Goal: Information Seeking & Learning: Learn about a topic

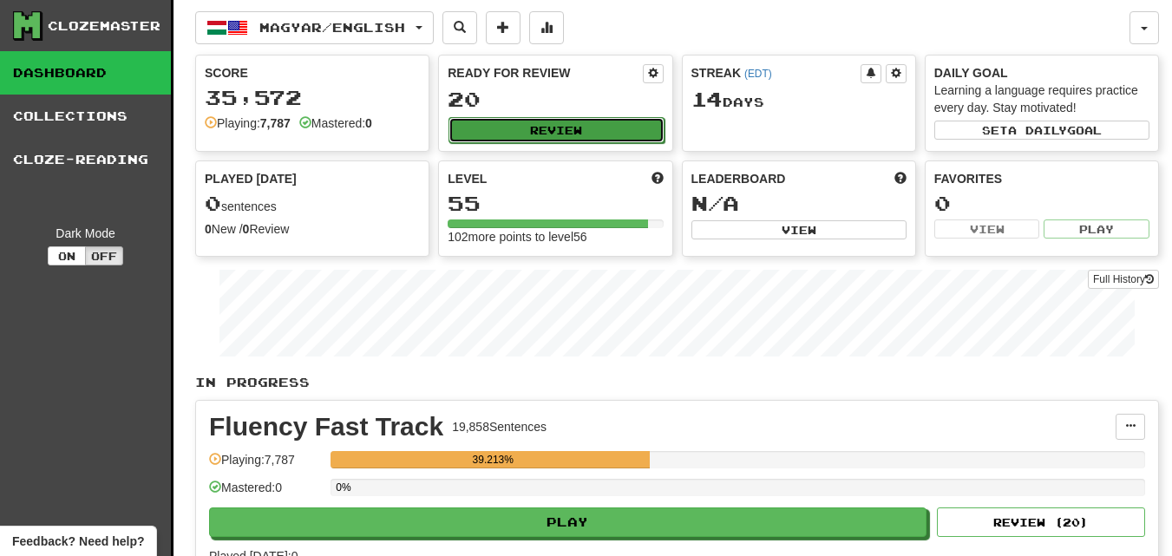
click at [577, 134] on button "Review" at bounding box center [555, 130] width 215 height 26
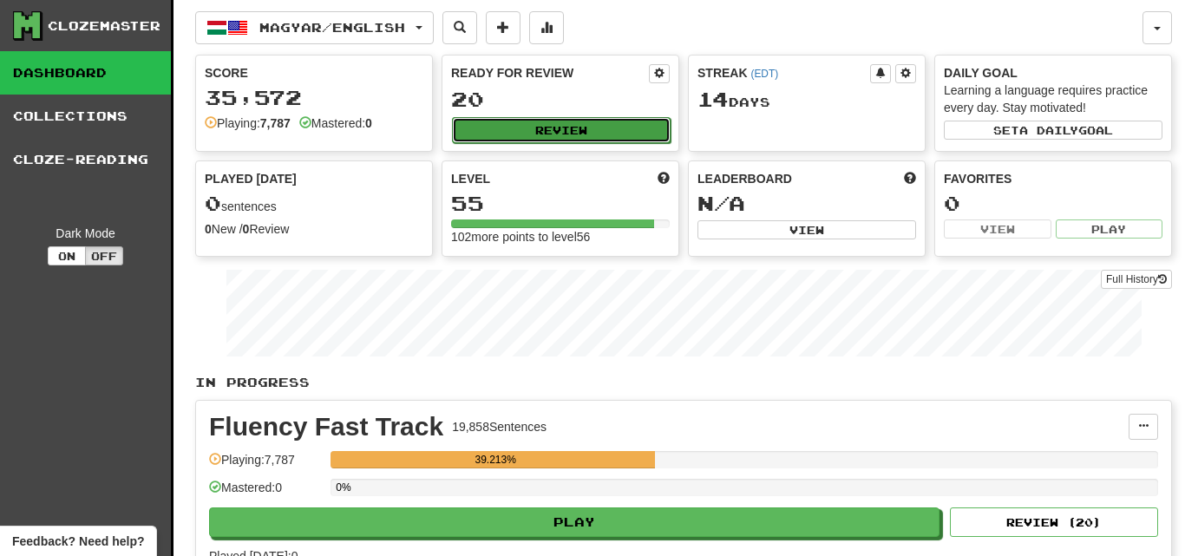
select select "********"
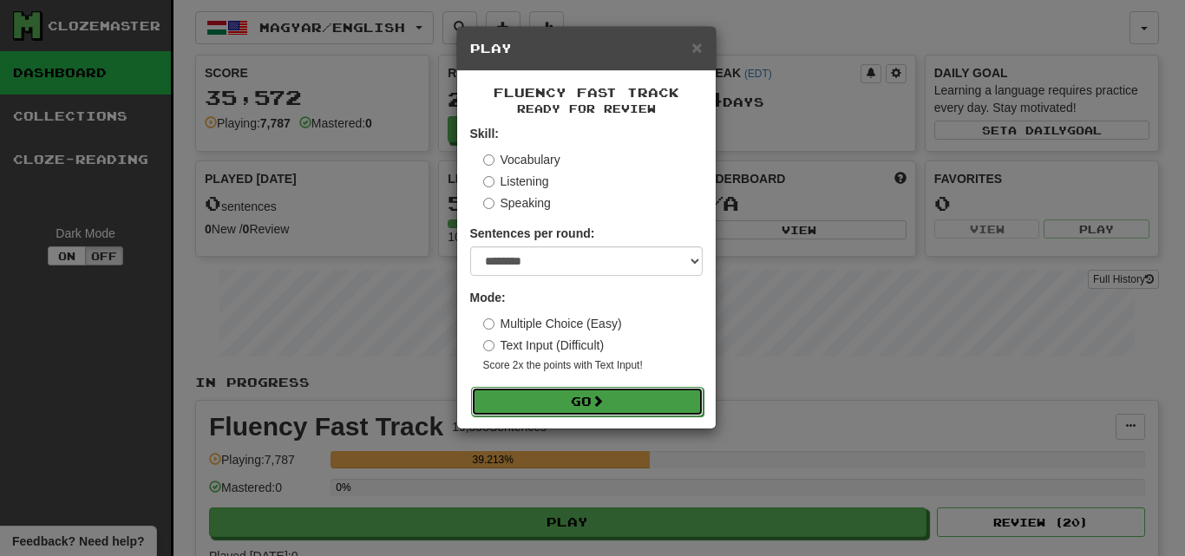
click at [676, 397] on button "Go" at bounding box center [587, 401] width 232 height 29
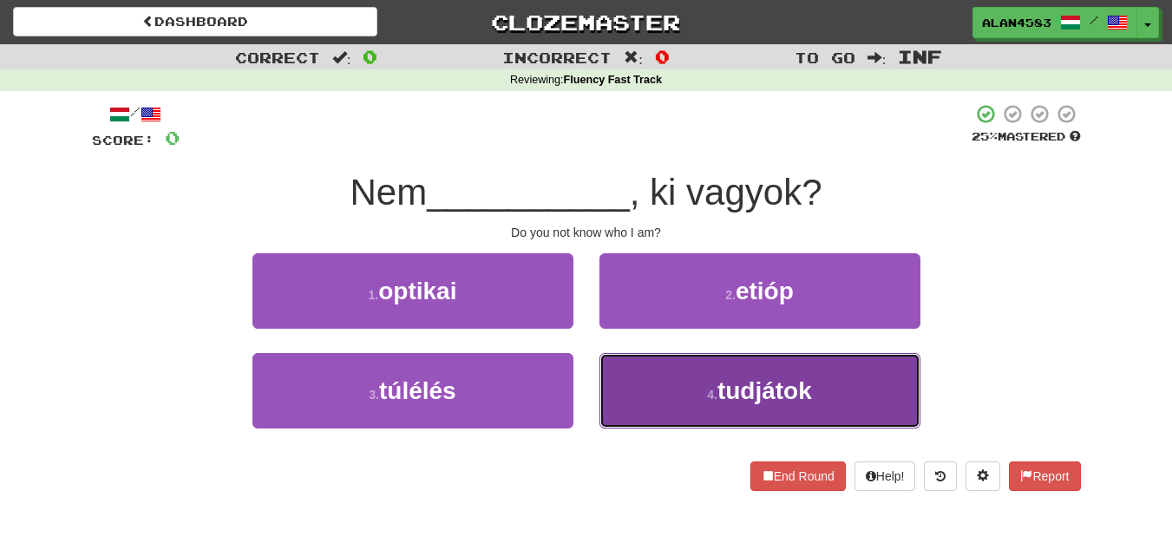
click at [716, 391] on small "4 ." at bounding box center [712, 395] width 10 height 14
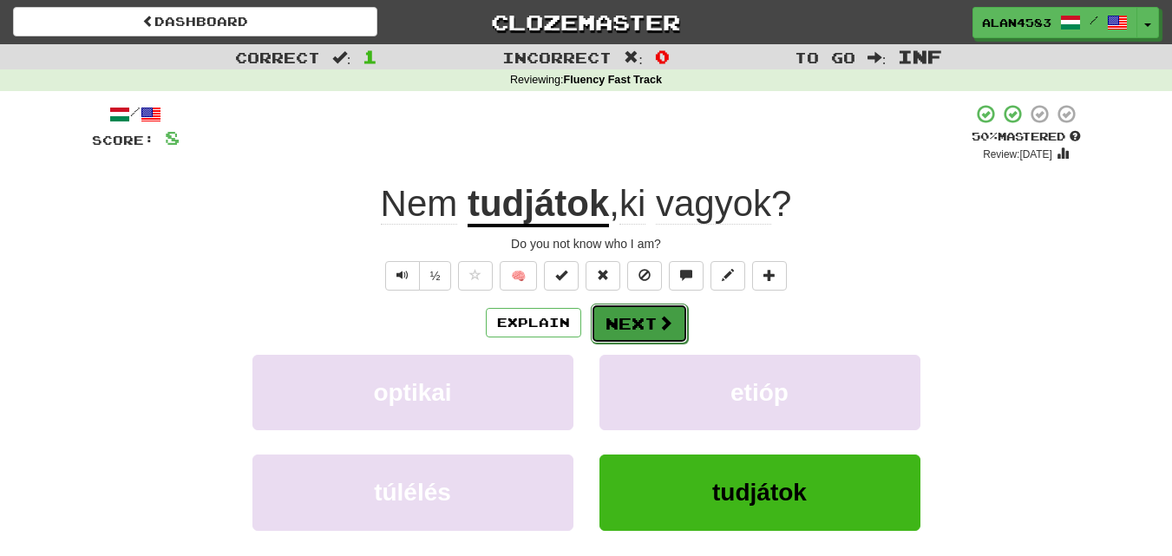
click at [673, 336] on button "Next" at bounding box center [639, 324] width 97 height 40
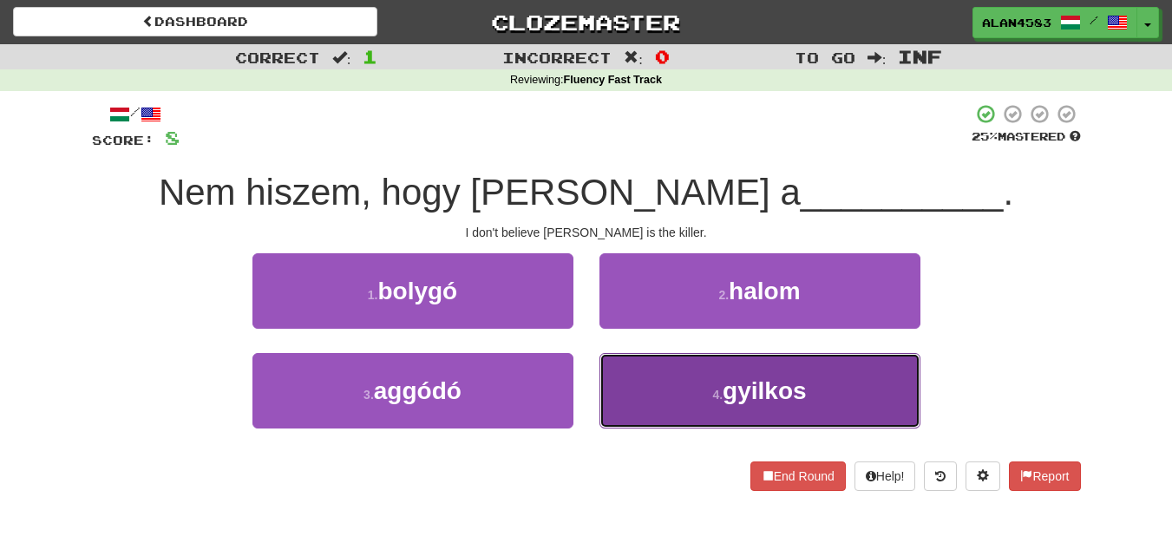
click at [677, 369] on button "4 . gyilkos" at bounding box center [759, 390] width 321 height 75
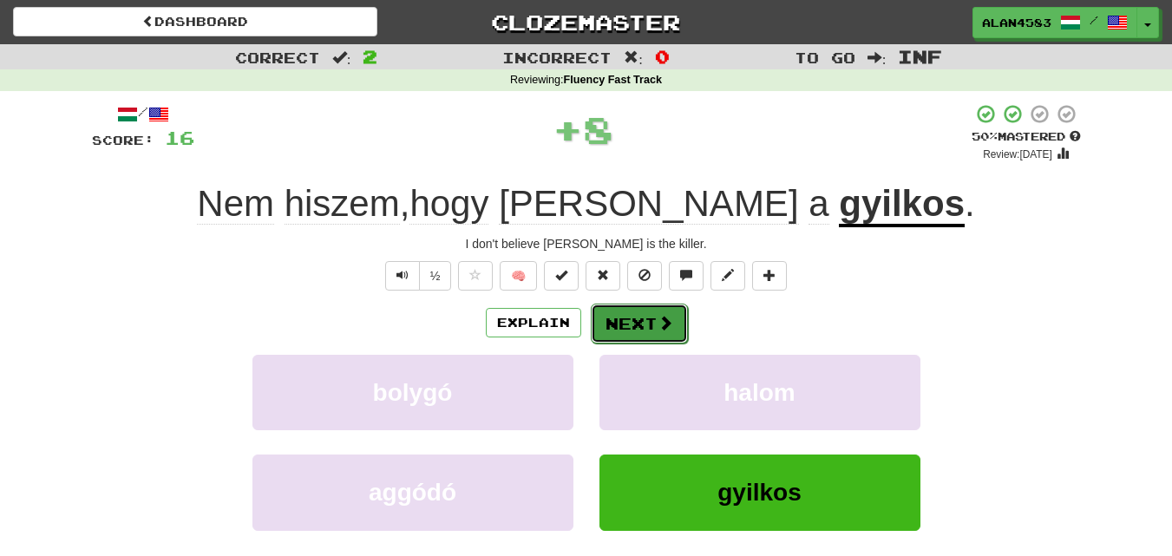
click at [631, 311] on button "Next" at bounding box center [639, 324] width 97 height 40
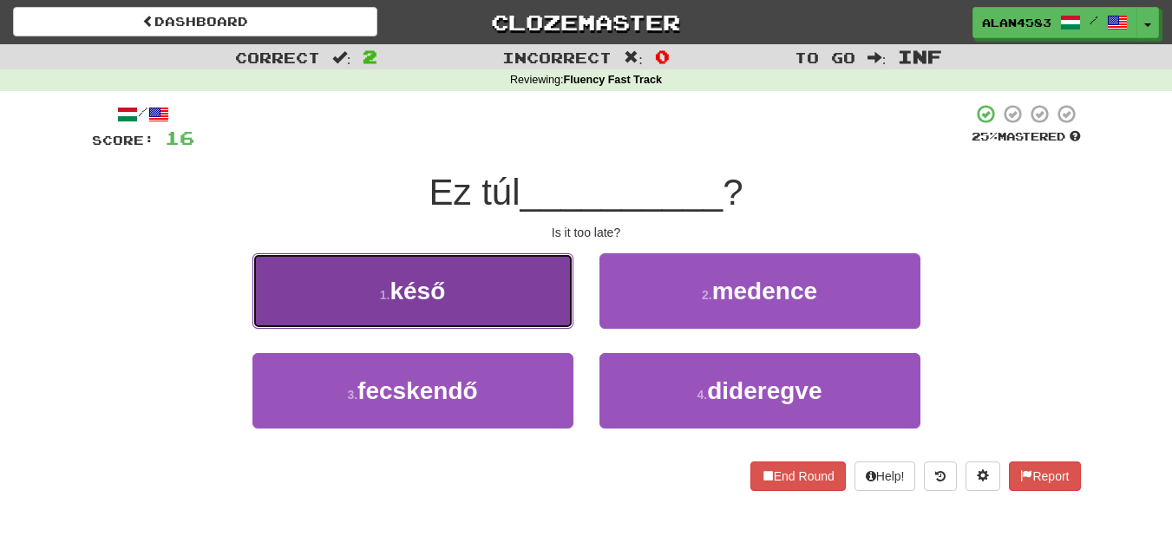
click at [508, 293] on button "1 . késő" at bounding box center [412, 290] width 321 height 75
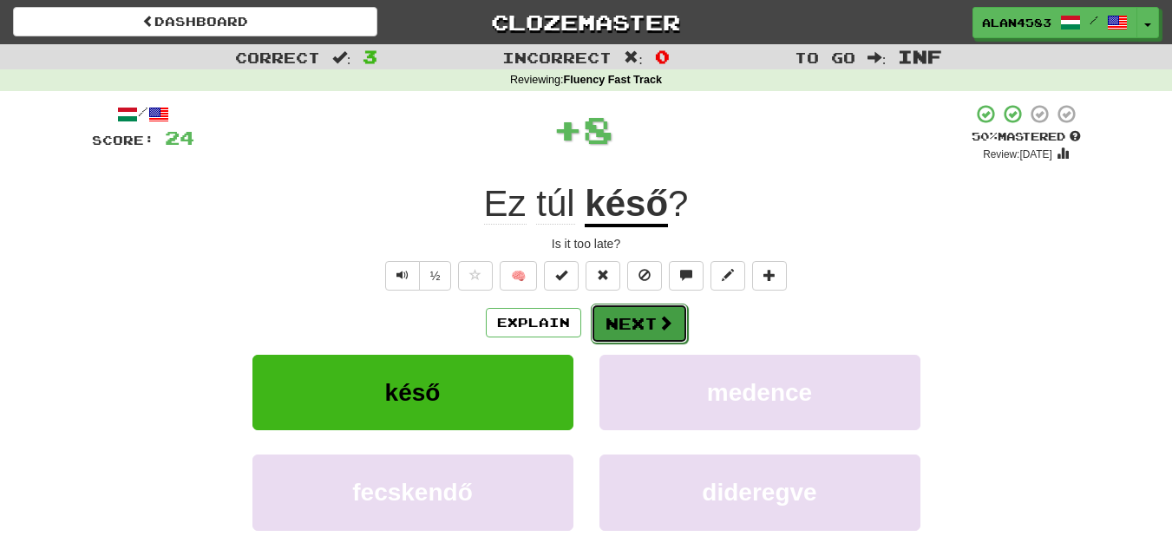
click at [638, 332] on button "Next" at bounding box center [639, 324] width 97 height 40
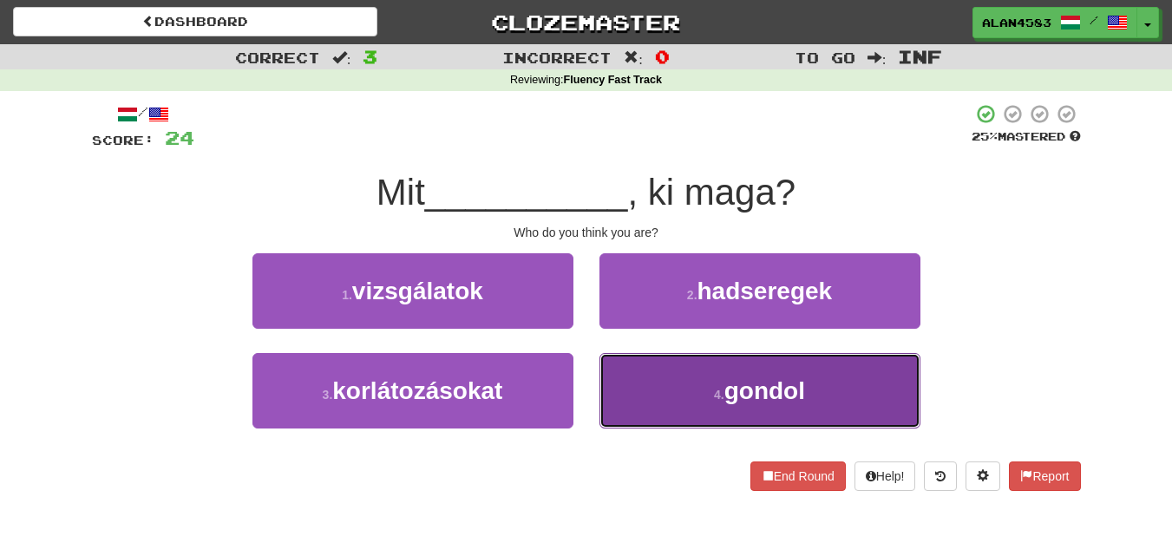
click at [696, 365] on button "4 . gondol" at bounding box center [759, 390] width 321 height 75
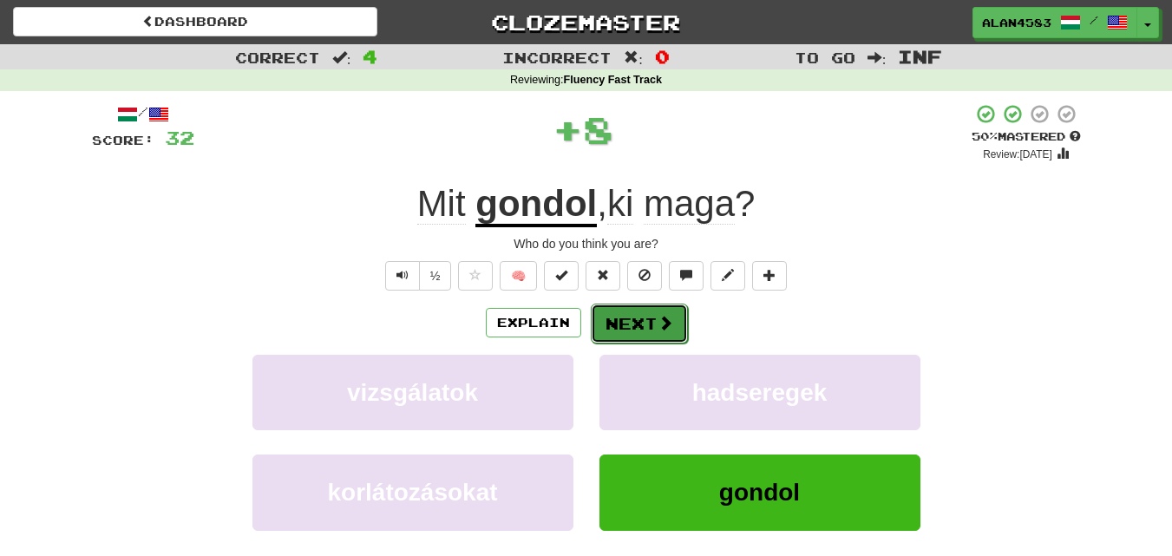
click at [637, 323] on button "Next" at bounding box center [639, 324] width 97 height 40
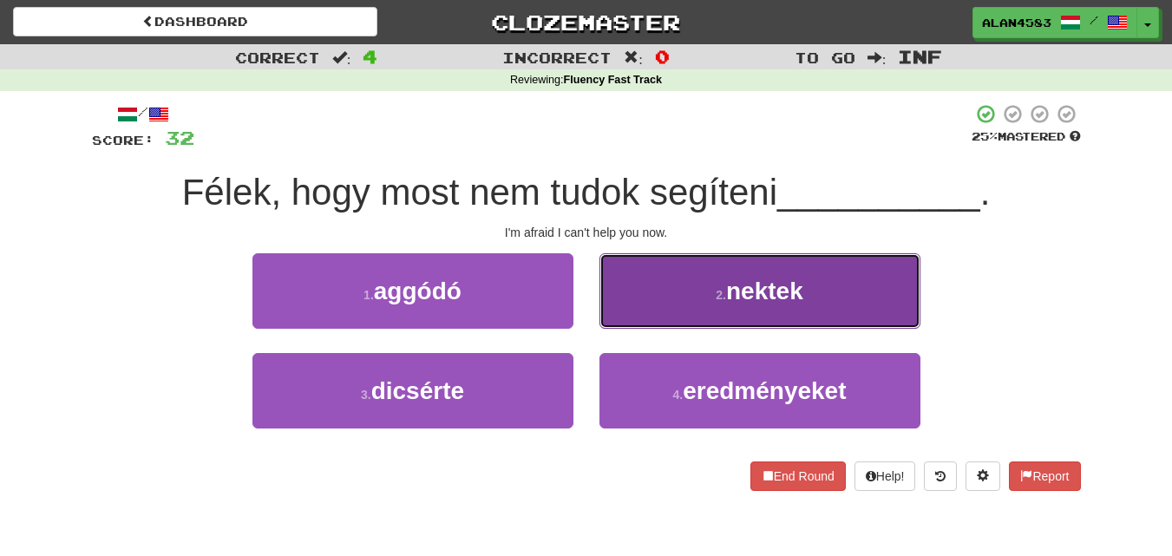
click at [796, 265] on button "2 . nektek" at bounding box center [759, 290] width 321 height 75
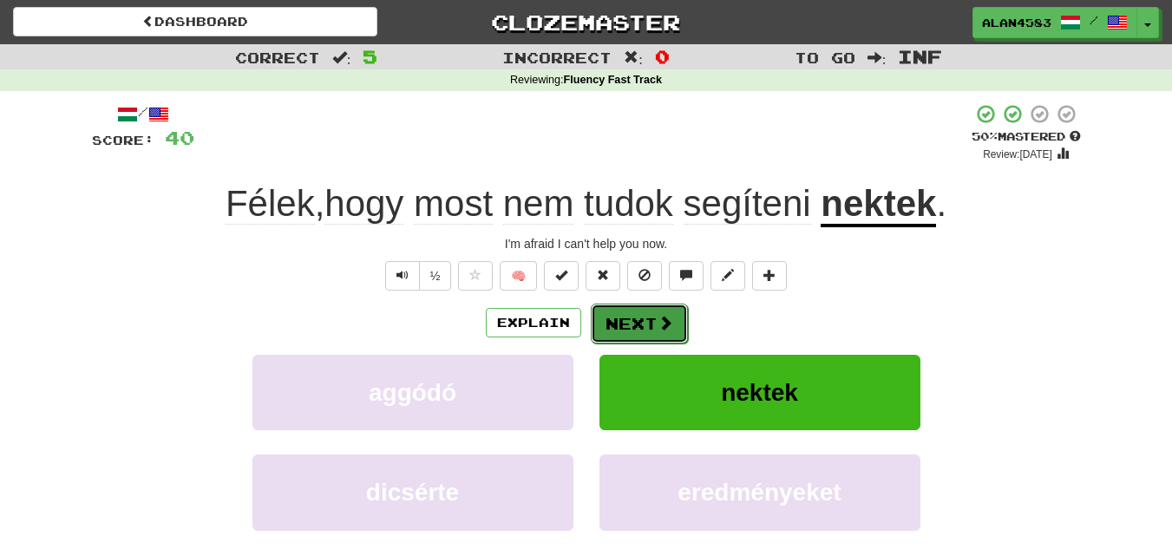
click at [644, 324] on button "Next" at bounding box center [639, 324] width 97 height 40
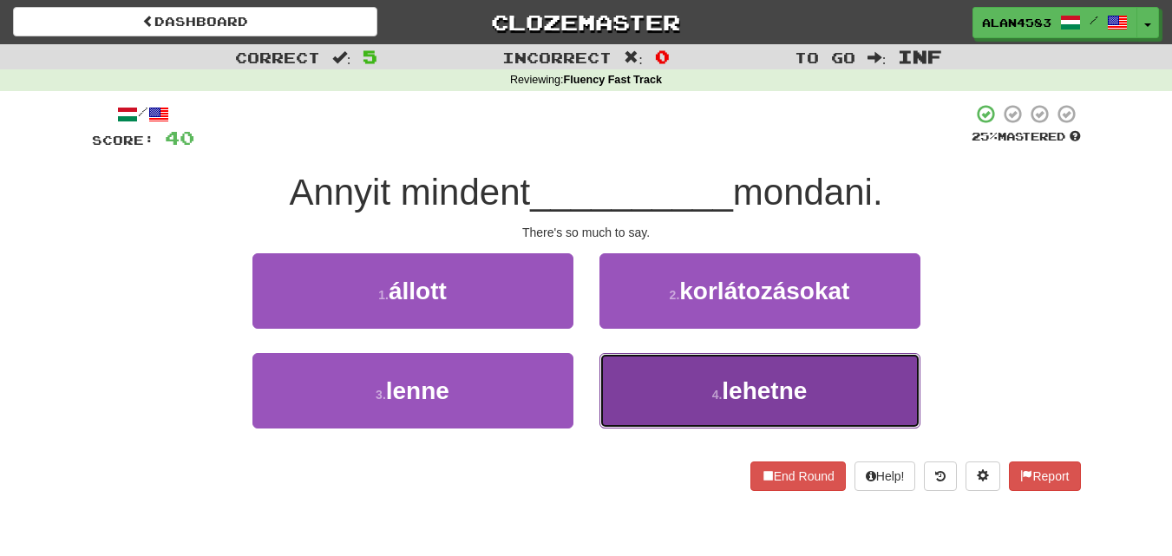
click at [735, 395] on span "lehetne" at bounding box center [764, 390] width 85 height 27
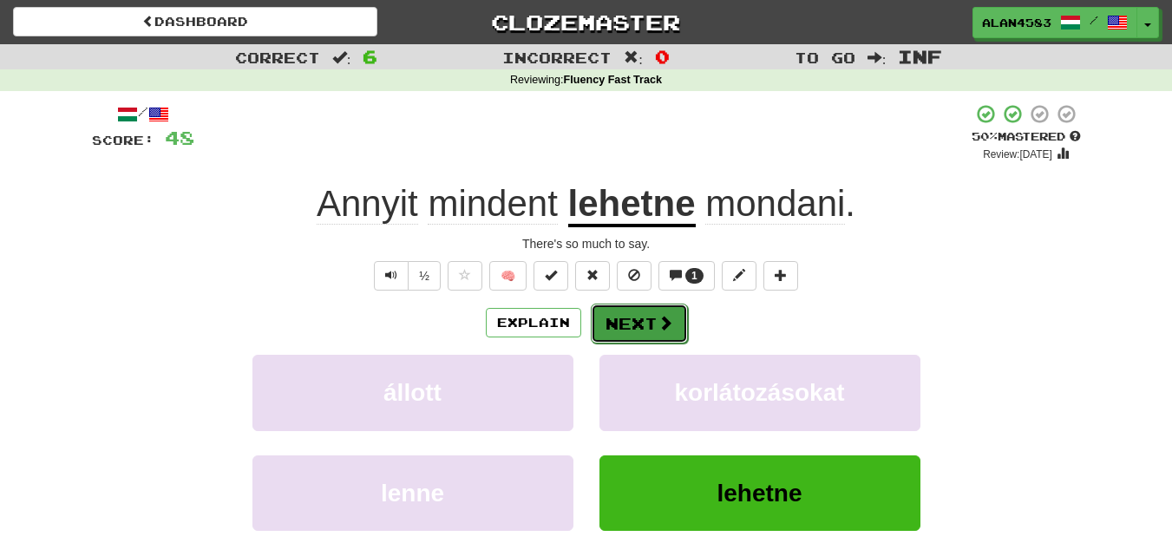
click at [669, 336] on button "Next" at bounding box center [639, 324] width 97 height 40
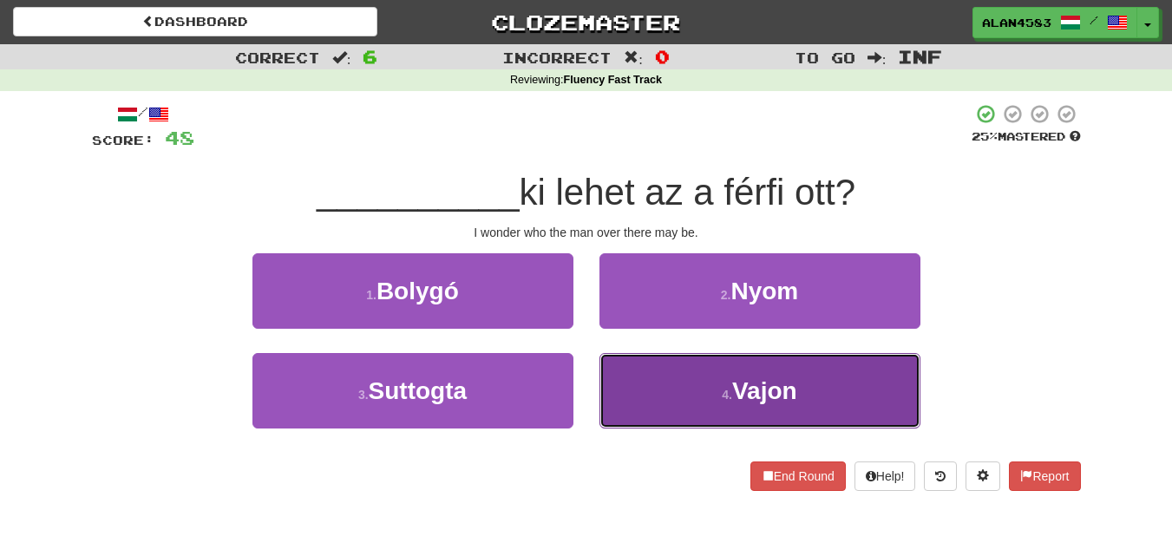
click at [750, 418] on button "4 . Vajon" at bounding box center [759, 390] width 321 height 75
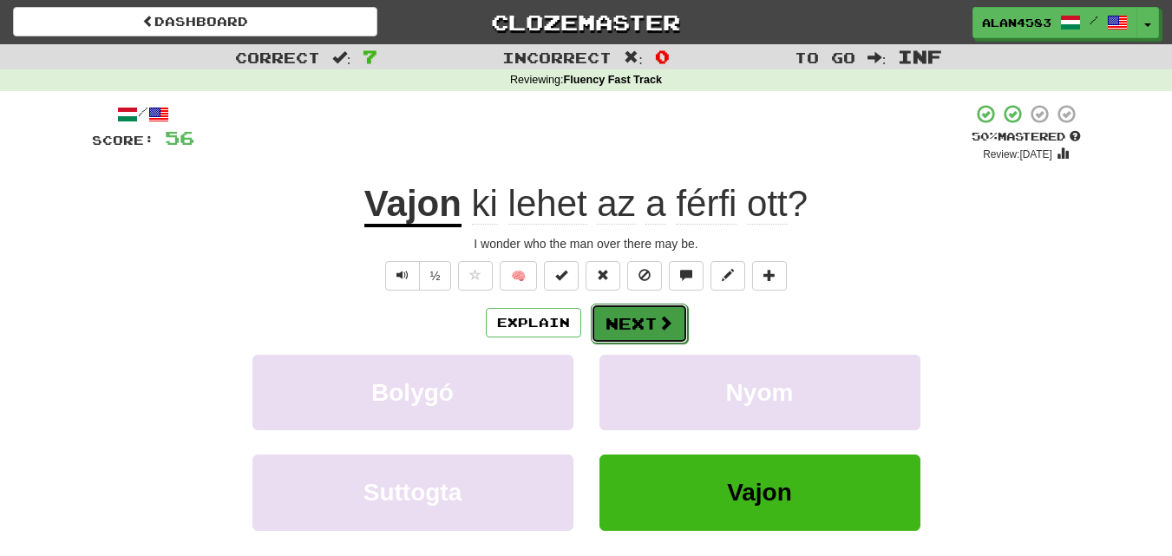
click at [650, 333] on button "Next" at bounding box center [639, 324] width 97 height 40
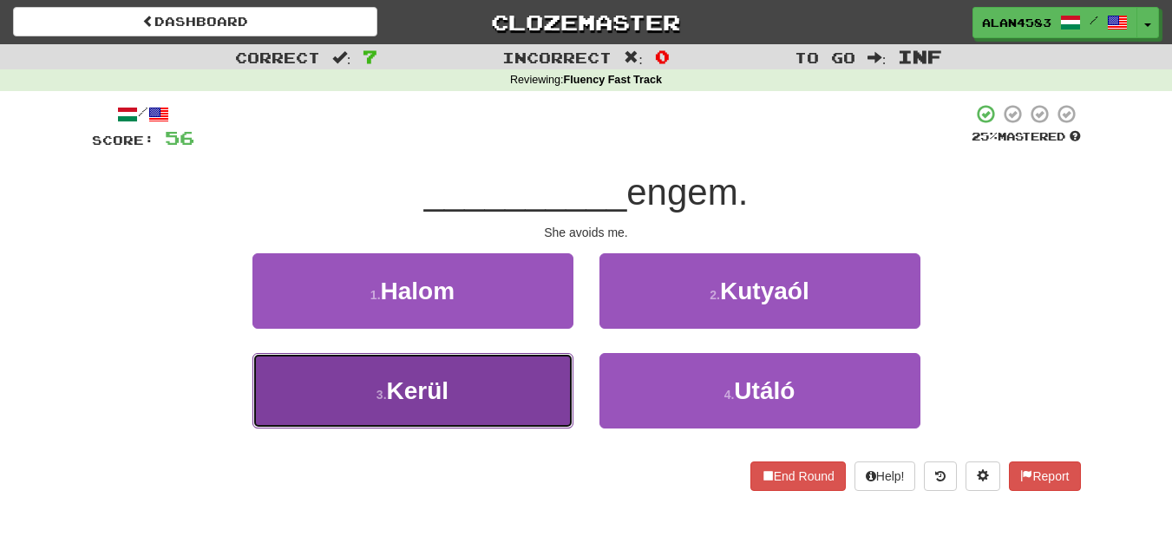
click at [527, 394] on button "3 . Kerül" at bounding box center [412, 390] width 321 height 75
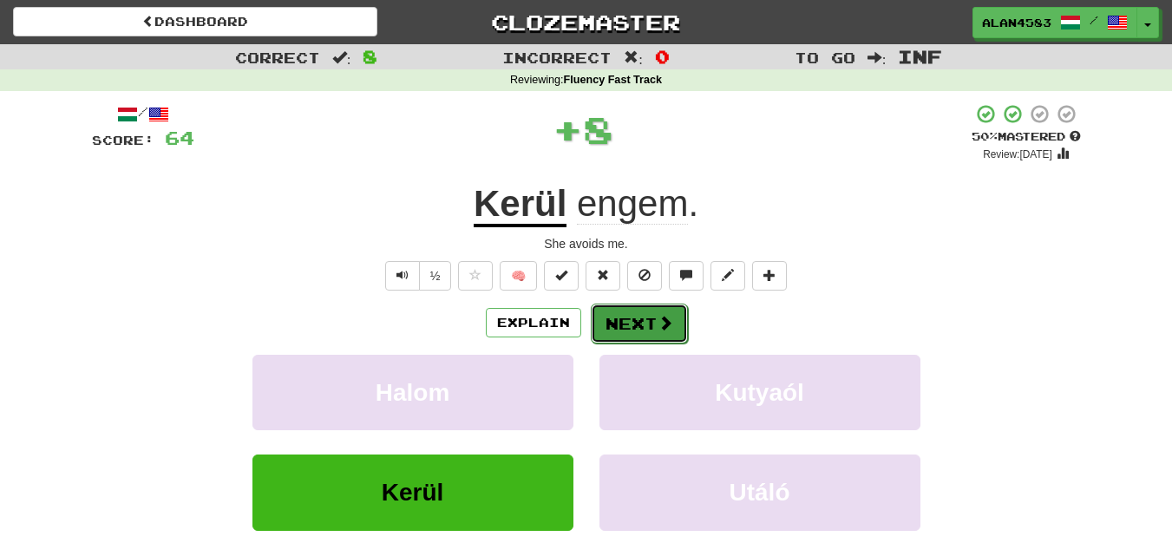
click at [627, 319] on button "Next" at bounding box center [639, 324] width 97 height 40
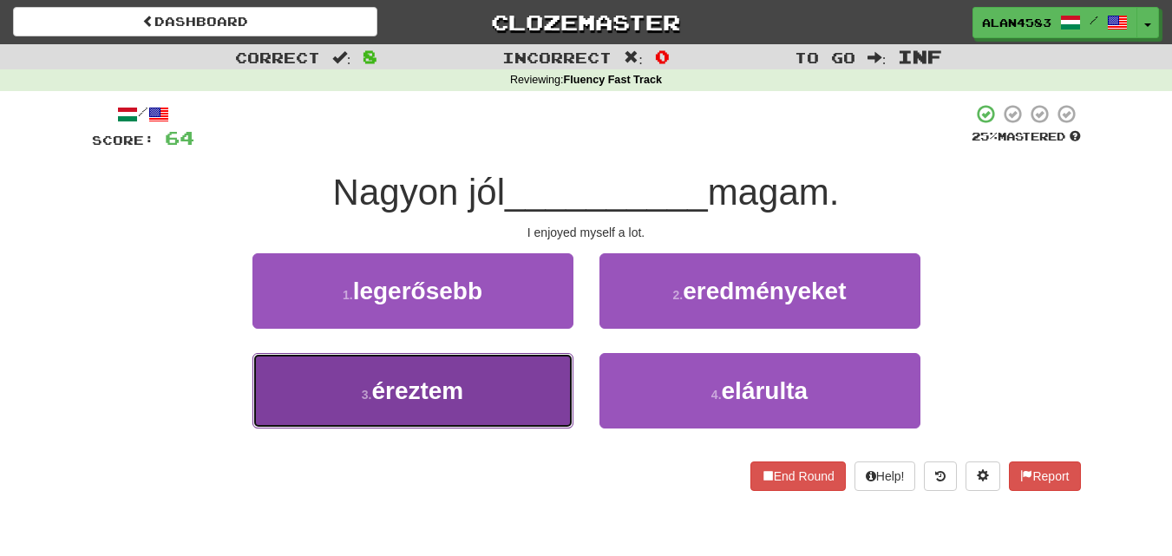
click at [536, 358] on button "3 . éreztem" at bounding box center [412, 390] width 321 height 75
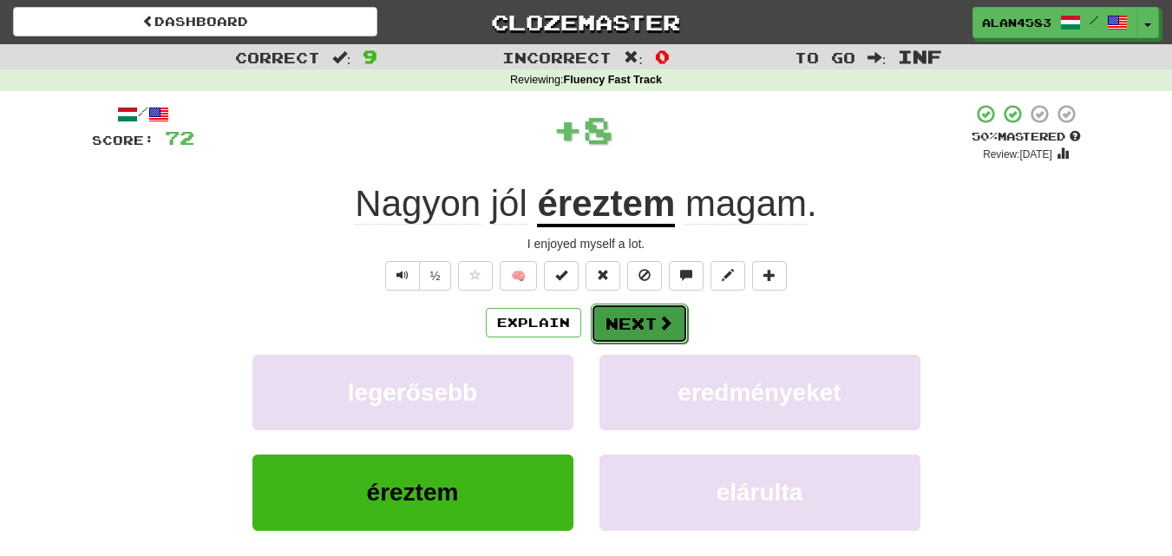
click at [635, 312] on button "Next" at bounding box center [639, 324] width 97 height 40
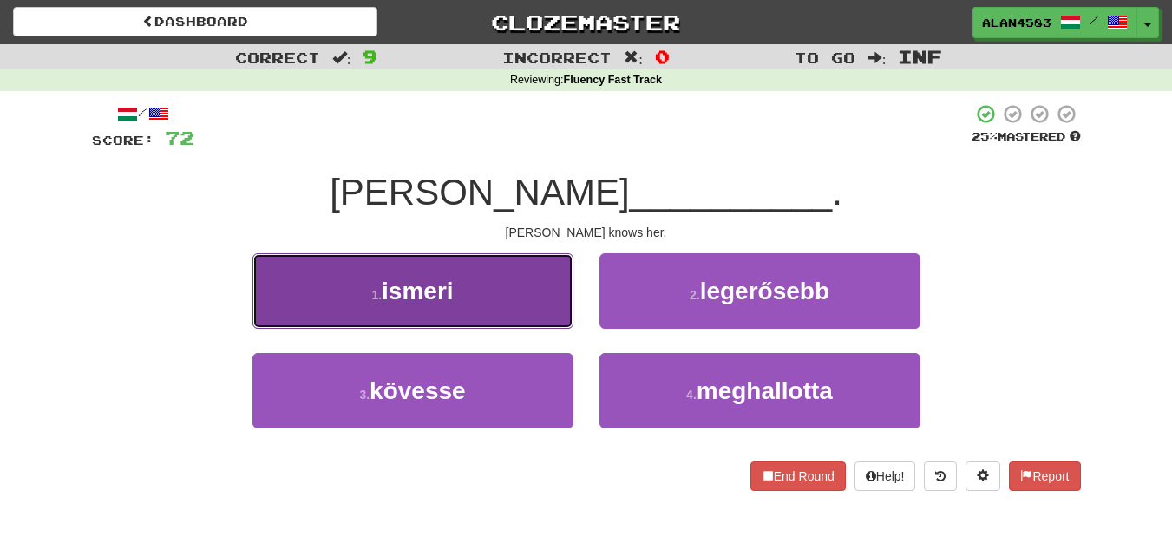
click at [545, 308] on button "1 . ismeri" at bounding box center [412, 290] width 321 height 75
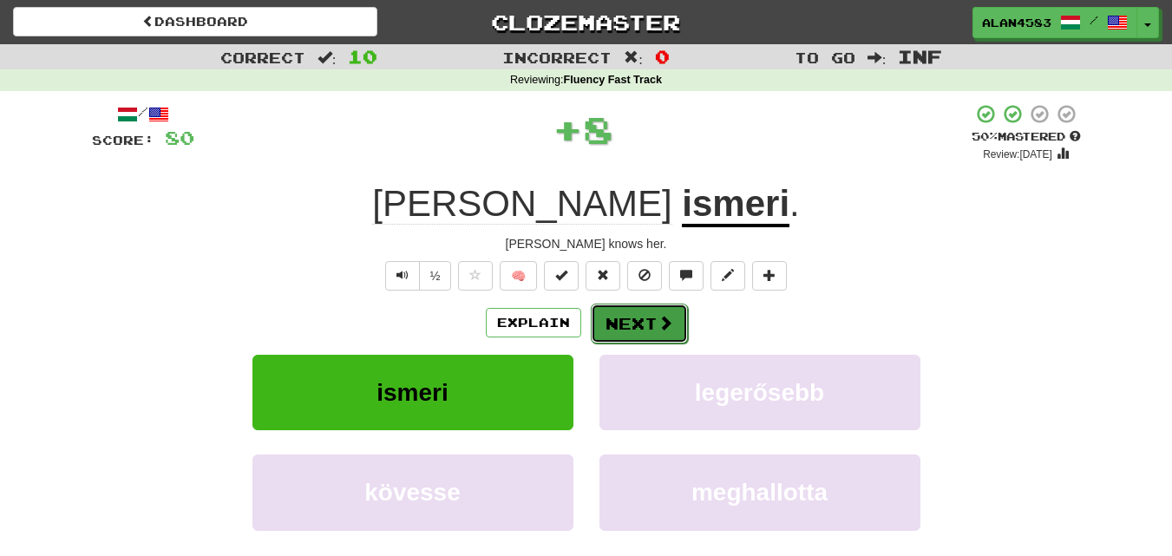
click at [649, 318] on button "Next" at bounding box center [639, 324] width 97 height 40
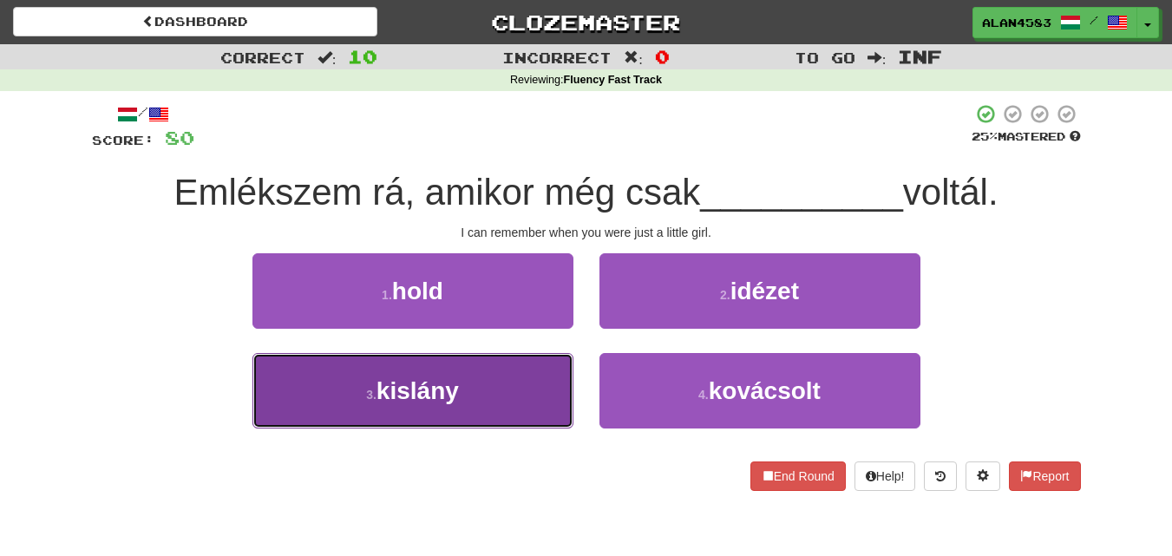
click at [514, 398] on button "3 . kislány" at bounding box center [412, 390] width 321 height 75
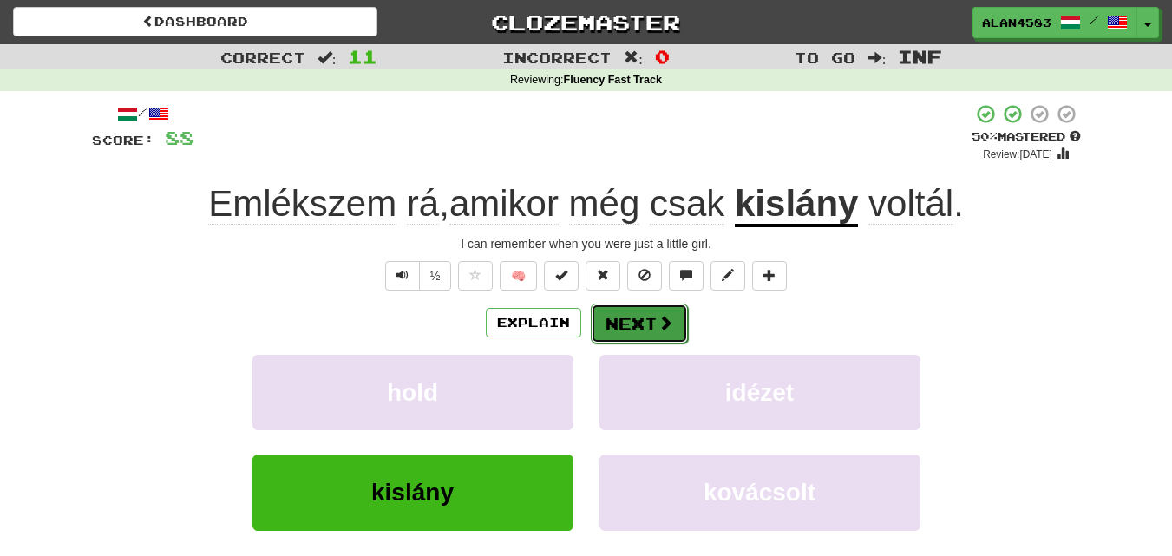
click at [621, 336] on button "Next" at bounding box center [639, 324] width 97 height 40
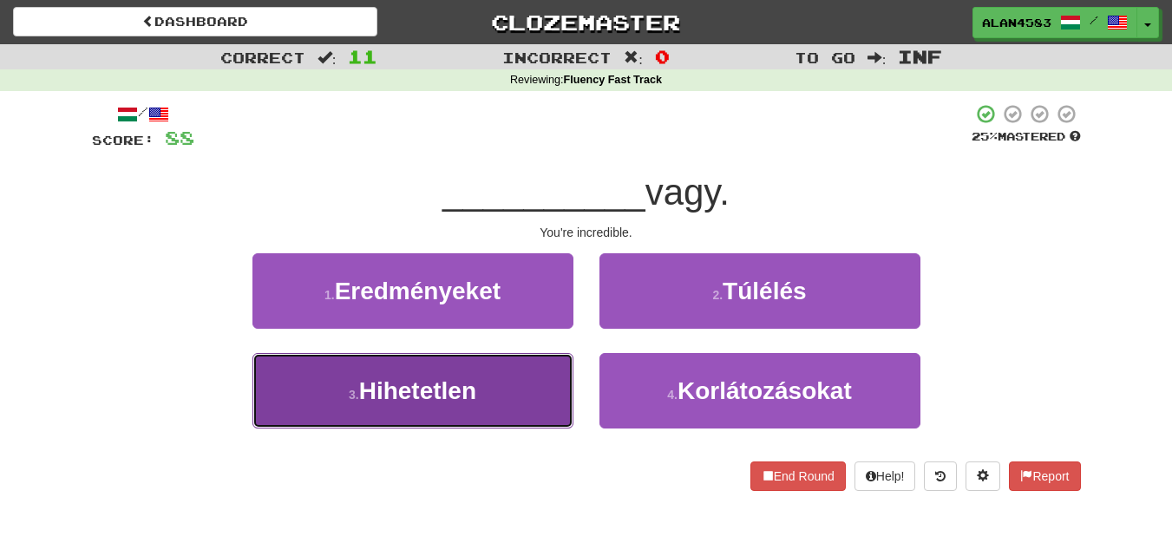
click at [546, 382] on button "3 . Hihetetlen" at bounding box center [412, 390] width 321 height 75
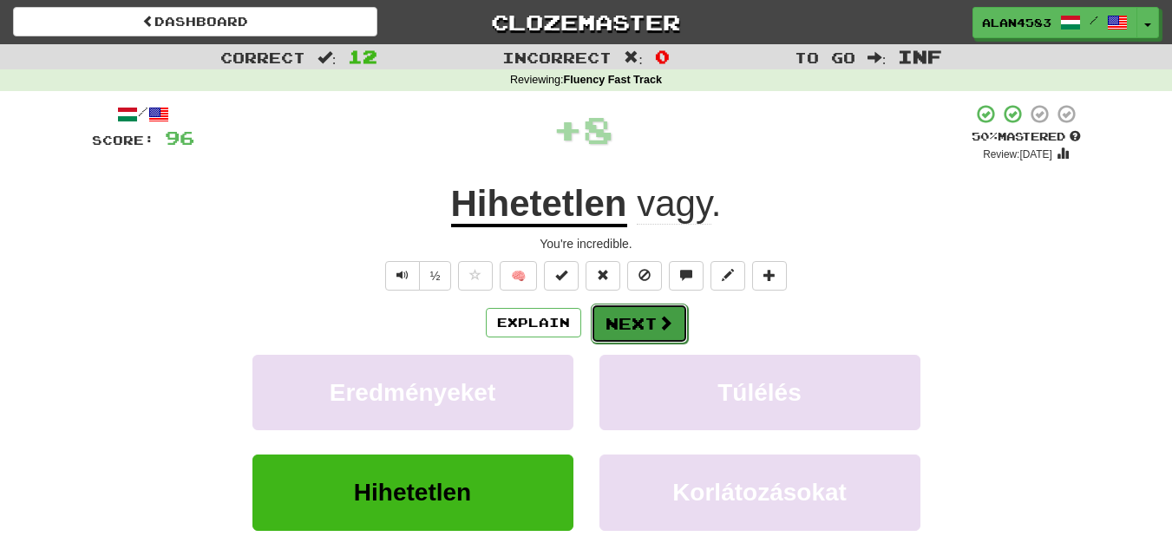
click at [628, 317] on button "Next" at bounding box center [639, 324] width 97 height 40
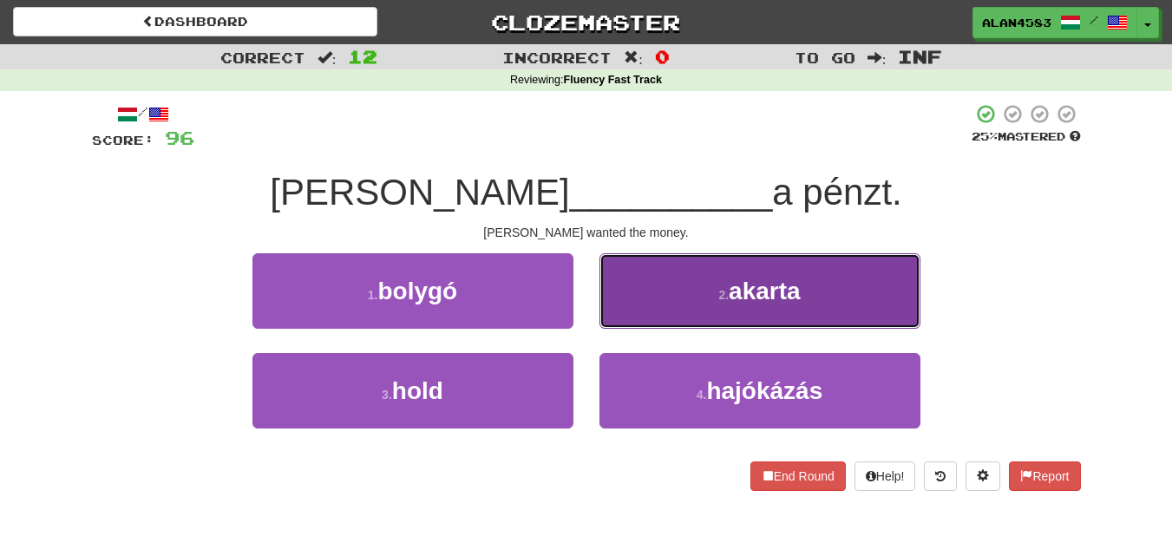
click at [666, 314] on button "2 . akarta" at bounding box center [759, 290] width 321 height 75
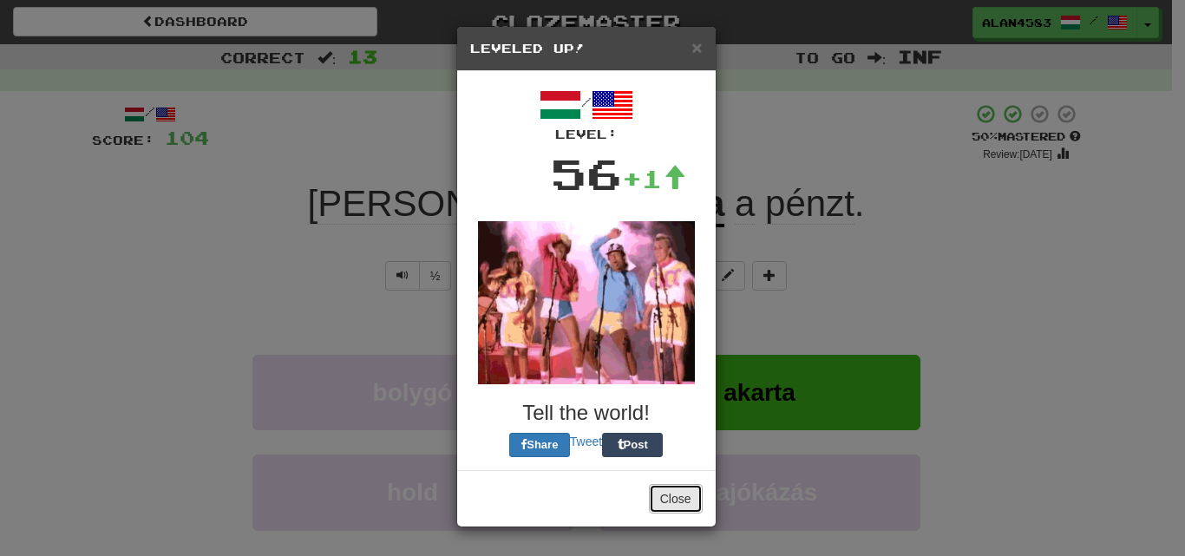
click at [664, 488] on button "Close" at bounding box center [676, 498] width 54 height 29
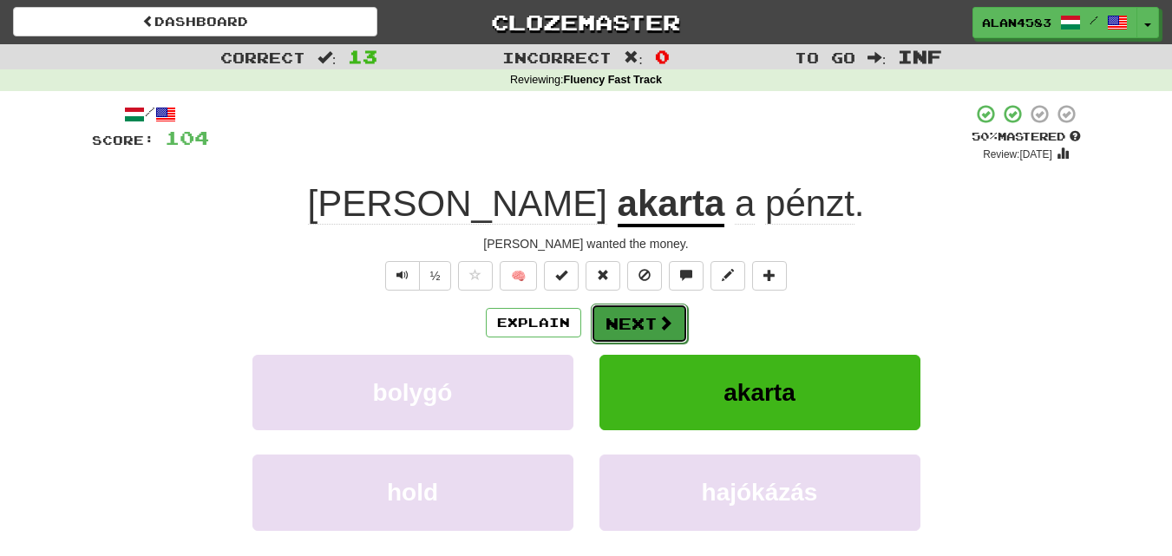
click at [622, 330] on button "Next" at bounding box center [639, 324] width 97 height 40
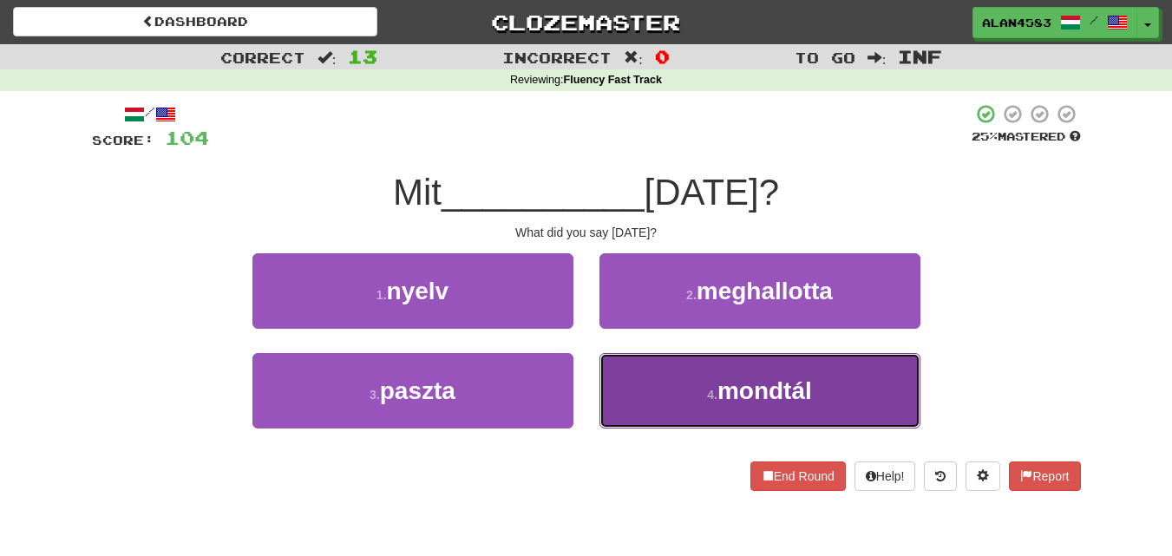
click at [670, 359] on button "4 . mondtál" at bounding box center [759, 390] width 321 height 75
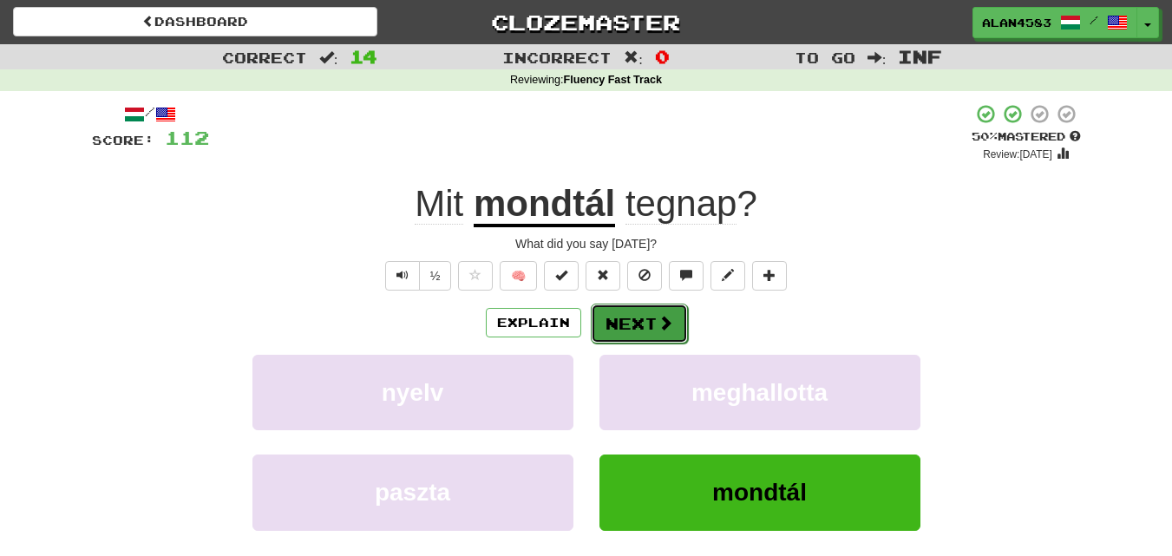
click at [622, 321] on button "Next" at bounding box center [639, 324] width 97 height 40
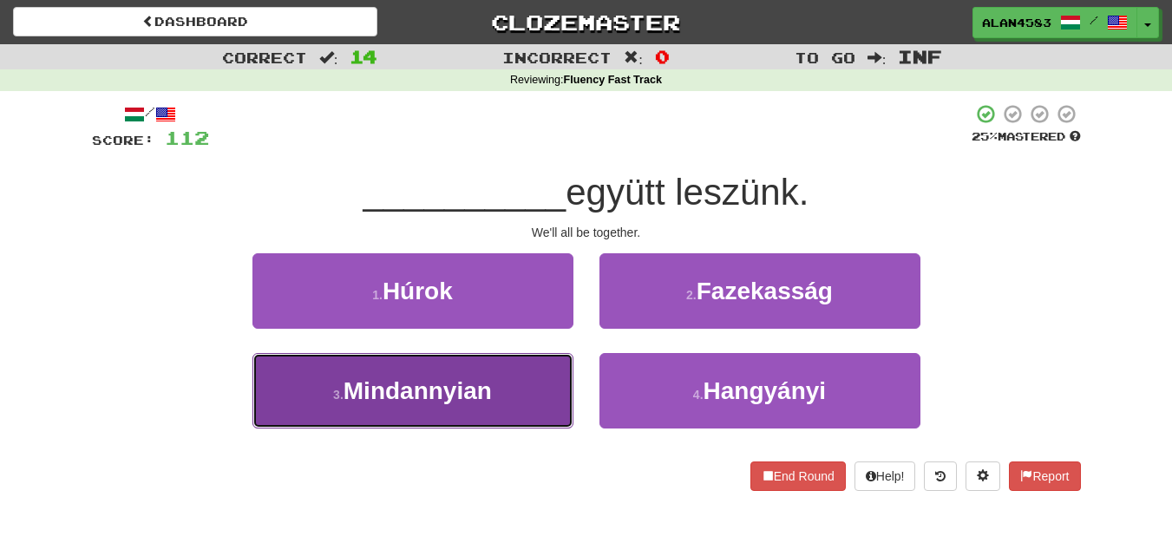
click at [534, 382] on button "3 . Mindannyian" at bounding box center [412, 390] width 321 height 75
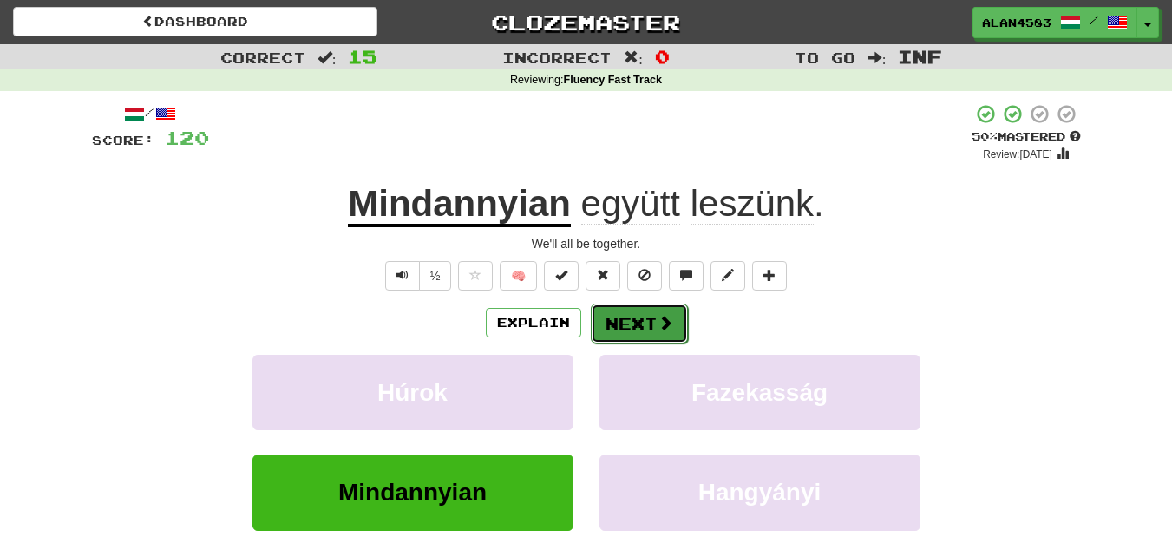
click at [621, 325] on button "Next" at bounding box center [639, 324] width 97 height 40
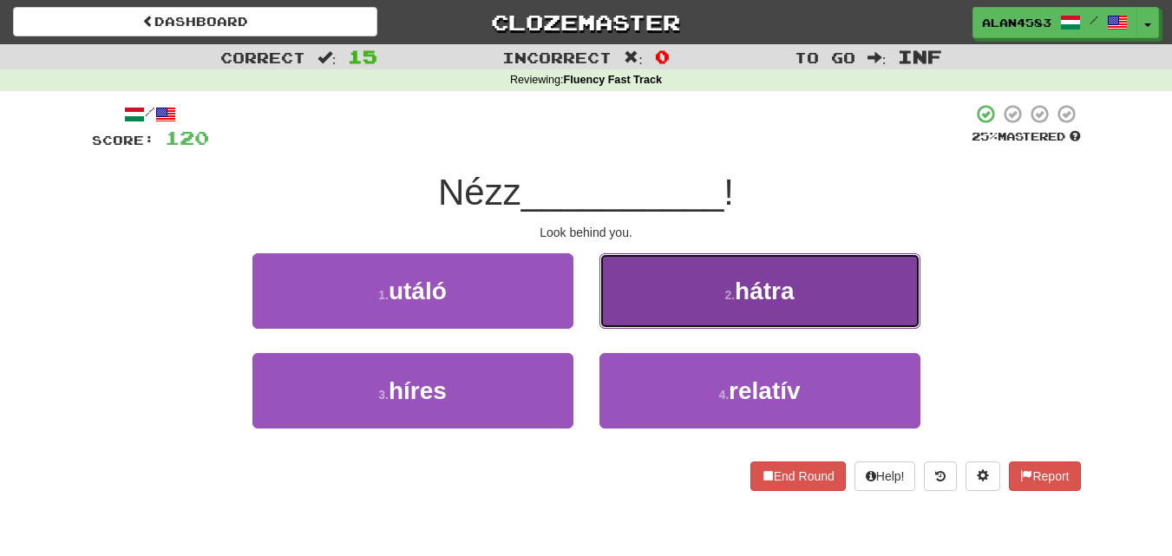
click at [683, 268] on button "2 . hátra" at bounding box center [759, 290] width 321 height 75
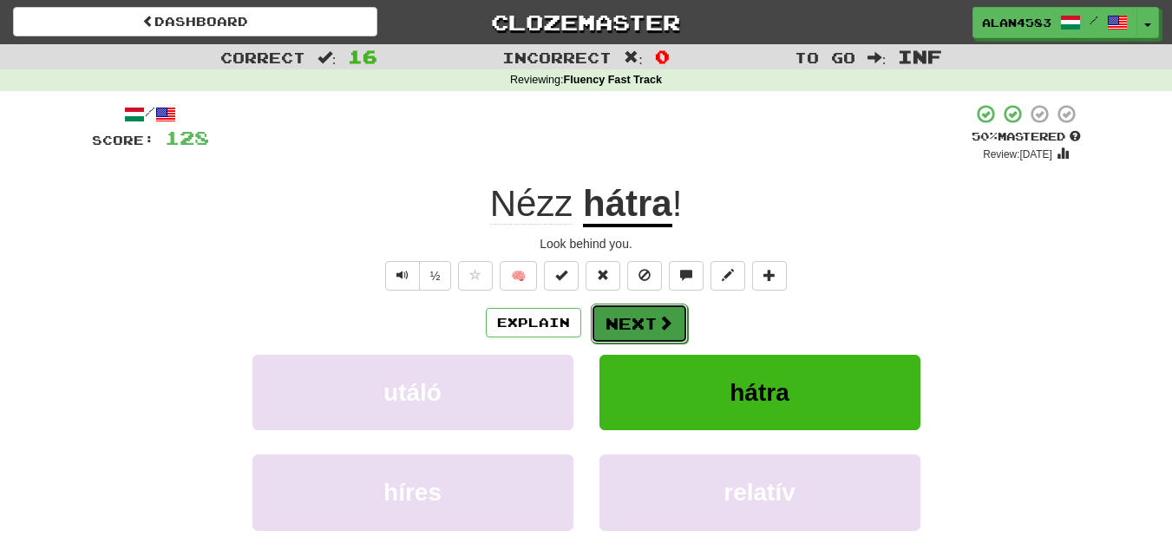
click at [649, 323] on button "Next" at bounding box center [639, 324] width 97 height 40
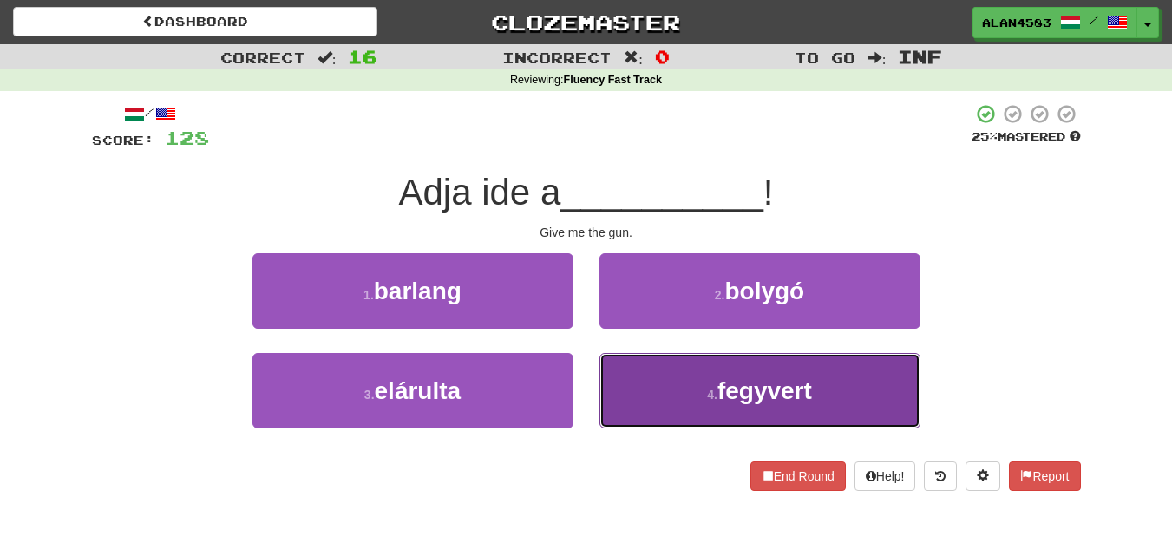
click at [692, 369] on button "4 . fegyvert" at bounding box center [759, 390] width 321 height 75
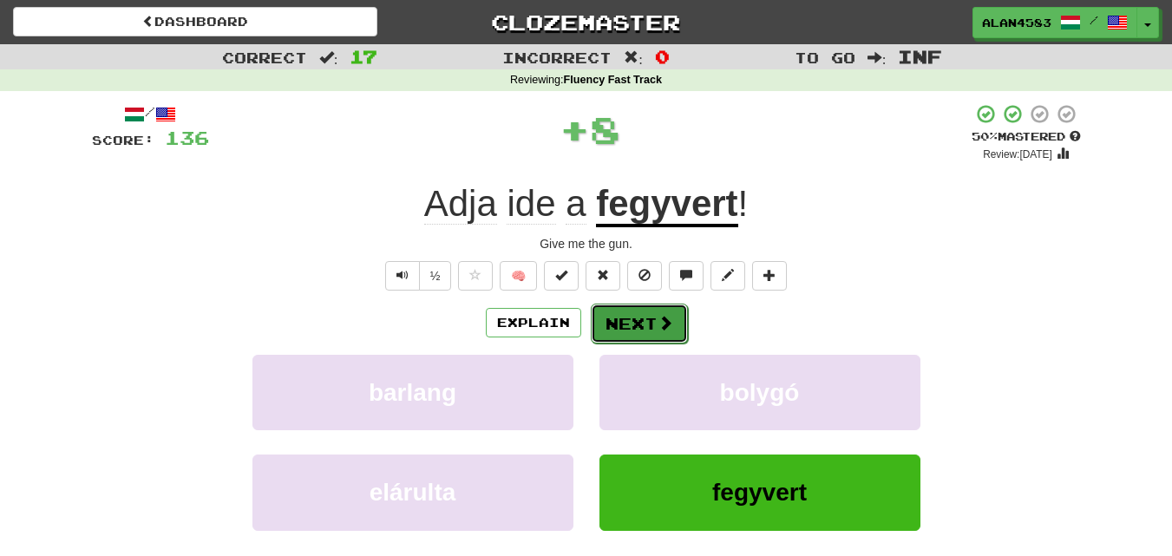
click at [631, 315] on button "Next" at bounding box center [639, 324] width 97 height 40
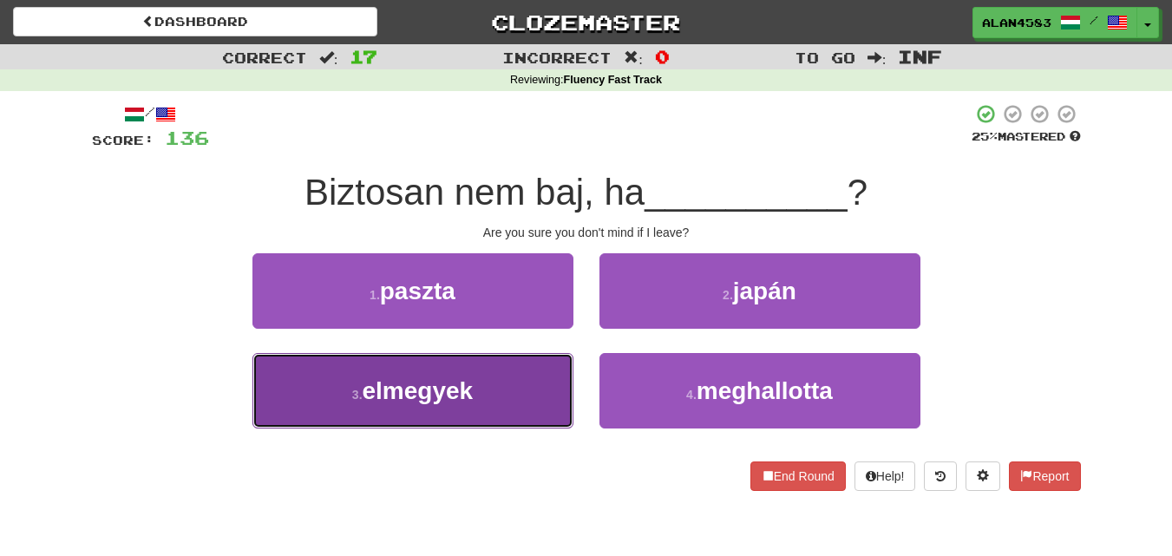
click at [526, 397] on button "3 . elmegyek" at bounding box center [412, 390] width 321 height 75
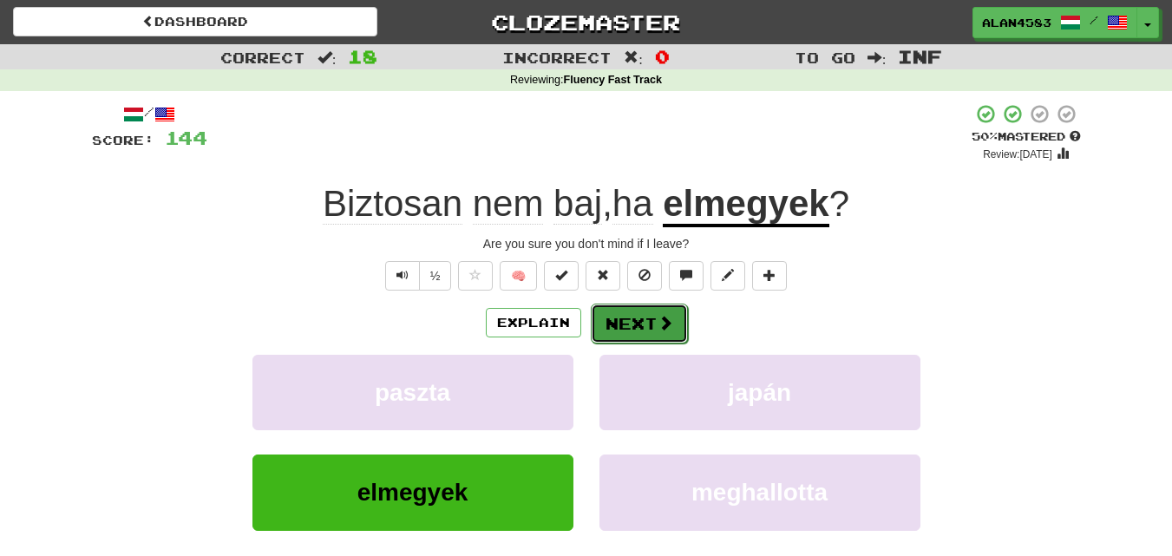
click at [624, 317] on button "Next" at bounding box center [639, 324] width 97 height 40
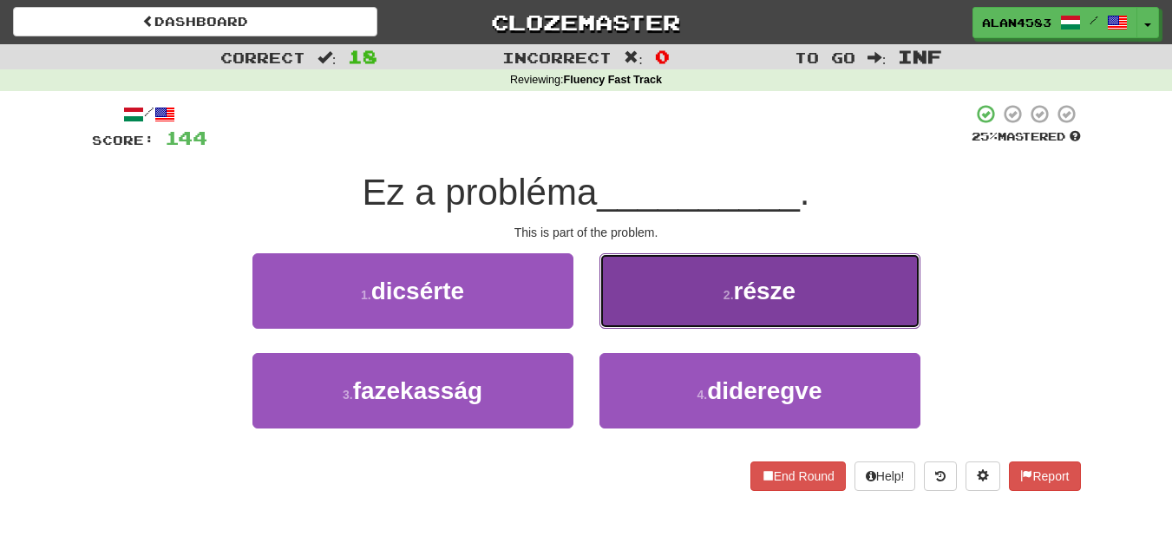
click at [745, 289] on span "része" at bounding box center [765, 291] width 62 height 27
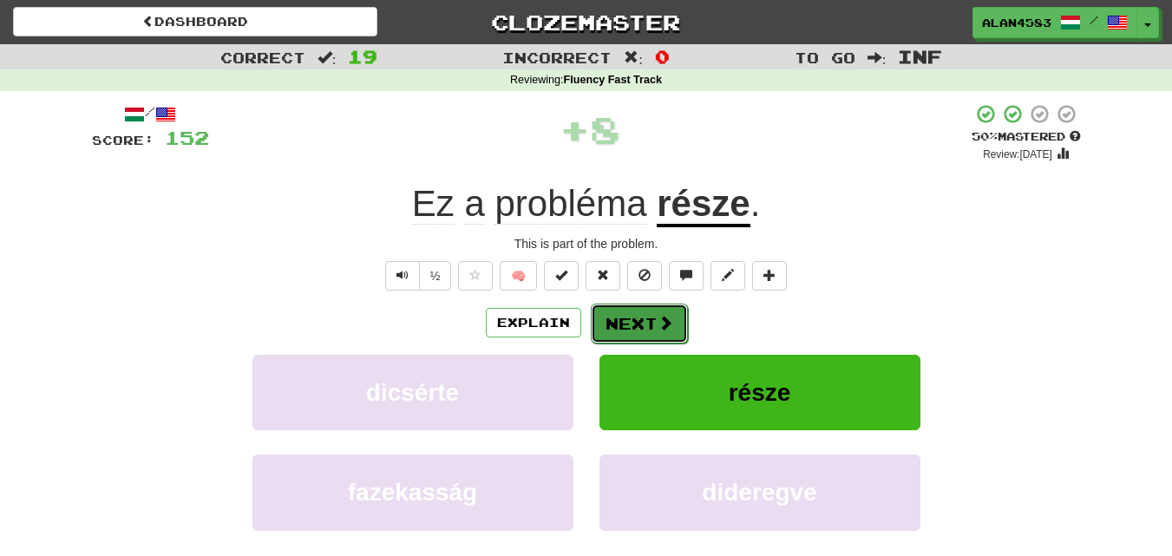
click at [611, 325] on button "Next" at bounding box center [639, 324] width 97 height 40
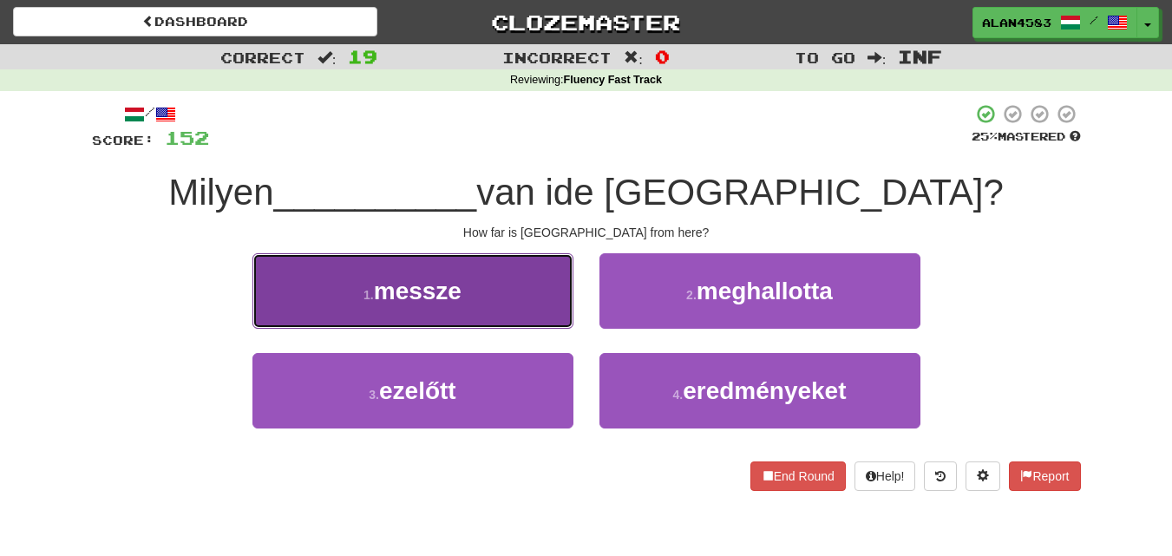
click at [527, 320] on button "1 . messze" at bounding box center [412, 290] width 321 height 75
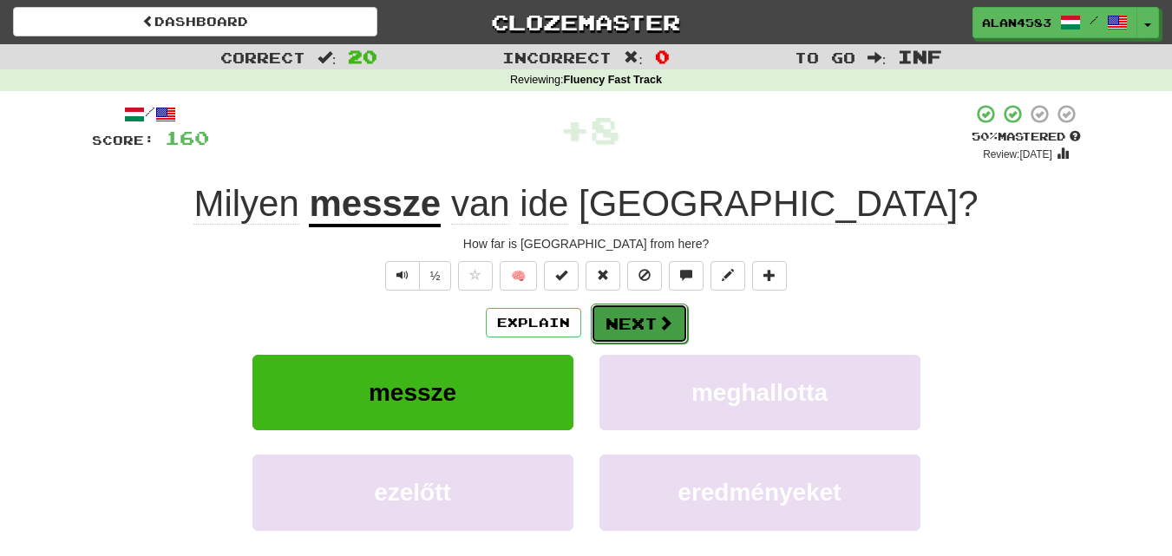
click at [594, 339] on button "Next" at bounding box center [639, 324] width 97 height 40
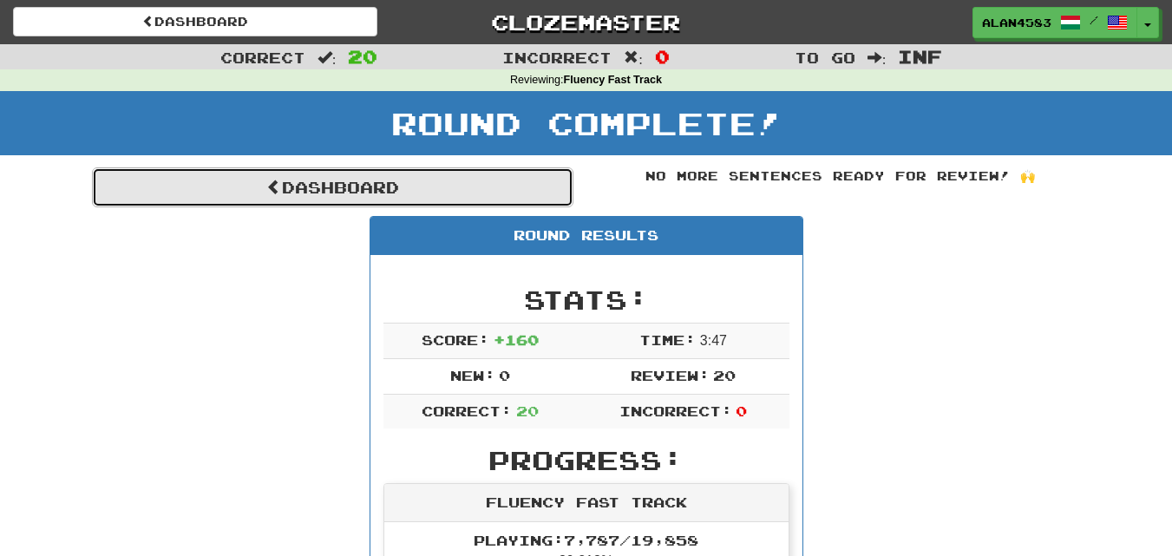
click at [533, 201] on link "Dashboard" at bounding box center [332, 187] width 481 height 40
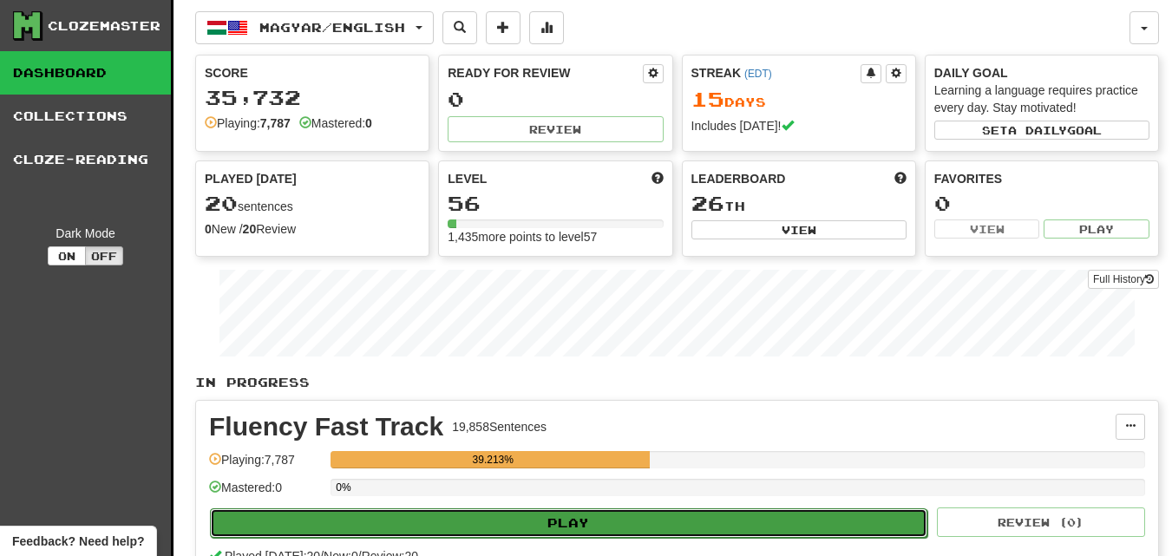
click at [479, 528] on button "Play" at bounding box center [568, 522] width 717 height 29
select select "********"
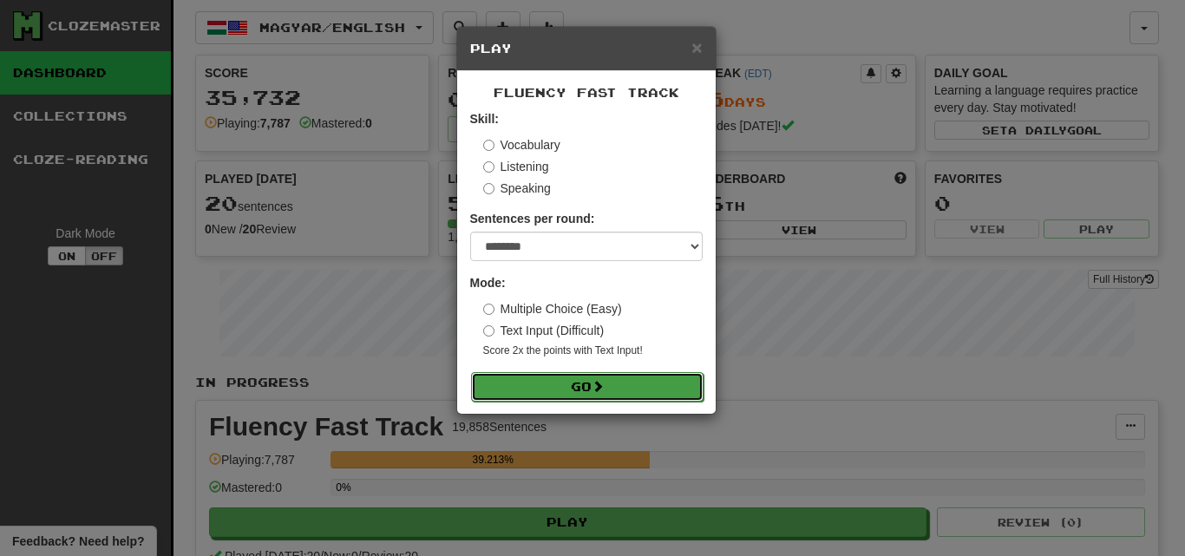
click at [577, 380] on button "Go" at bounding box center [587, 386] width 232 height 29
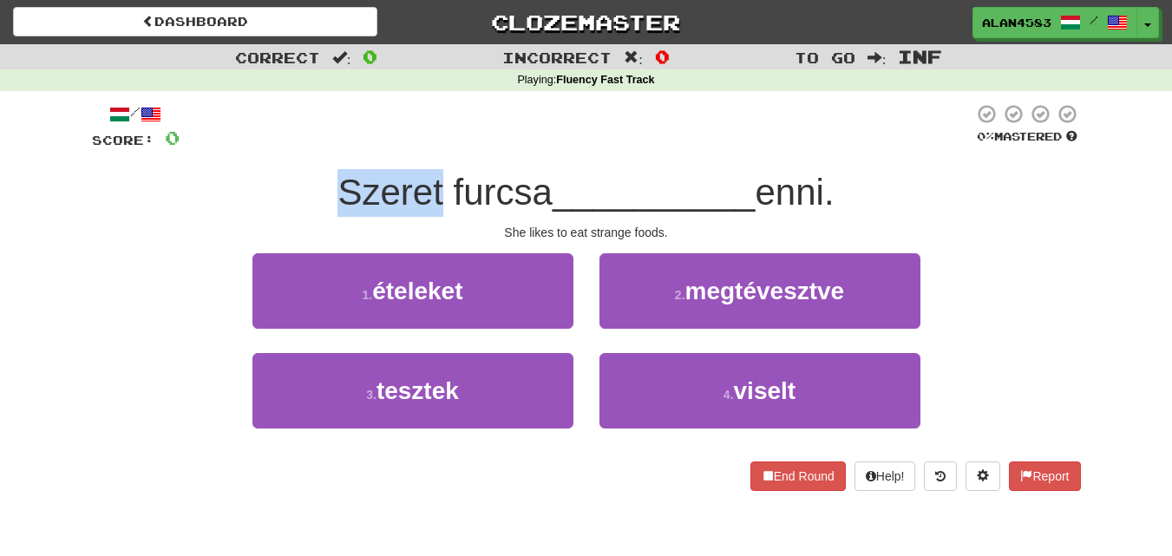
drag, startPoint x: 435, startPoint y: 195, endPoint x: 289, endPoint y: 192, distance: 146.6
click at [289, 192] on div "Szeret furcsa __________ enni." at bounding box center [586, 193] width 989 height 48
click at [278, 147] on div at bounding box center [278, 147] width 0 height 0
click at [480, 145] on div at bounding box center [577, 127] width 794 height 48
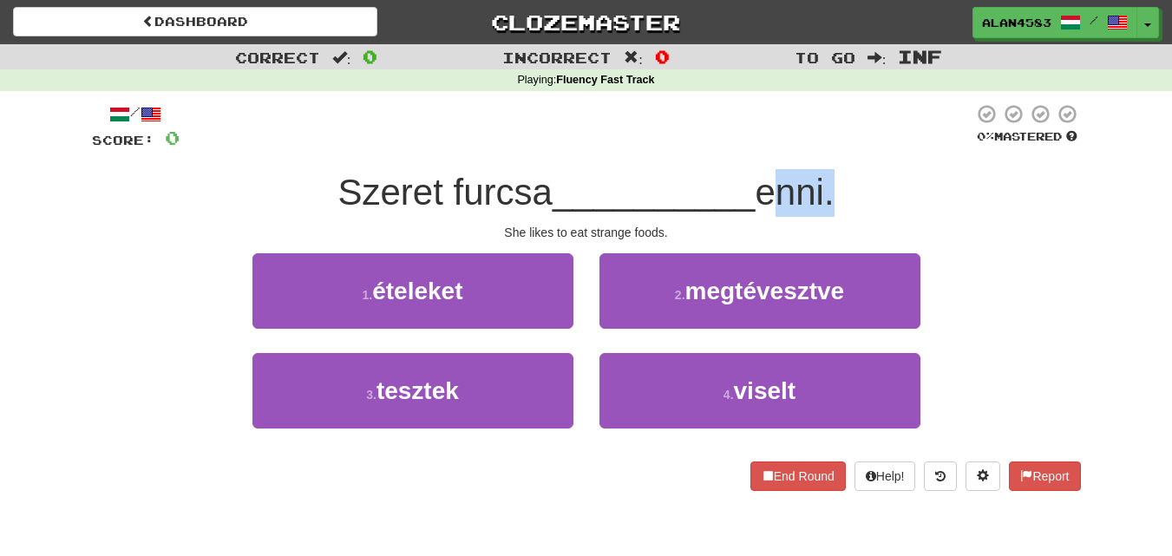
drag, startPoint x: 837, startPoint y: 180, endPoint x: 771, endPoint y: 184, distance: 66.1
click at [771, 184] on span "enni." at bounding box center [794, 192] width 79 height 41
click at [760, 147] on div at bounding box center [760, 147] width 0 height 0
click at [697, 158] on div "/ Score: 0 0 % Mastered Szeret furcsa __________ enni. She likes to eat strange…" at bounding box center [586, 297] width 989 height 388
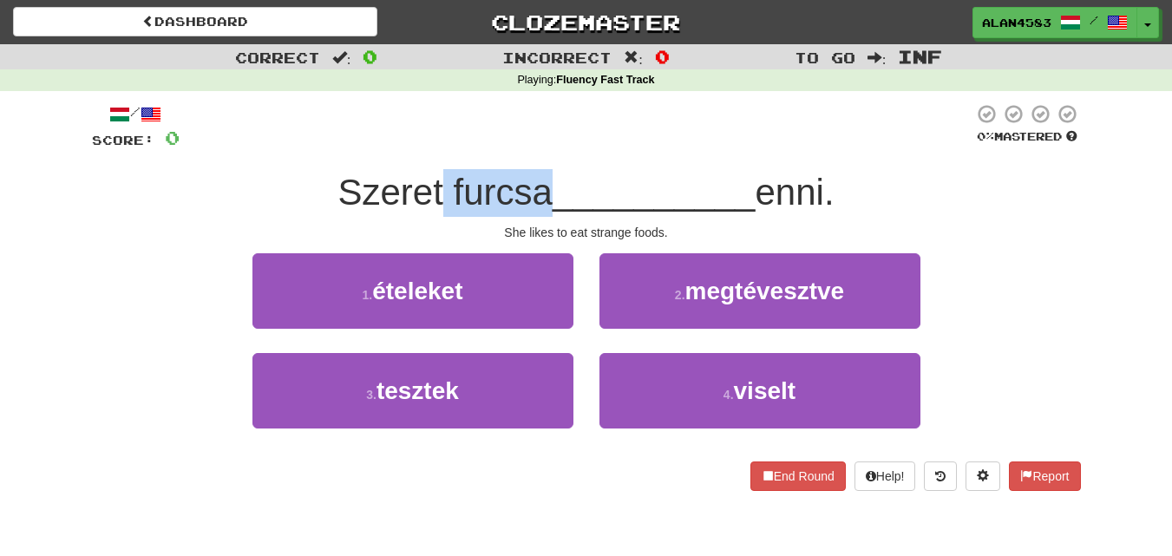
drag, startPoint x: 539, startPoint y: 193, endPoint x: 436, endPoint y: 197, distance: 102.4
click at [436, 197] on span "Szeret furcsa" at bounding box center [444, 192] width 214 height 41
click at [425, 213] on div at bounding box center [425, 213] width 0 height 0
click at [650, 112] on div at bounding box center [577, 127] width 794 height 48
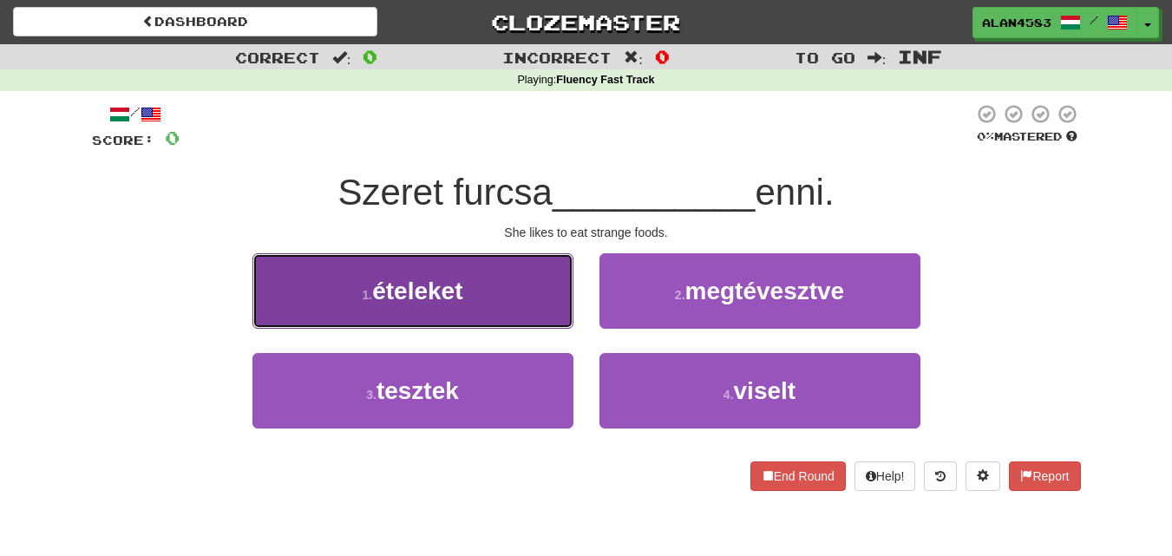
click at [356, 291] on button "1 . ételeket" at bounding box center [412, 290] width 321 height 75
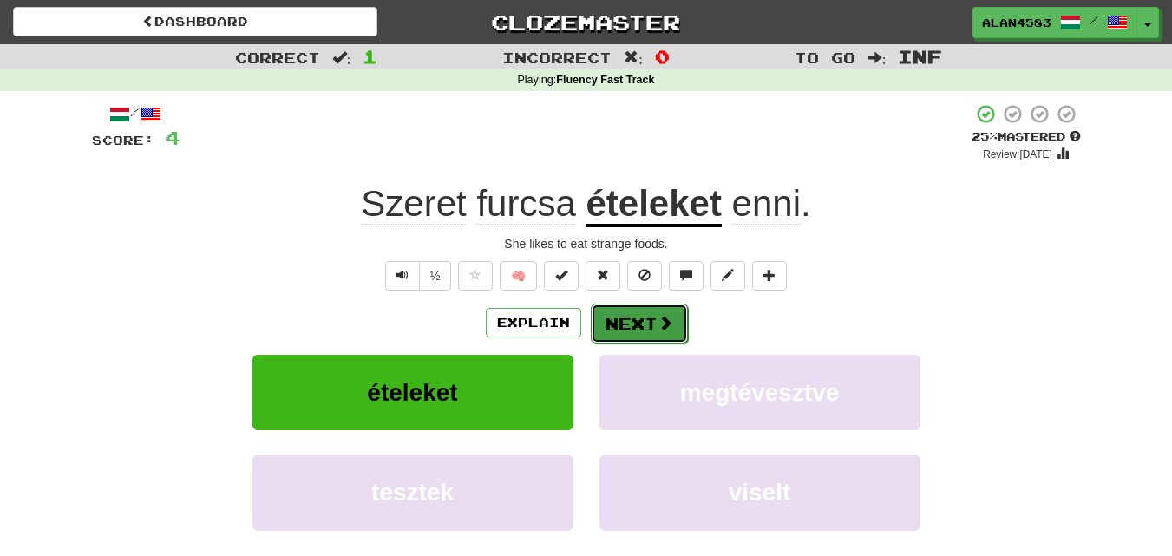
click at [630, 328] on button "Next" at bounding box center [639, 324] width 97 height 40
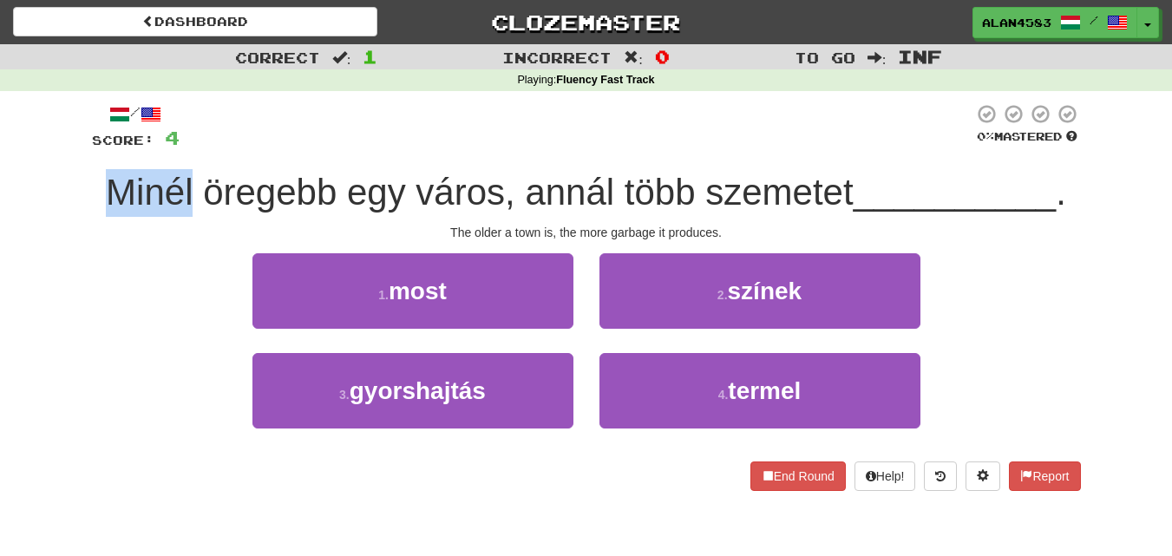
drag, startPoint x: 186, startPoint y: 189, endPoint x: 66, endPoint y: 193, distance: 119.7
click at [66, 193] on div "Correct : 1 Incorrect : 0 To go : Inf Playing : Fluency Fast Track / Score: 4 0…" at bounding box center [586, 279] width 1172 height 471
click at [55, 213] on div at bounding box center [55, 213] width 0 height 0
click at [59, 248] on div "Correct : 1 Incorrect : 0 To go : Inf Playing : Fluency Fast Track / Score: 4 0…" at bounding box center [586, 279] width 1172 height 471
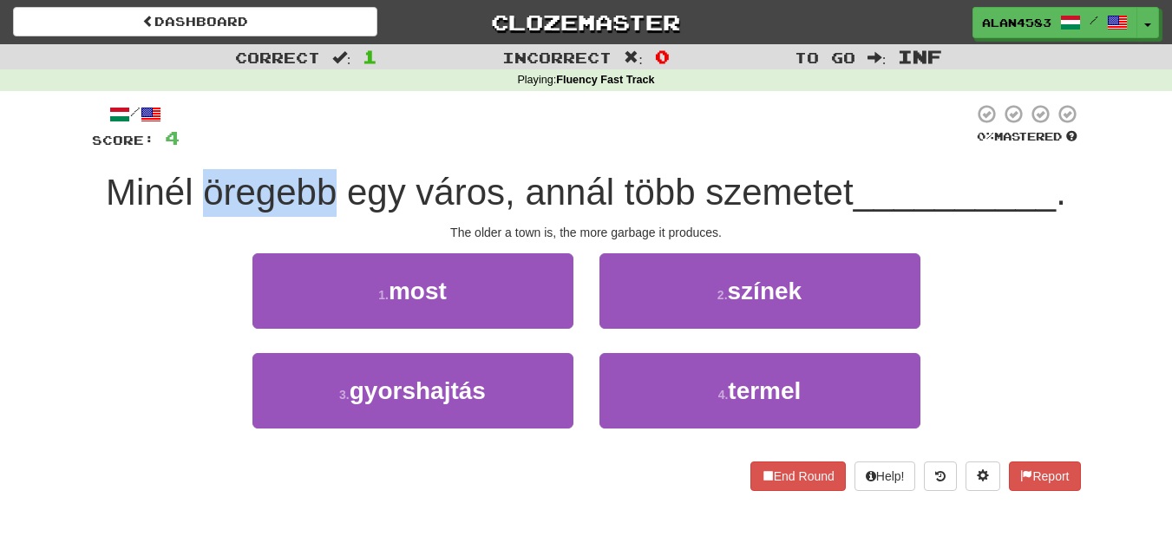
drag, startPoint x: 194, startPoint y: 186, endPoint x: 328, endPoint y: 174, distance: 134.0
click at [328, 174] on span "Minél öregebb egy város, annál több szemetet" at bounding box center [480, 192] width 748 height 41
click at [317, 147] on div at bounding box center [317, 147] width 0 height 0
click at [363, 131] on div at bounding box center [577, 127] width 794 height 48
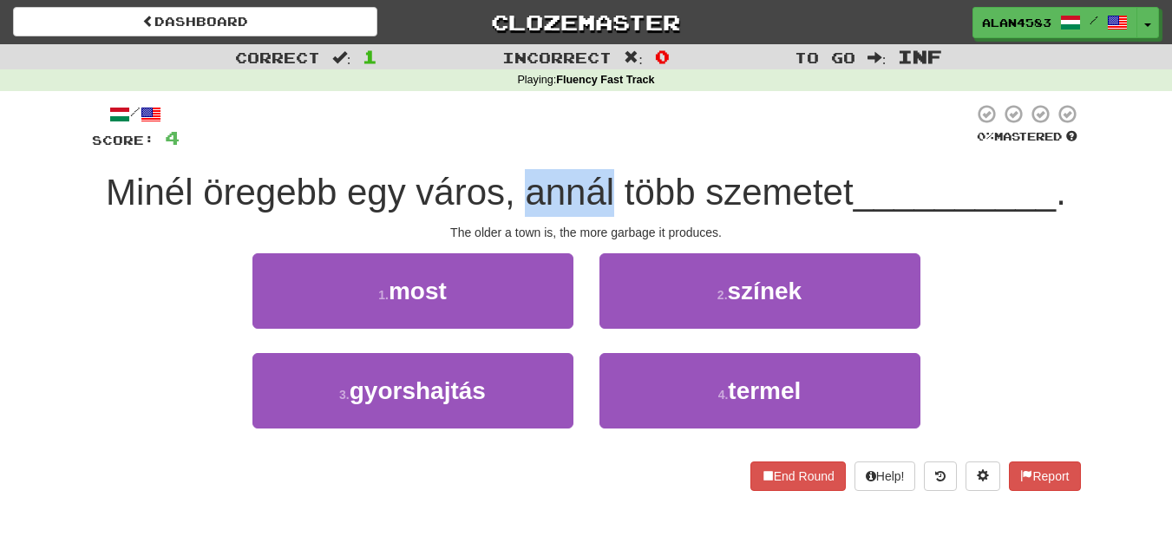
drag, startPoint x: 526, startPoint y: 188, endPoint x: 611, endPoint y: 178, distance: 84.8
click at [611, 178] on span "Minél öregebb egy város, annál több szemetet" at bounding box center [480, 192] width 748 height 41
click at [599, 147] on div at bounding box center [599, 147] width 0 height 0
click at [639, 141] on div at bounding box center [577, 127] width 794 height 48
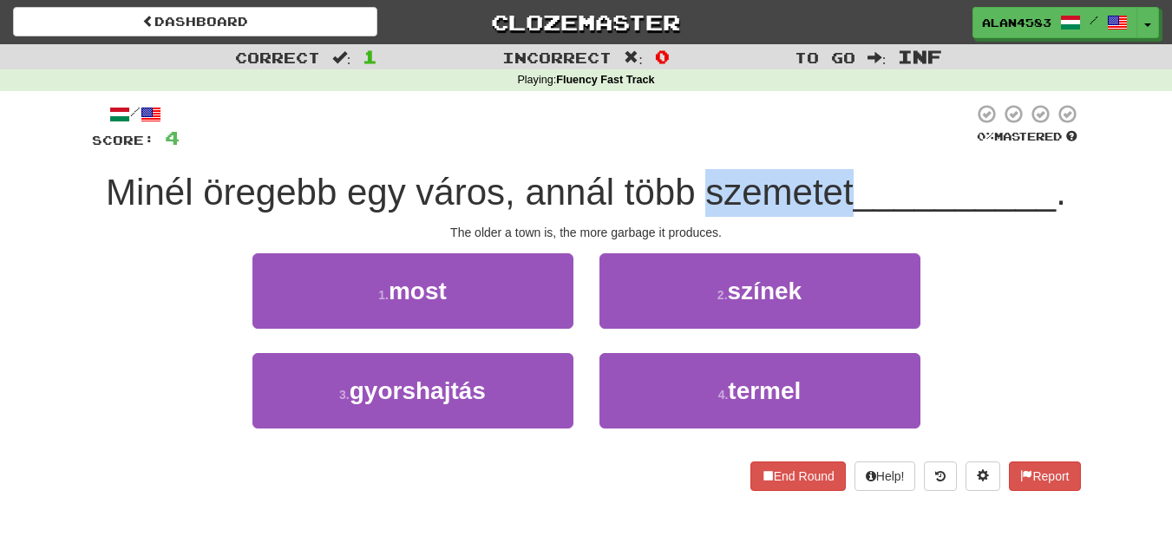
drag, startPoint x: 704, startPoint y: 188, endPoint x: 846, endPoint y: 171, distance: 142.4
click at [846, 171] on div "Minél öregebb egy város, annál több szemetet __________ ." at bounding box center [586, 193] width 989 height 48
click at [834, 147] on div at bounding box center [834, 147] width 0 height 0
click at [879, 137] on div at bounding box center [577, 127] width 794 height 48
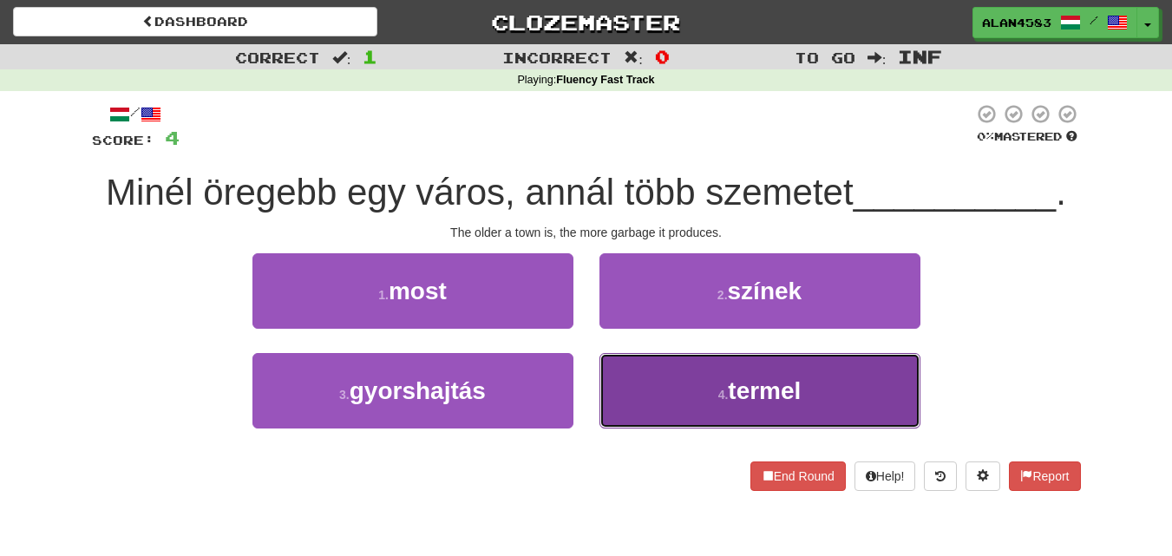
click at [705, 393] on button "4 . termel" at bounding box center [759, 390] width 321 height 75
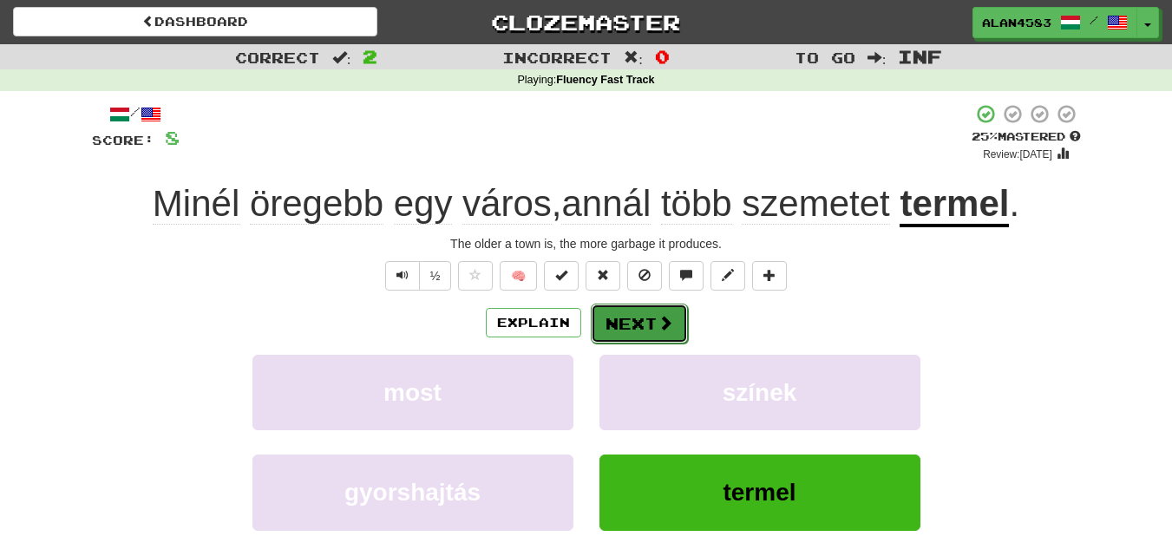
click at [659, 318] on span at bounding box center [665, 323] width 16 height 16
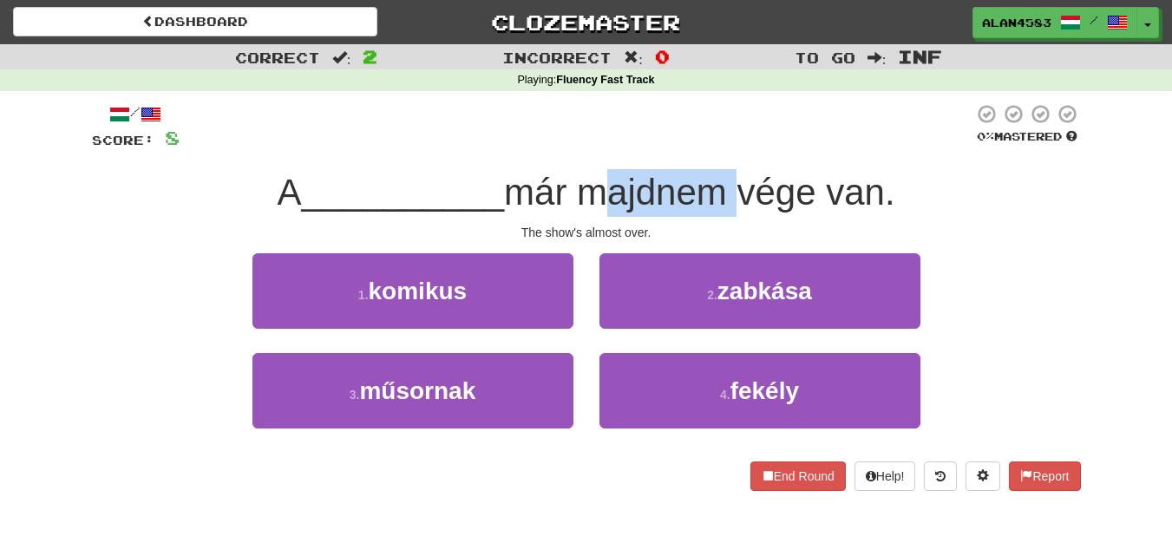
drag, startPoint x: 735, startPoint y: 189, endPoint x: 591, endPoint y: 204, distance: 143.9
click at [591, 204] on span "már majdnem vége van." at bounding box center [699, 192] width 391 height 41
click at [580, 213] on div at bounding box center [580, 213] width 0 height 0
click at [779, 108] on div at bounding box center [577, 127] width 794 height 48
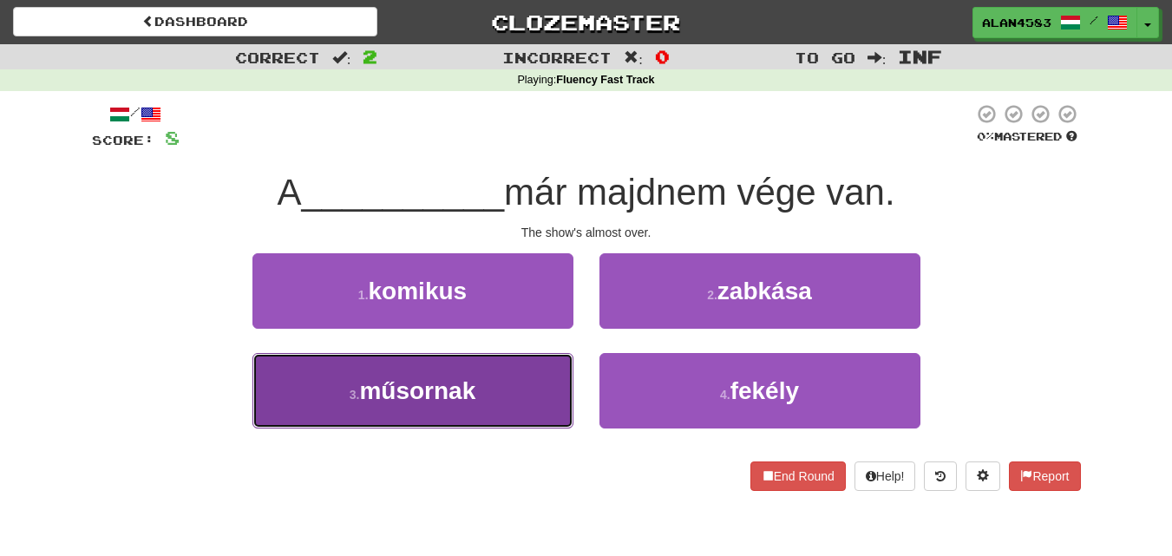
click at [355, 393] on small "3 ." at bounding box center [355, 395] width 10 height 14
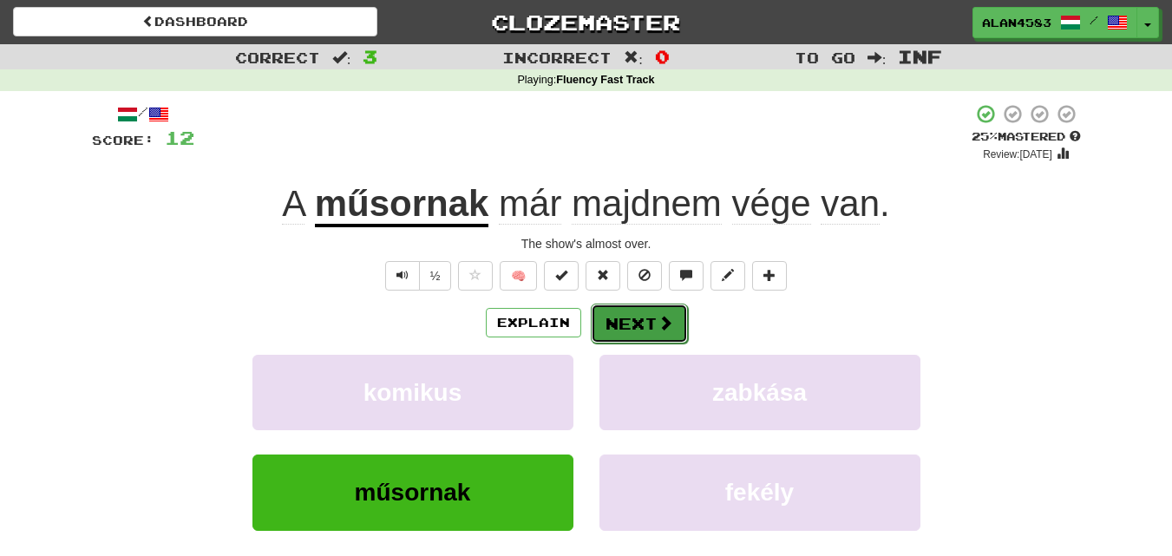
click at [611, 323] on button "Next" at bounding box center [639, 324] width 97 height 40
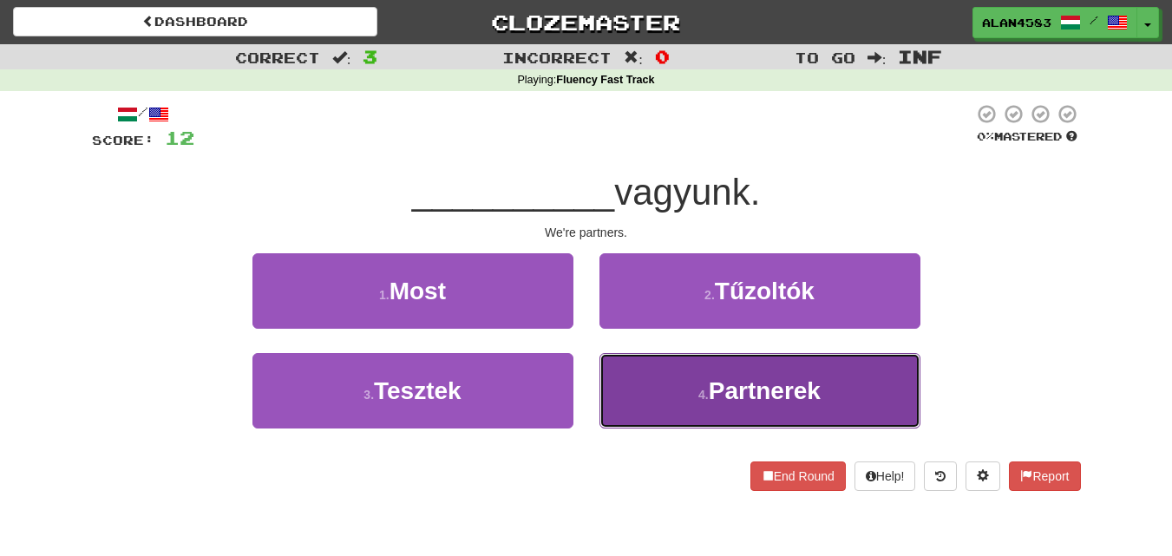
click at [636, 370] on button "4 . Partnerek" at bounding box center [759, 390] width 321 height 75
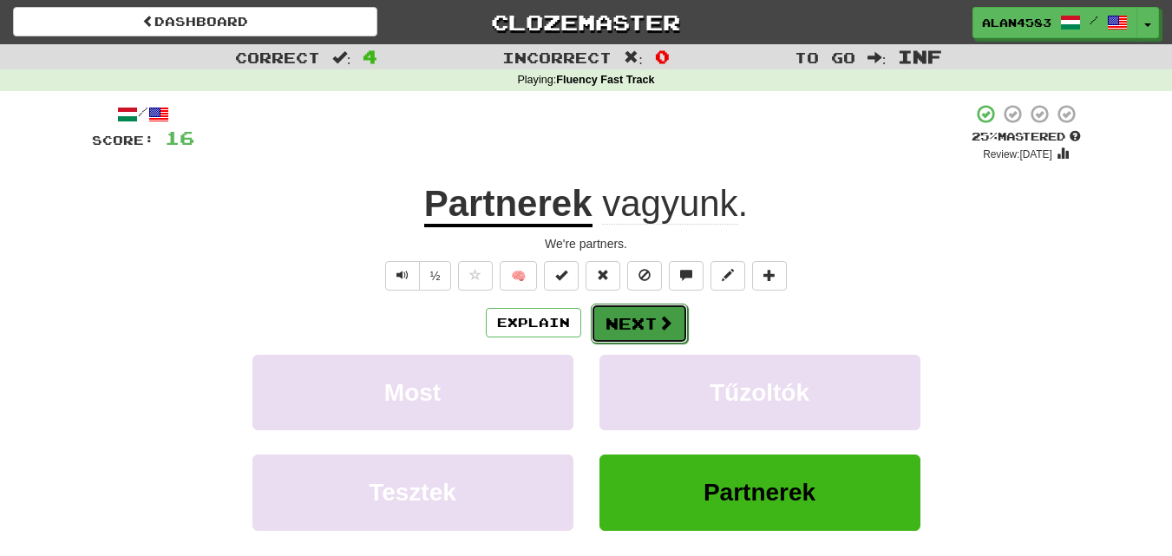
click at [646, 319] on button "Next" at bounding box center [639, 324] width 97 height 40
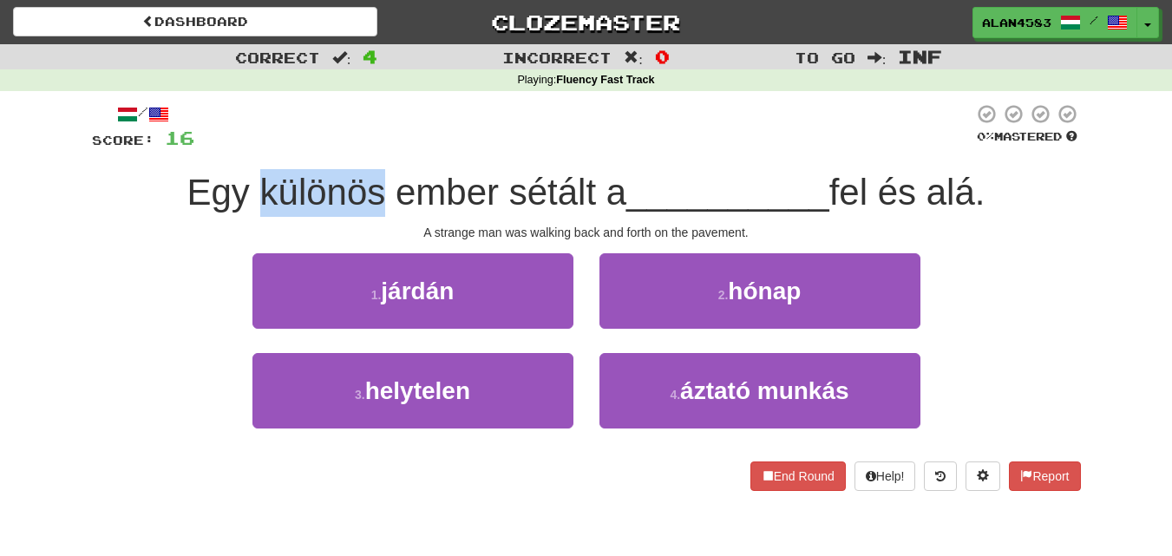
drag, startPoint x: 372, startPoint y: 192, endPoint x: 248, endPoint y: 198, distance: 124.2
click at [248, 198] on span "Egy különös ember sétált a" at bounding box center [407, 192] width 440 height 41
click at [237, 213] on div at bounding box center [237, 213] width 0 height 0
click at [420, 127] on div at bounding box center [583, 127] width 779 height 48
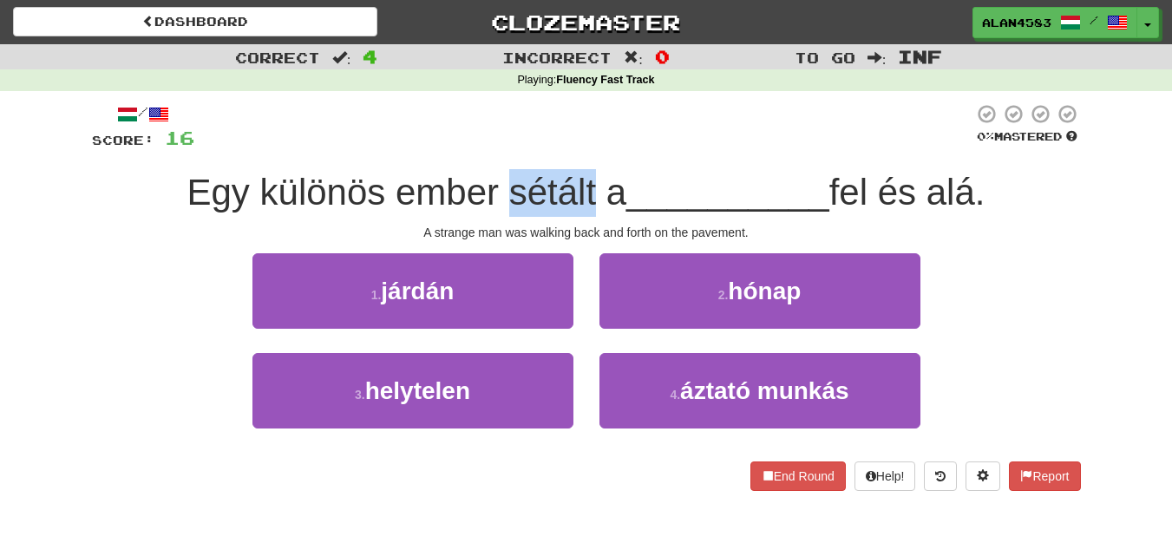
drag, startPoint x: 499, startPoint y: 188, endPoint x: 585, endPoint y: 185, distance: 85.9
click at [585, 185] on span "Egy különös ember sétált a" at bounding box center [407, 192] width 440 height 41
click at [573, 147] on div at bounding box center [573, 147] width 0 height 0
click at [624, 135] on div at bounding box center [583, 127] width 779 height 48
drag, startPoint x: 875, startPoint y: 186, endPoint x: 840, endPoint y: 193, distance: 35.2
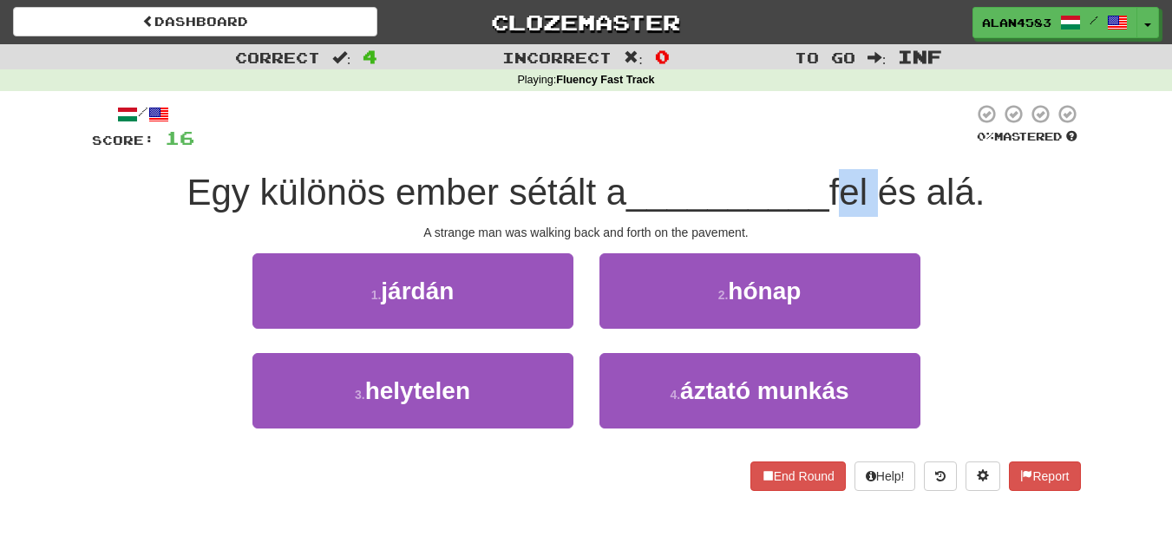
click at [840, 193] on span "fel és alá." at bounding box center [907, 192] width 156 height 41
click at [829, 213] on div at bounding box center [829, 213] width 0 height 0
click at [873, 103] on div at bounding box center [583, 127] width 779 height 48
drag, startPoint x: 940, startPoint y: 186, endPoint x: 982, endPoint y: 183, distance: 41.8
click at [982, 183] on span "fel és alá." at bounding box center [907, 192] width 156 height 41
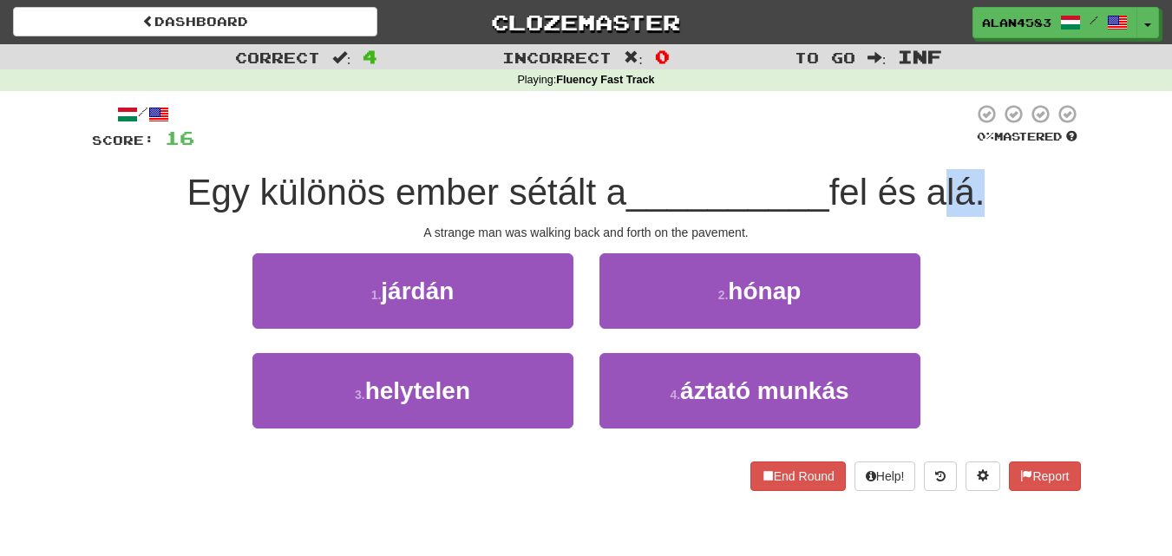
click at [970, 147] on div at bounding box center [970, 147] width 0 height 0
click at [1055, 157] on div "/ Score: 16 0 % Mastered Egy különös ember sétált a __________ fel és alá. A st…" at bounding box center [586, 297] width 989 height 388
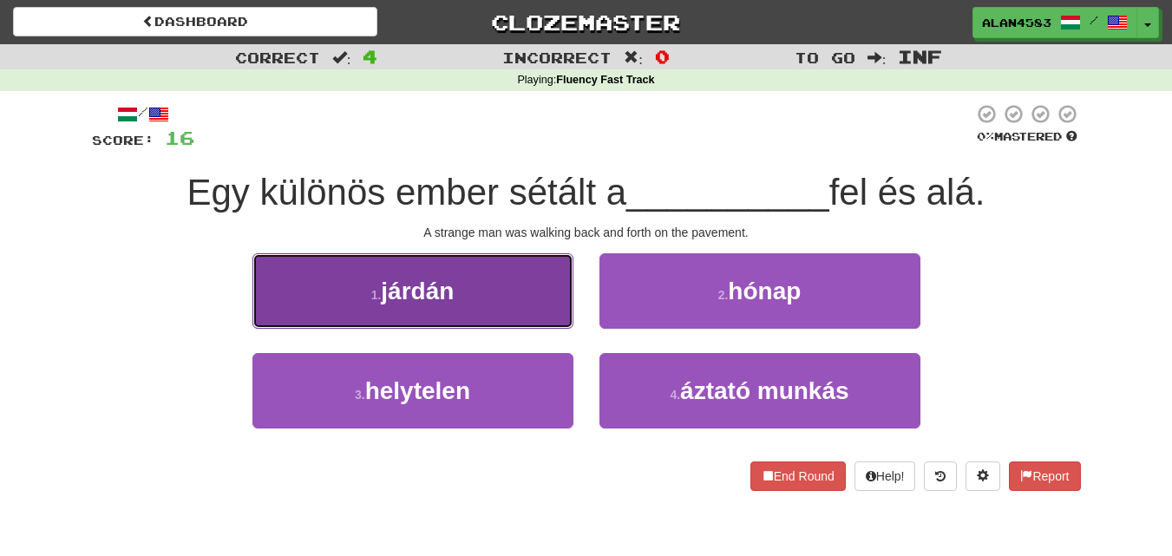
click at [381, 290] on small "1 ." at bounding box center [376, 295] width 10 height 14
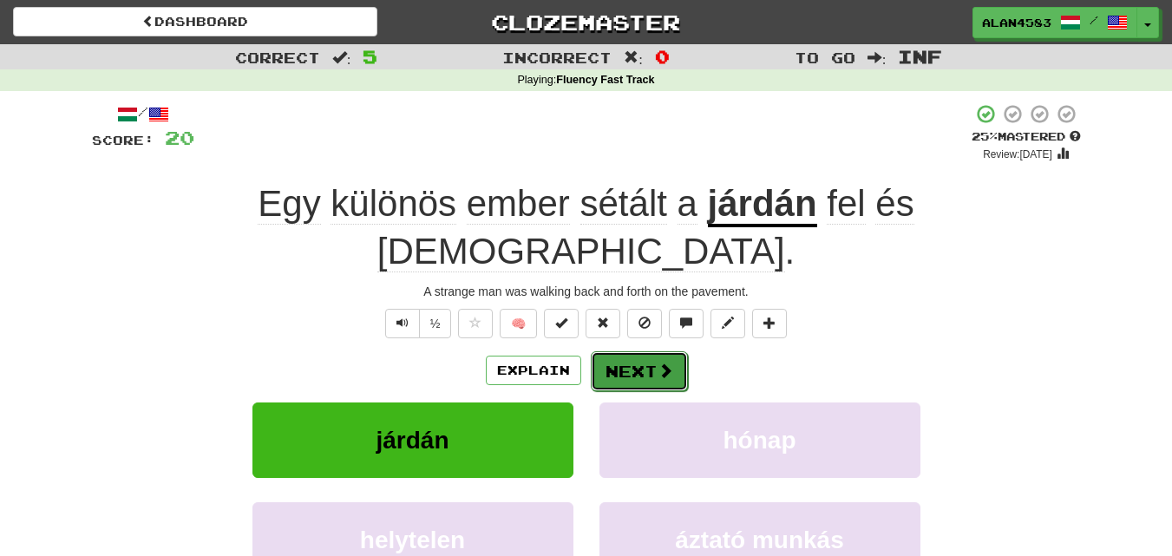
click at [628, 351] on button "Next" at bounding box center [639, 371] width 97 height 40
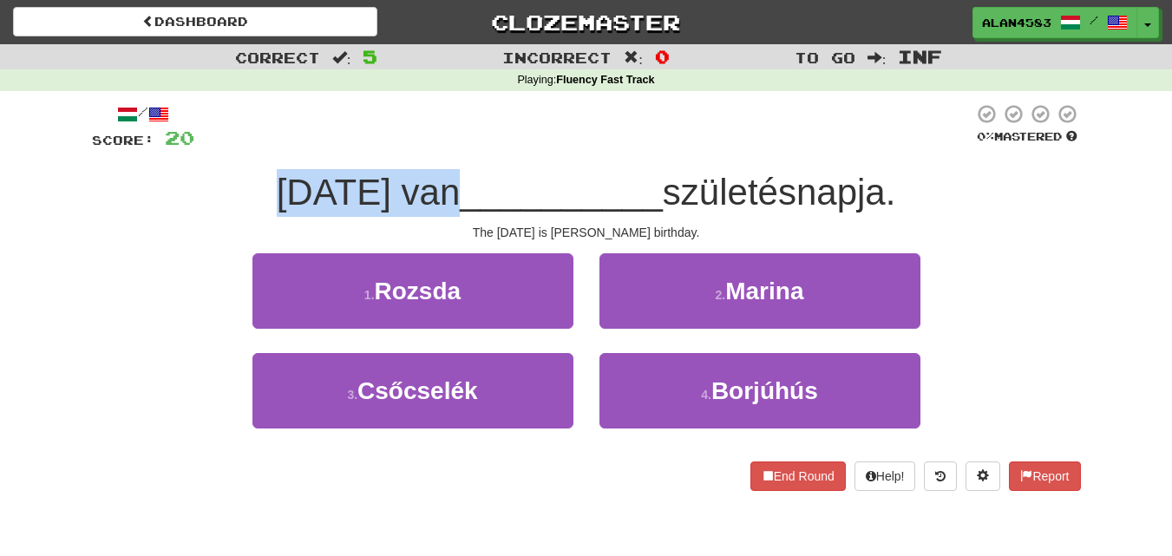
drag, startPoint x: 415, startPoint y: 194, endPoint x: 180, endPoint y: 197, distance: 234.2
click at [180, 197] on div "Holnapután van __________ születésnapja." at bounding box center [586, 193] width 989 height 48
click at [169, 213] on div at bounding box center [169, 213] width 0 height 0
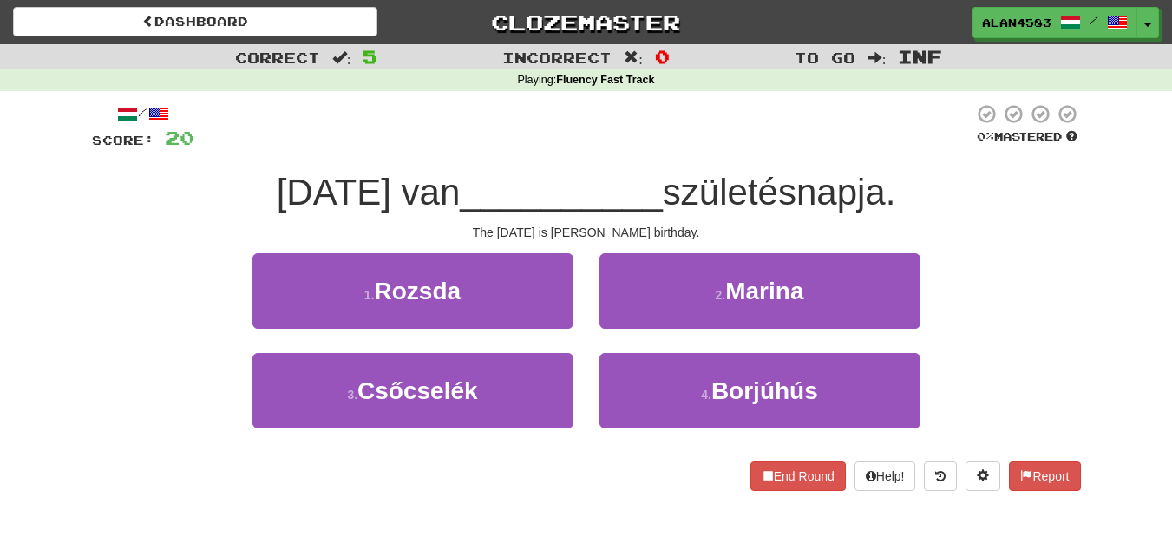
click at [559, 121] on div at bounding box center [583, 127] width 779 height 48
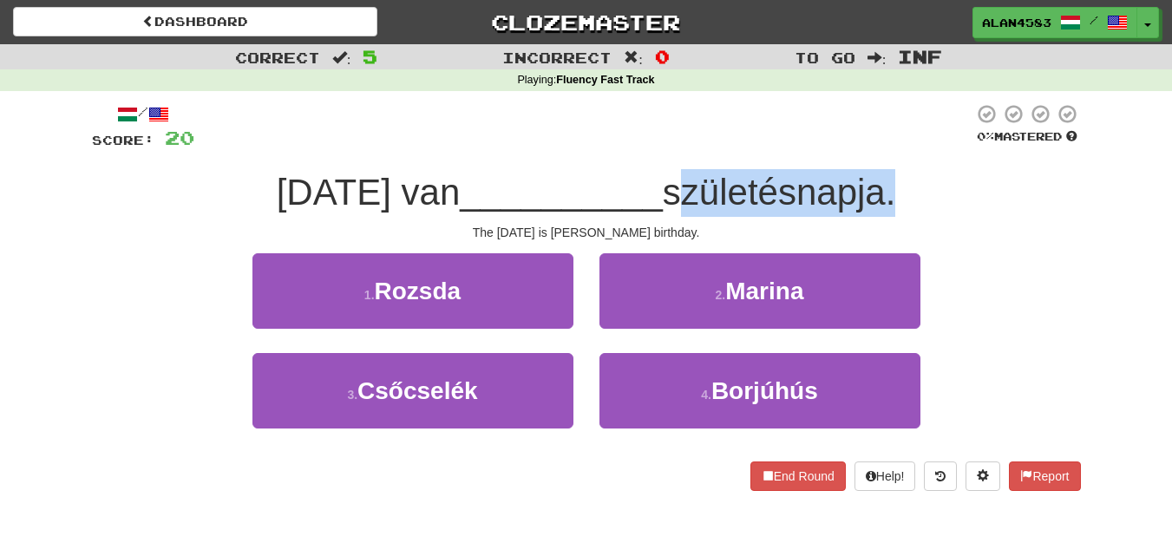
drag, startPoint x: 707, startPoint y: 193, endPoint x: 923, endPoint y: 184, distance: 216.1
click at [896, 184] on span "születésnapja." at bounding box center [779, 192] width 233 height 41
click at [911, 147] on div at bounding box center [911, 147] width 0 height 0
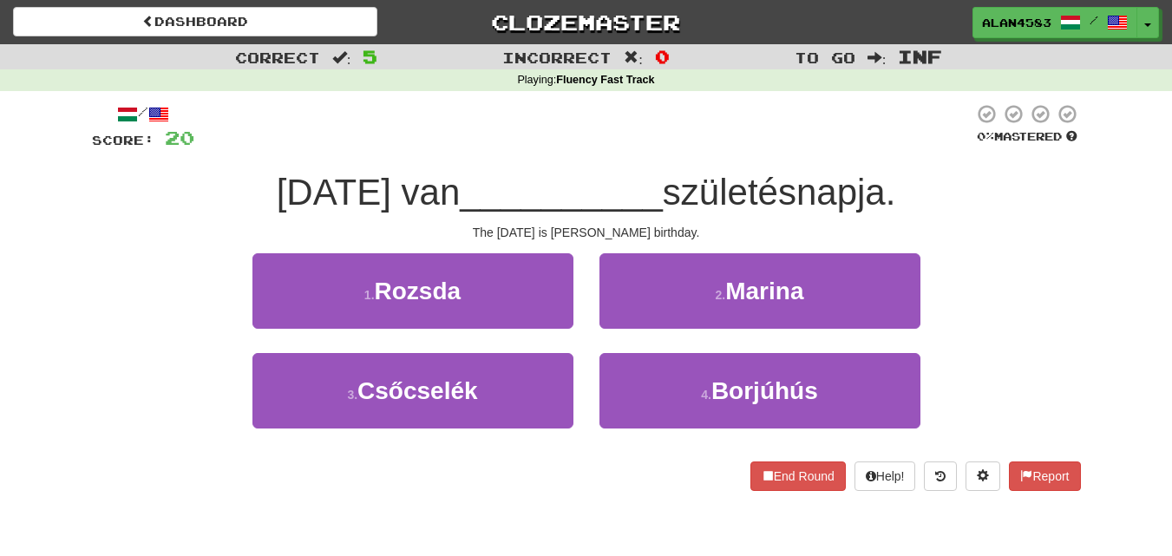
click at [983, 171] on div "Holnapután van __________ születésnapja." at bounding box center [586, 193] width 989 height 48
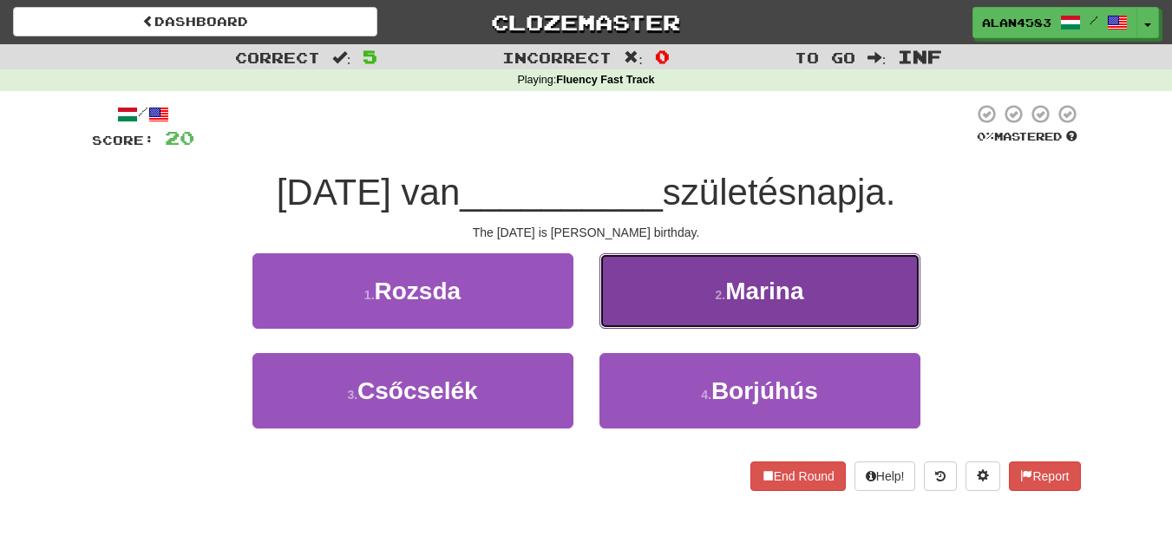
click at [782, 310] on button "2 . Marina" at bounding box center [759, 290] width 321 height 75
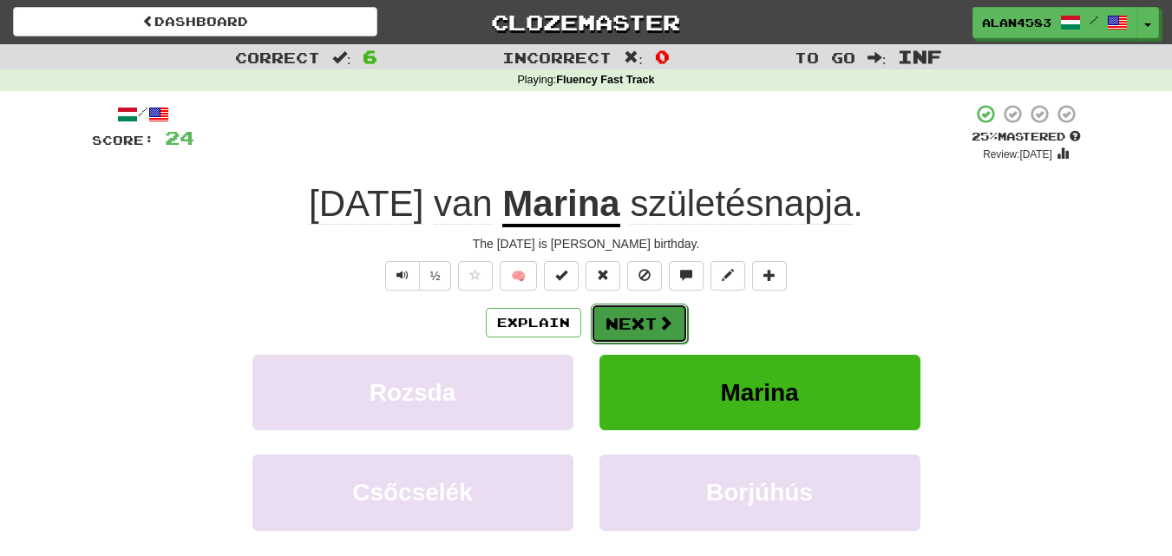
click at [650, 318] on button "Next" at bounding box center [639, 324] width 97 height 40
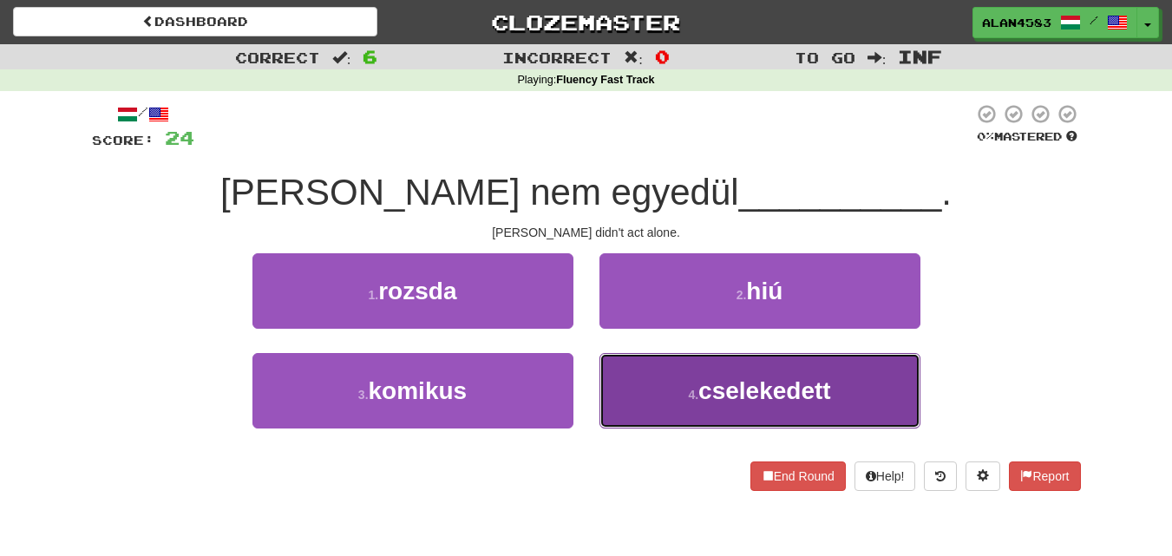
click at [774, 367] on button "4 . cselekedett" at bounding box center [759, 390] width 321 height 75
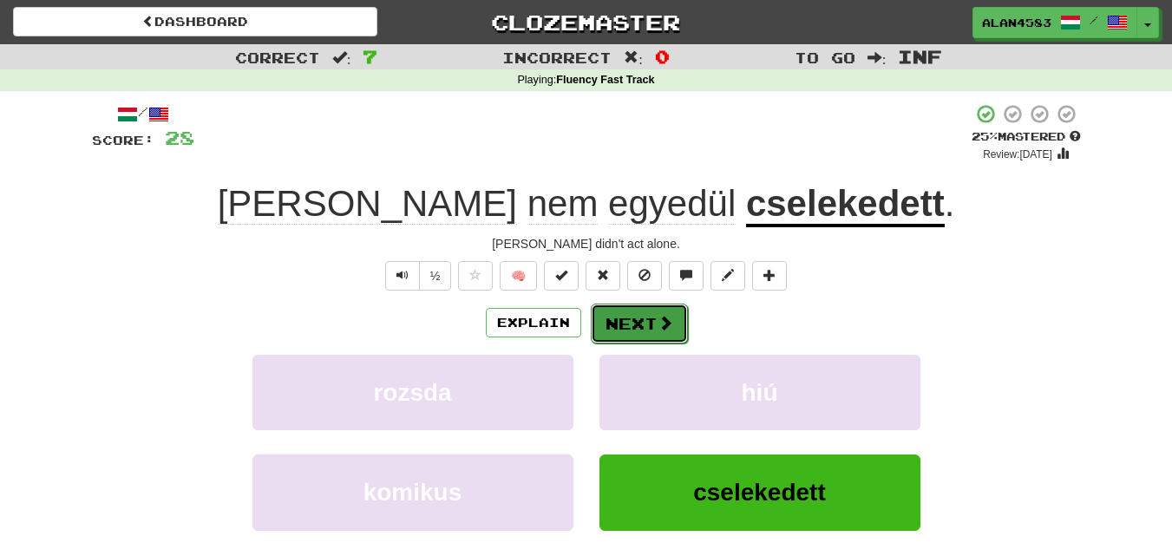
click at [647, 324] on button "Next" at bounding box center [639, 324] width 97 height 40
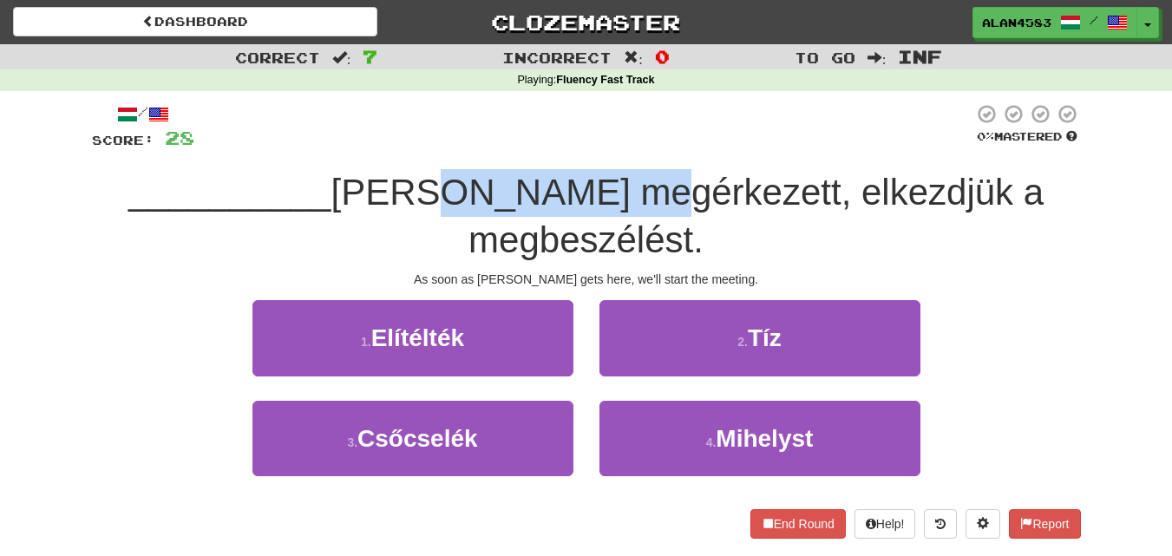
drag, startPoint x: 609, startPoint y: 182, endPoint x: 419, endPoint y: 192, distance: 190.2
click at [419, 192] on span "Tom megérkezett, elkezdjük a megbeszélést." at bounding box center [686, 216] width 713 height 88
click at [408, 147] on div at bounding box center [408, 147] width 0 height 0
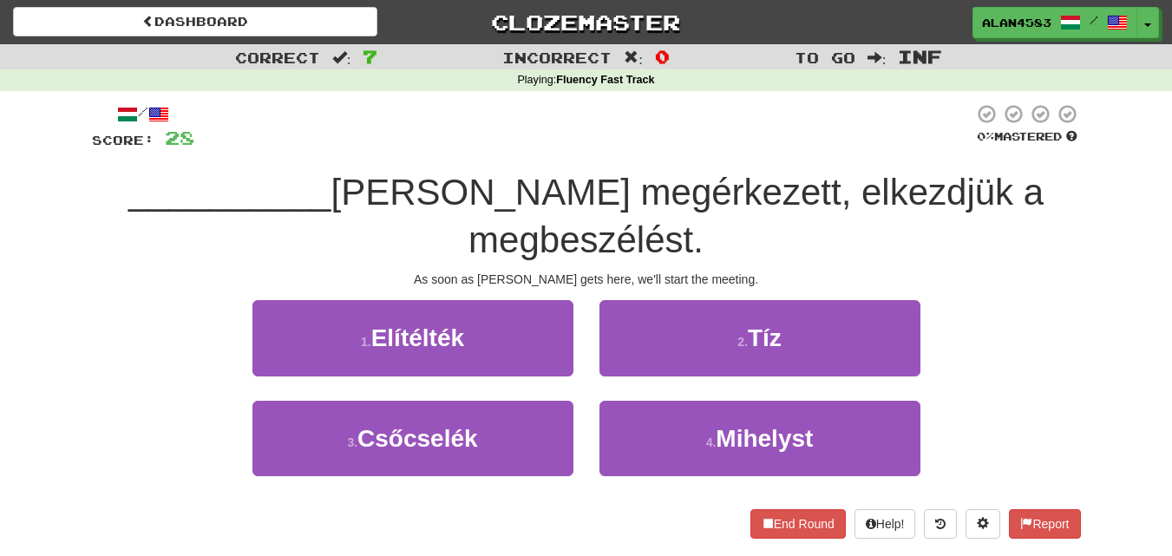
click at [537, 122] on div at bounding box center [583, 127] width 779 height 48
drag, startPoint x: 633, startPoint y: 185, endPoint x: 776, endPoint y: 175, distance: 143.4
click at [776, 175] on span "Tom megérkezett, elkezdjük a megbeszélést." at bounding box center [686, 216] width 713 height 88
click at [765, 147] on div at bounding box center [765, 147] width 0 height 0
click at [803, 136] on div at bounding box center [583, 127] width 779 height 48
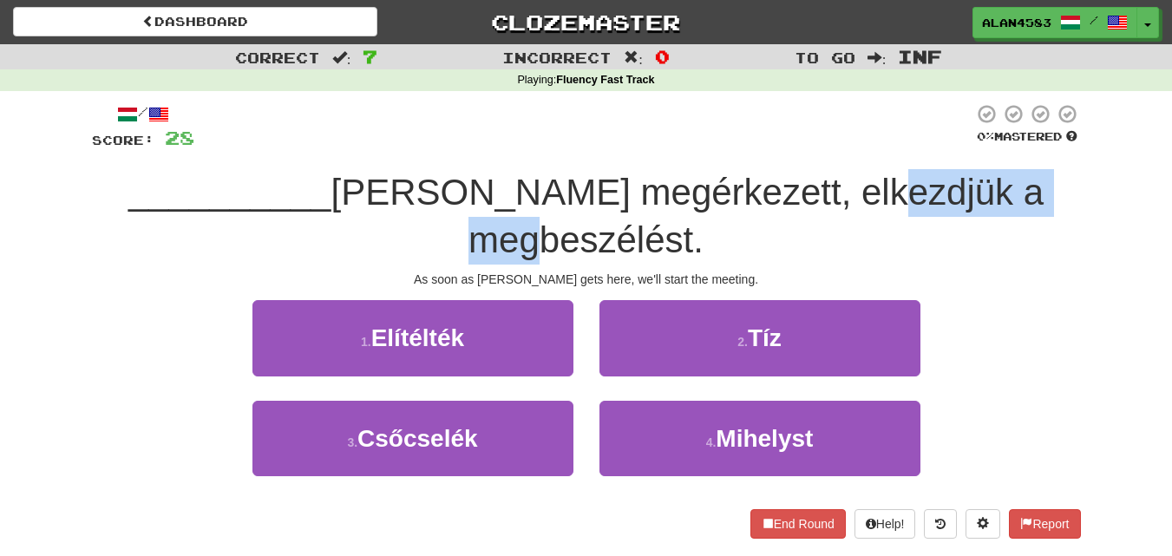
drag, startPoint x: 824, startPoint y: 191, endPoint x: 1046, endPoint y: 173, distance: 222.7
click at [1043, 173] on span "Tom megérkezett, elkezdjük a megbeszélést." at bounding box center [686, 216] width 713 height 88
click at [1035, 147] on div at bounding box center [1035, 147] width 0 height 0
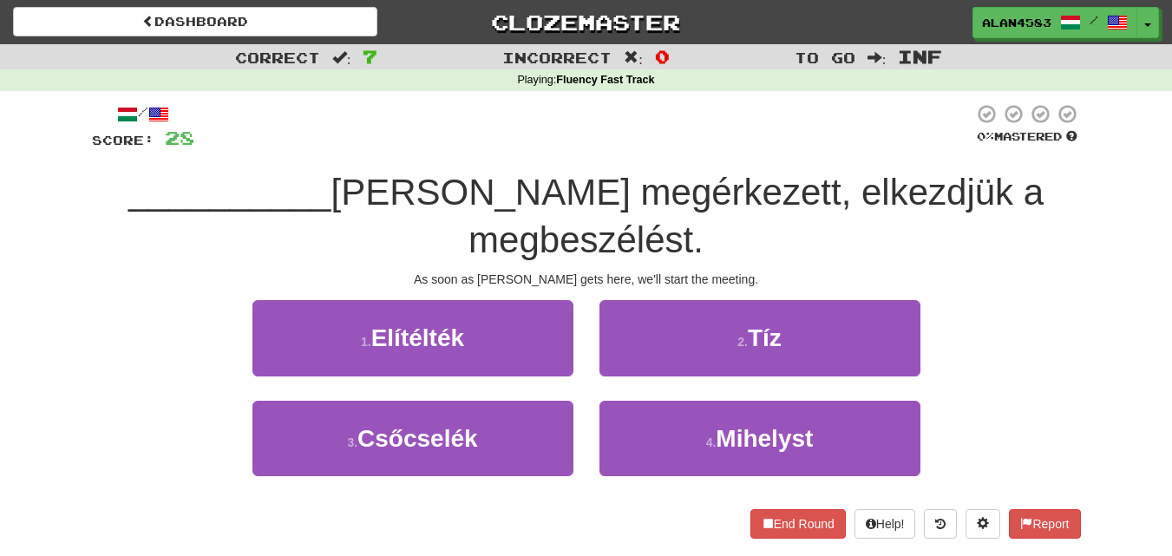
click at [1065, 181] on div "__________ Tom megérkezett, elkezdjük a megbeszélést." at bounding box center [586, 216] width 989 height 95
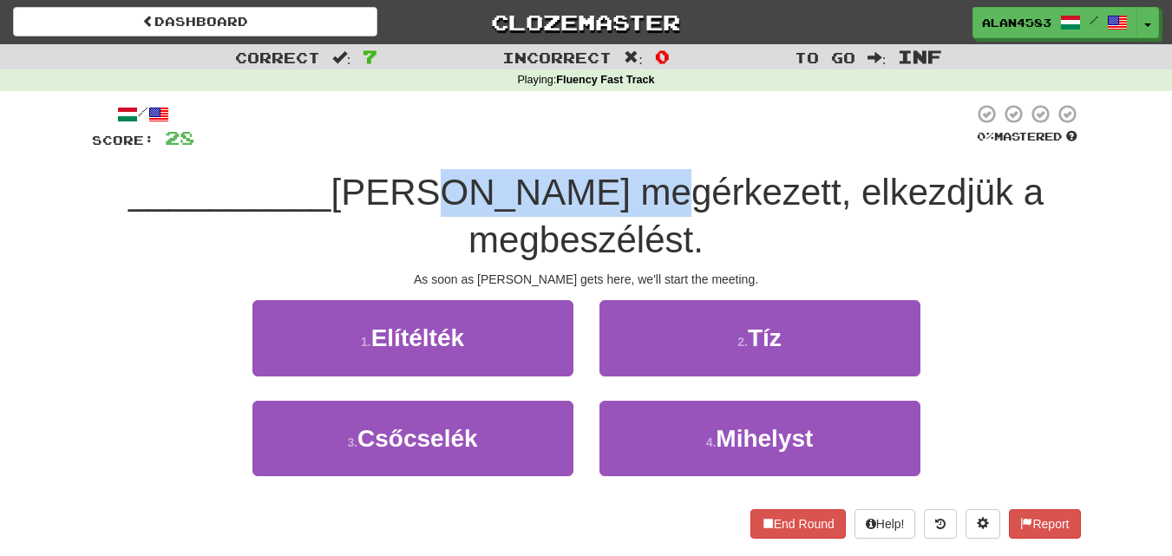
drag, startPoint x: 608, startPoint y: 191, endPoint x: 403, endPoint y: 199, distance: 204.9
click at [403, 199] on span "Tom megérkezett, elkezdjük a megbeszélést." at bounding box center [686, 216] width 713 height 88
click at [392, 213] on div at bounding box center [392, 213] width 0 height 0
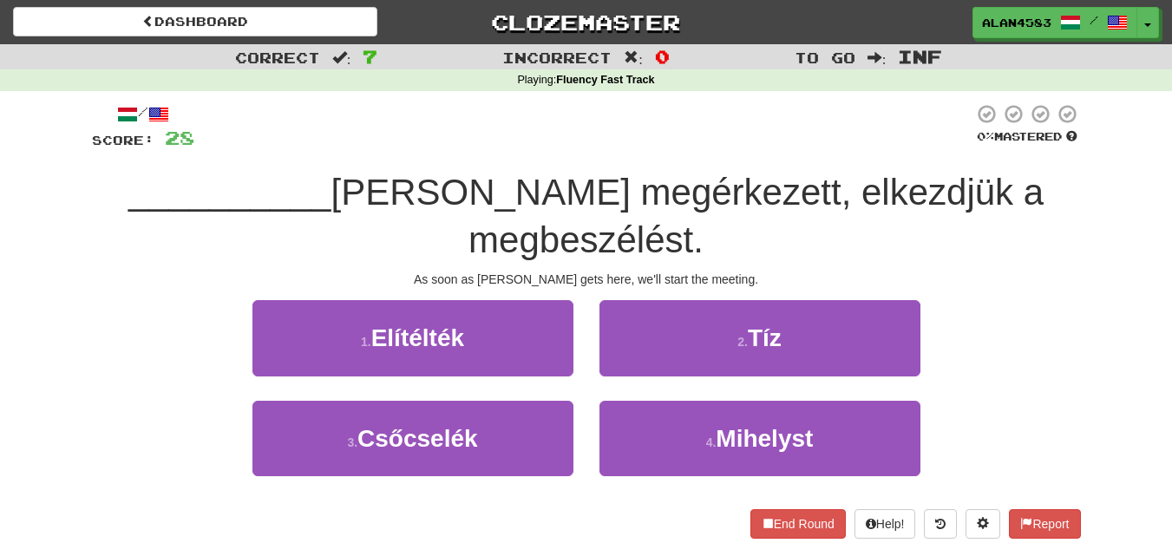
click at [354, 219] on div "/ Score: 28 0 % Mastered __________ Tom megérkezett, elkezdjük a megbeszélést. …" at bounding box center [586, 320] width 989 height 434
drag, startPoint x: 775, startPoint y: 179, endPoint x: 632, endPoint y: 188, distance: 143.4
click at [632, 188] on span "Tom megérkezett, elkezdjük a megbeszélést." at bounding box center [686, 216] width 713 height 88
click at [621, 147] on div at bounding box center [621, 147] width 0 height 0
click at [691, 141] on div at bounding box center [583, 127] width 779 height 48
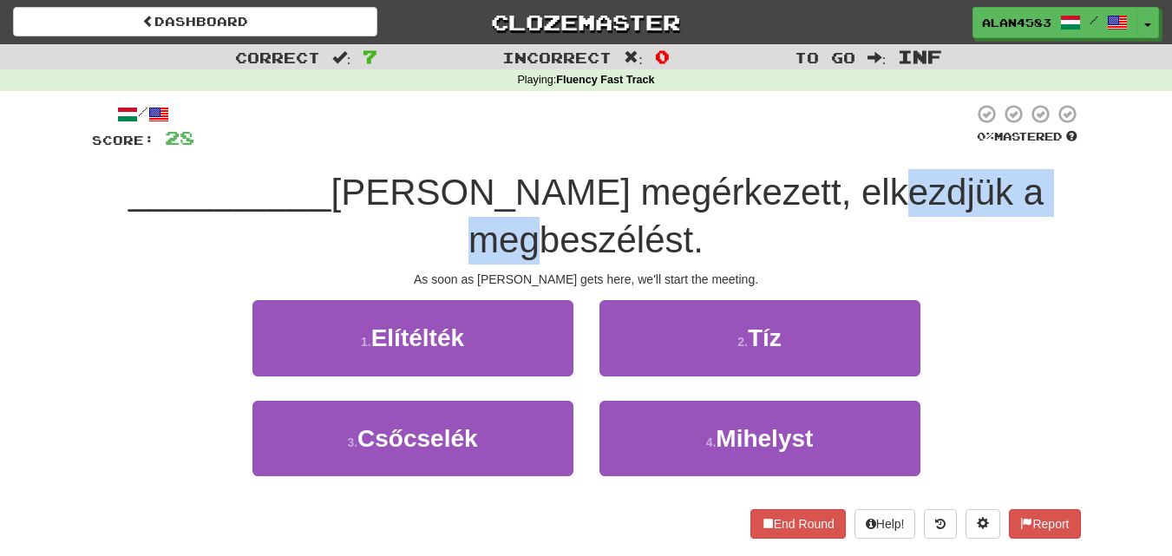
drag, startPoint x: 1048, startPoint y: 177, endPoint x: 833, endPoint y: 187, distance: 214.5
click at [833, 187] on span "Tom megérkezett, elkezdjük a megbeszélést." at bounding box center [686, 216] width 713 height 88
click at [822, 147] on div at bounding box center [822, 147] width 0 height 0
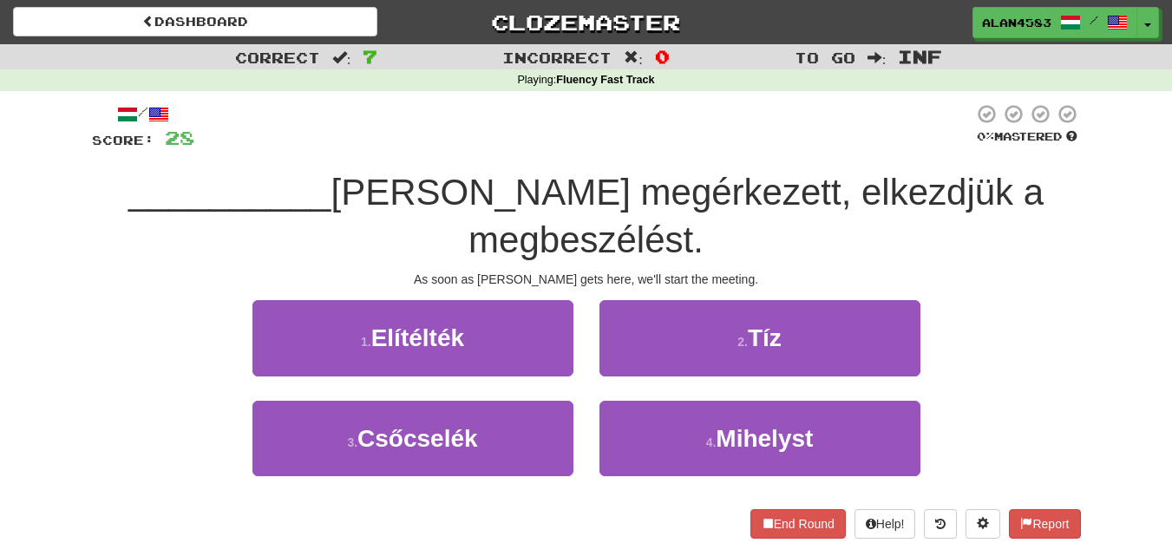
click at [793, 172] on span "Tom megérkezett, elkezdjük a megbeszélést." at bounding box center [686, 216] width 713 height 88
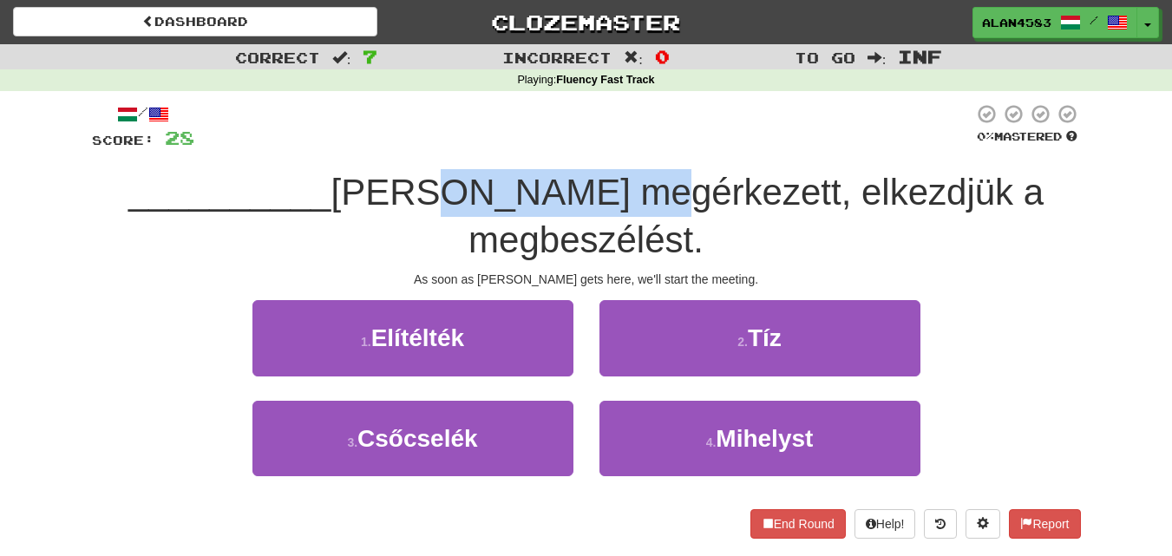
drag, startPoint x: 608, startPoint y: 198, endPoint x: 420, endPoint y: 209, distance: 188.5
click at [420, 209] on span "Tom megérkezett, elkezdjük a megbeszélést." at bounding box center [686, 216] width 713 height 88
click at [408, 213] on div at bounding box center [408, 213] width 0 height 0
click at [608, 156] on div "/ Score: 28 0 % Mastered __________ Tom megérkezett, elkezdjük a megbeszélést. …" at bounding box center [586, 320] width 989 height 434
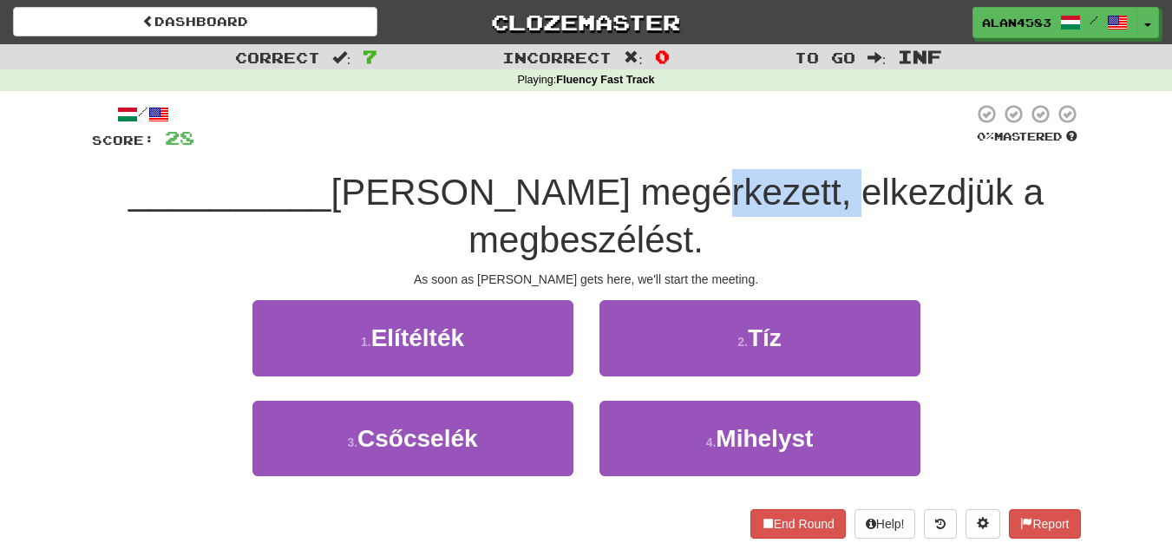
drag, startPoint x: 777, startPoint y: 199, endPoint x: 630, endPoint y: 207, distance: 147.7
click at [630, 207] on span "Tom megérkezett, elkezdjük a megbeszélést." at bounding box center [686, 216] width 713 height 88
click at [618, 213] on div at bounding box center [618, 213] width 0 height 0
click at [549, 211] on span "Tom megérkezett, elkezdjük a megbeszélést." at bounding box center [686, 216] width 713 height 88
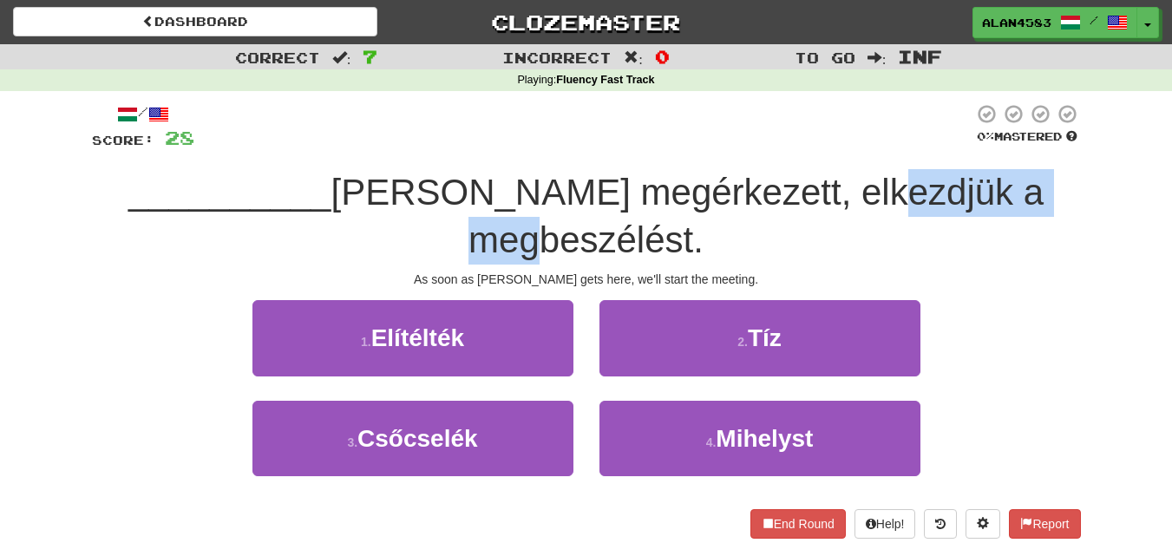
drag, startPoint x: 1048, startPoint y: 189, endPoint x: 823, endPoint y: 204, distance: 225.1
click at [823, 204] on span "Tom megérkezett, elkezdjük a megbeszélést." at bounding box center [686, 216] width 713 height 88
click at [812, 213] on div at bounding box center [812, 213] width 0 height 0
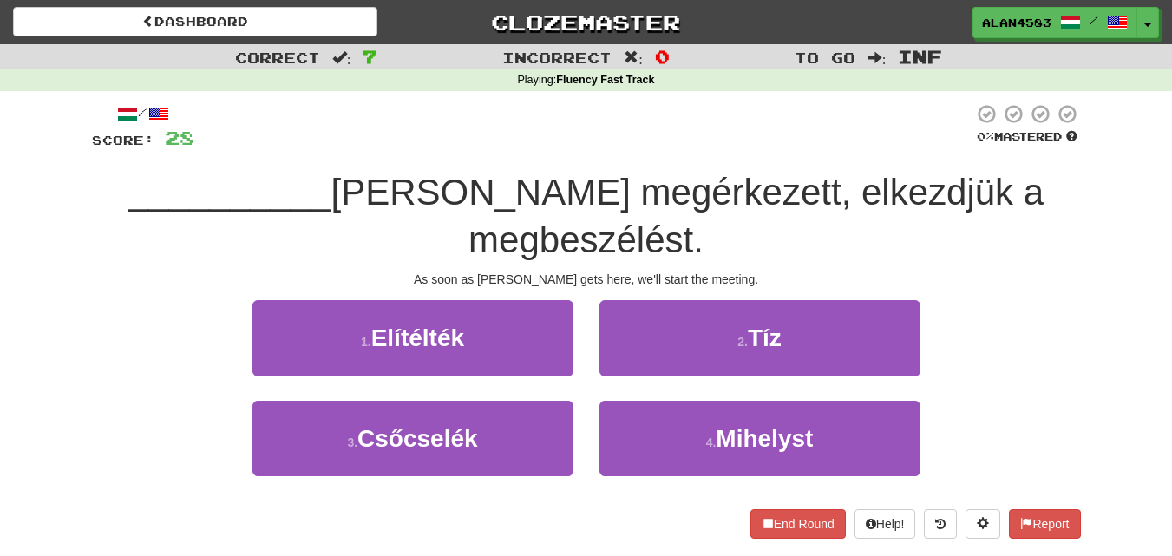
click at [619, 106] on div at bounding box center [583, 127] width 779 height 48
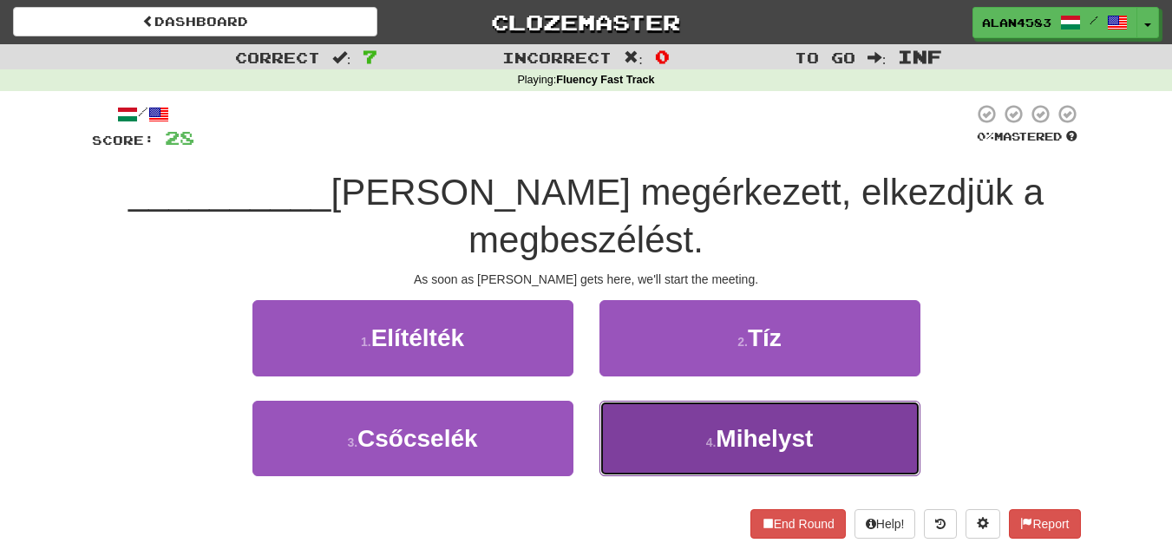
click at [794, 409] on button "4 . Mihelyst" at bounding box center [759, 438] width 321 height 75
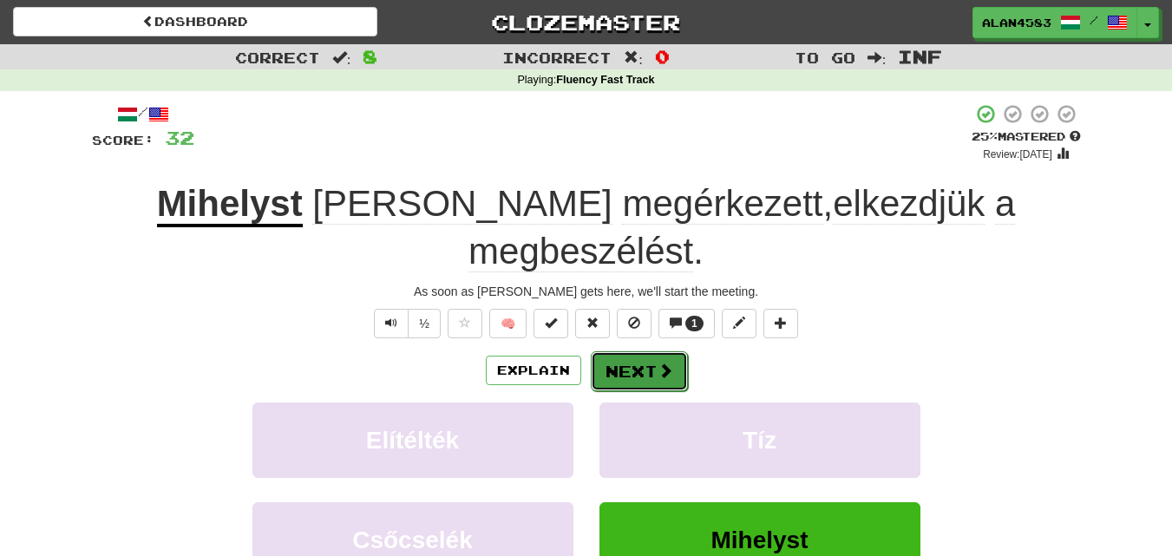
click at [631, 351] on button "Next" at bounding box center [639, 371] width 97 height 40
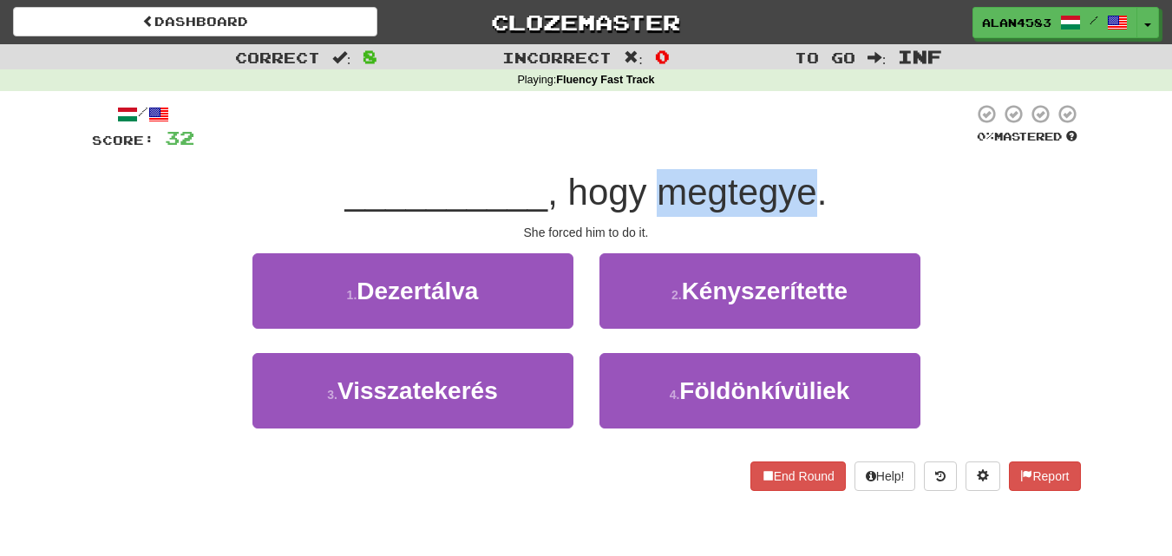
drag, startPoint x: 815, startPoint y: 190, endPoint x: 665, endPoint y: 203, distance: 150.6
click at [665, 203] on span ", hogy megtegye." at bounding box center [686, 192] width 279 height 41
click at [654, 213] on div at bounding box center [654, 213] width 0 height 0
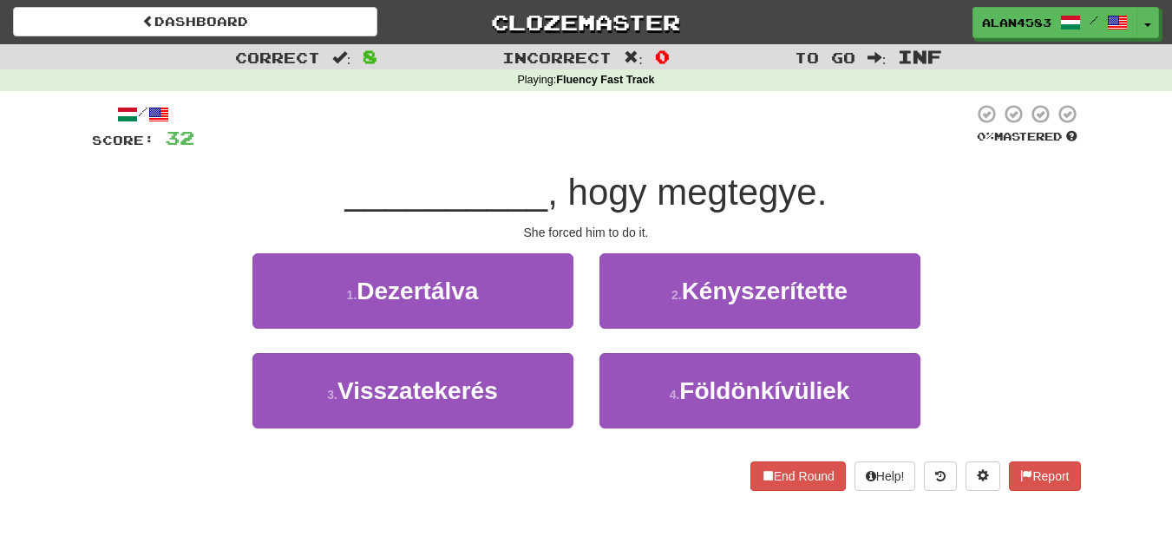
click at [583, 224] on div "She forced him to do it." at bounding box center [586, 232] width 989 height 17
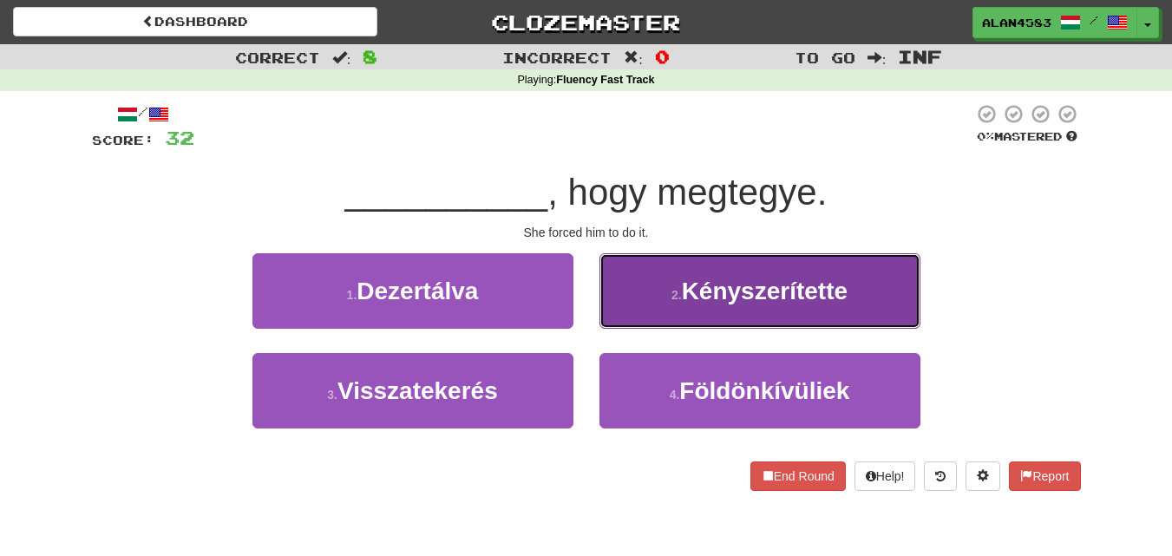
click at [738, 303] on span "Kényszerítette" at bounding box center [765, 291] width 166 height 27
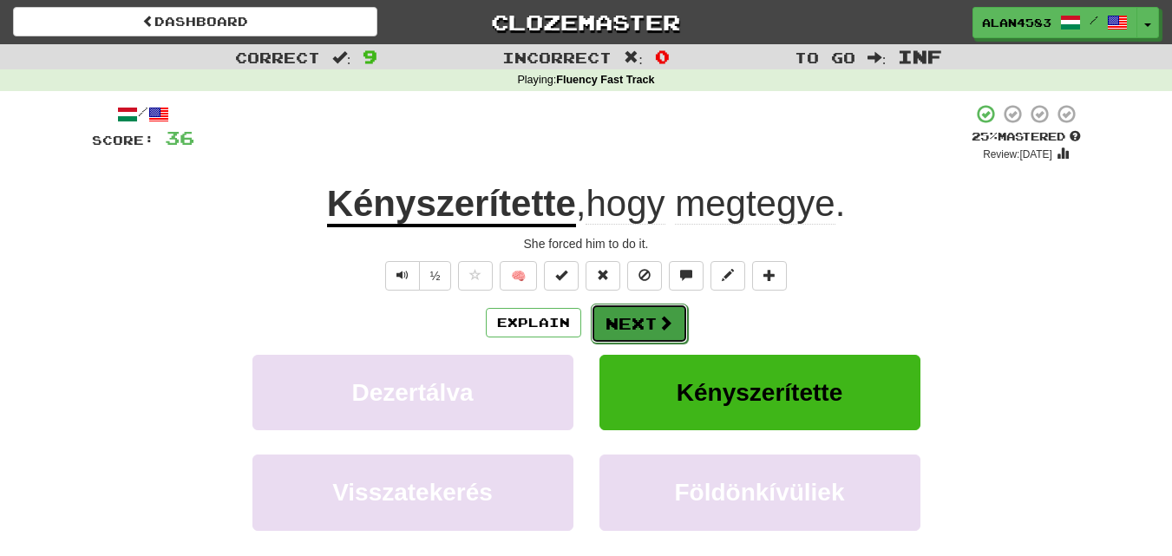
click at [642, 319] on button "Next" at bounding box center [639, 324] width 97 height 40
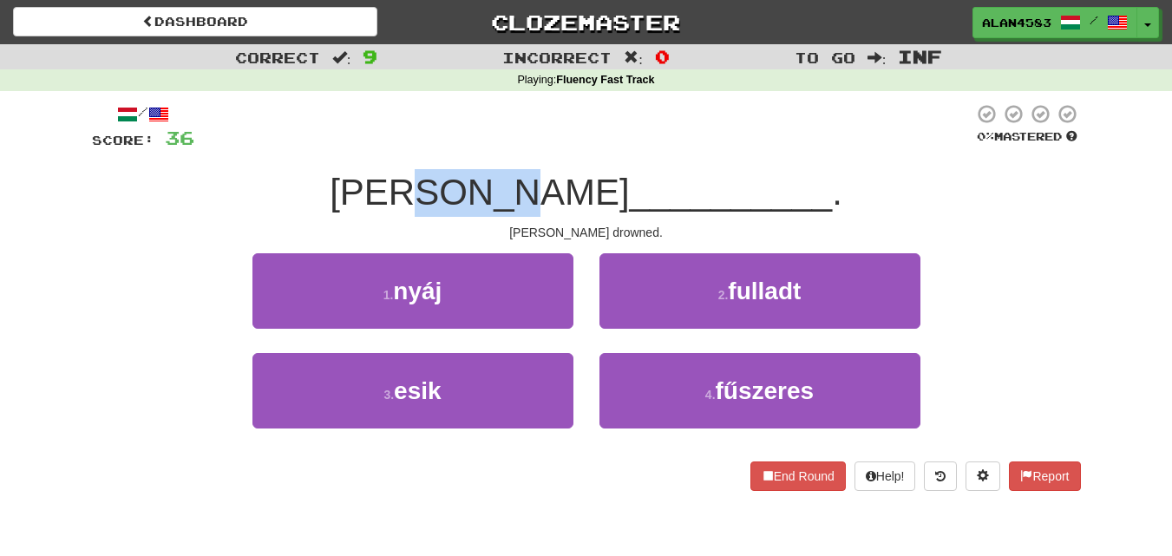
drag, startPoint x: 556, startPoint y: 206, endPoint x: 474, endPoint y: 206, distance: 81.5
click at [474, 206] on span "Tom vízbe" at bounding box center [479, 192] width 299 height 41
click at [463, 213] on div at bounding box center [463, 213] width 0 height 0
click at [635, 208] on span "__________" at bounding box center [731, 192] width 203 height 41
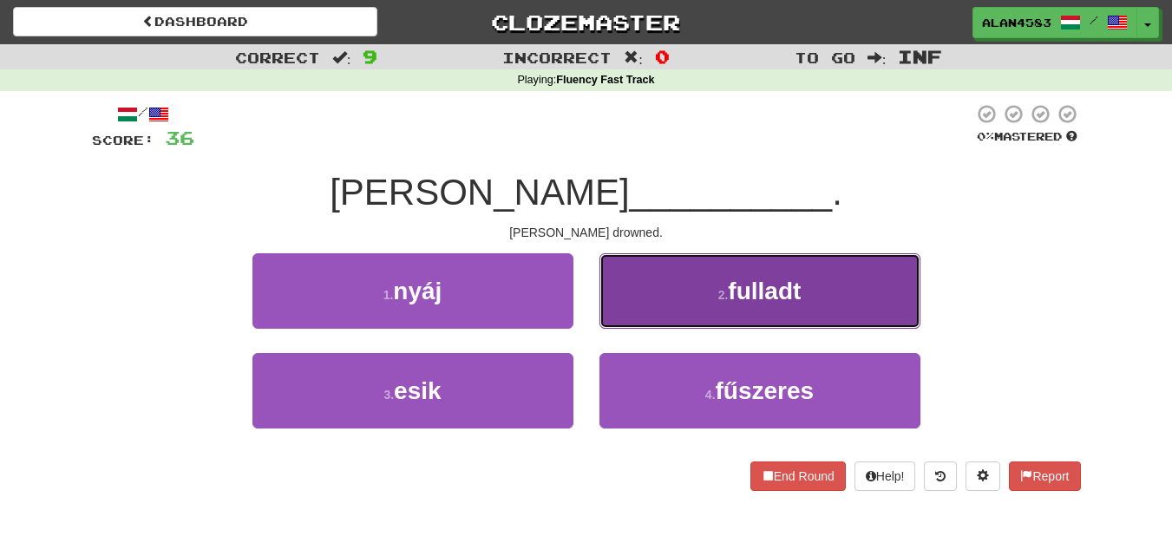
click at [737, 291] on span "fulladt" at bounding box center [764, 291] width 73 height 27
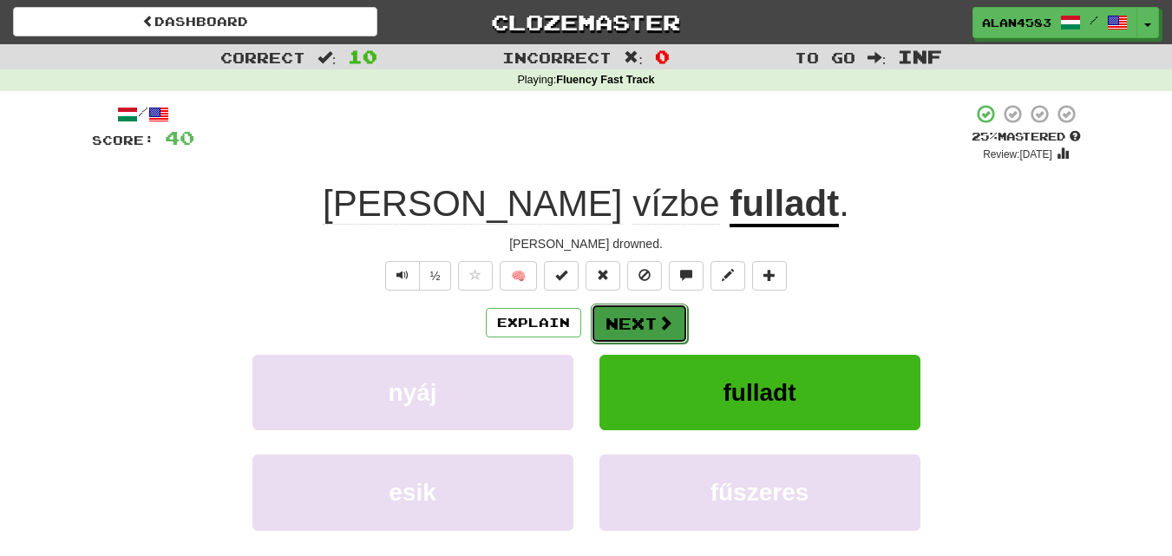
click at [650, 325] on button "Next" at bounding box center [639, 324] width 97 height 40
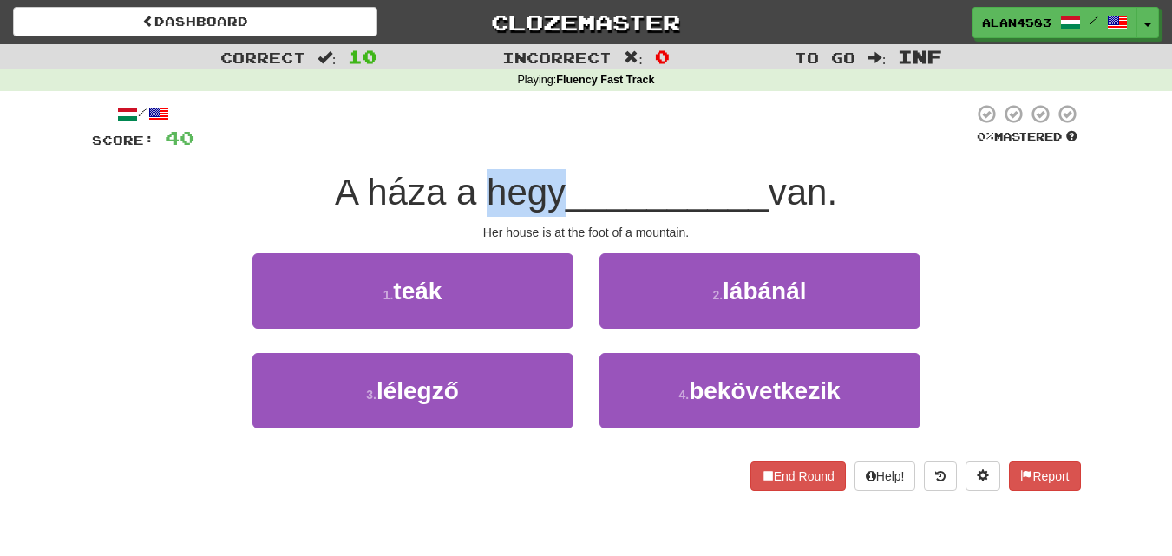
drag, startPoint x: 547, startPoint y: 193, endPoint x: 476, endPoint y: 199, distance: 71.5
click at [476, 199] on span "A háza a hegy" at bounding box center [450, 192] width 231 height 41
click at [465, 213] on div at bounding box center [465, 213] width 0 height 0
click at [656, 212] on span "__________" at bounding box center [666, 192] width 203 height 41
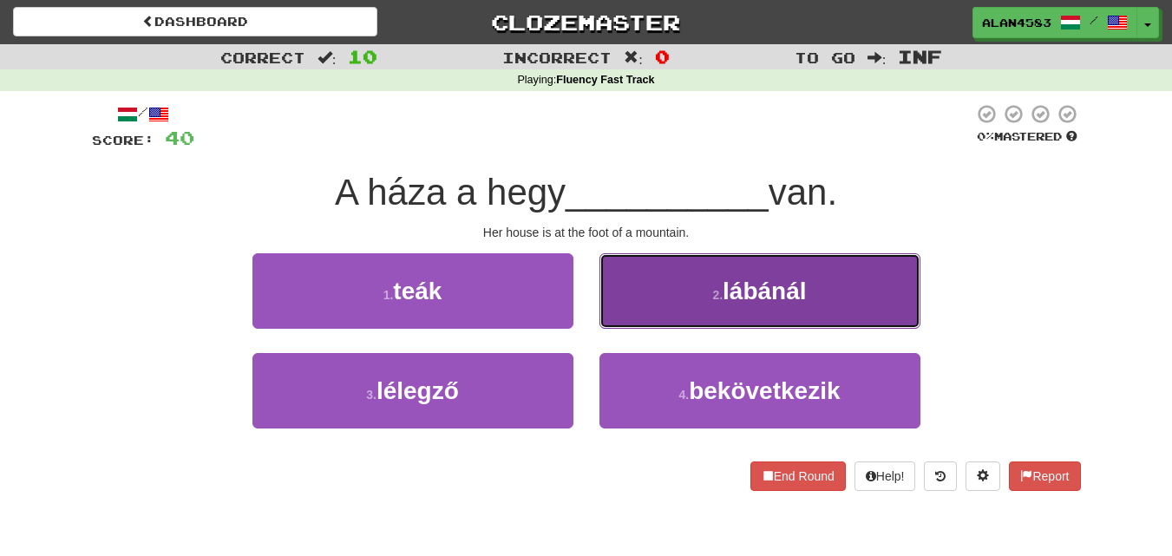
click at [693, 276] on button "2 . lábánál" at bounding box center [759, 290] width 321 height 75
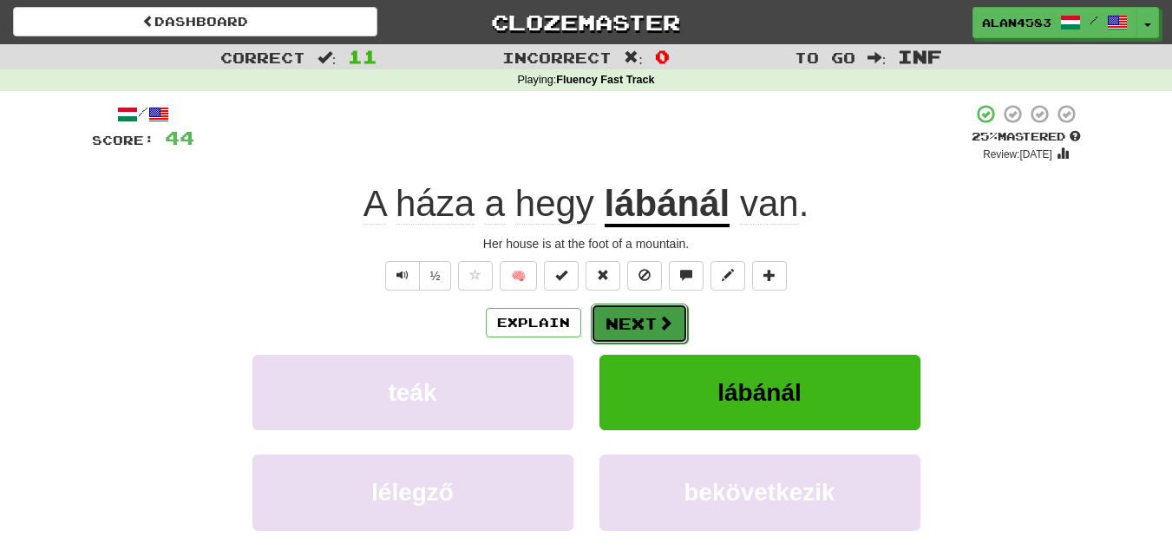
click at [660, 325] on span at bounding box center [665, 323] width 16 height 16
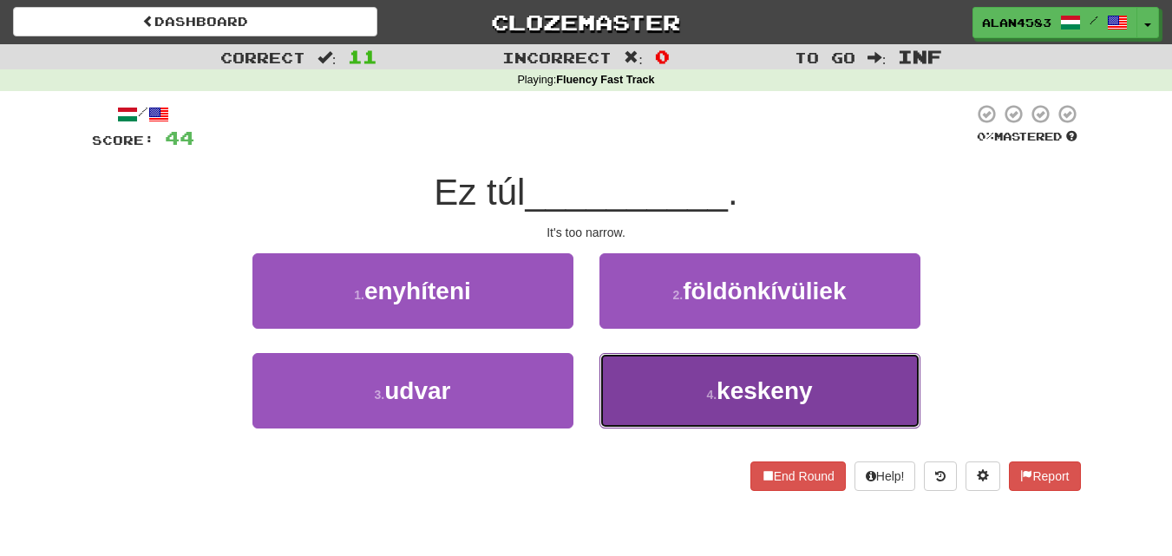
click at [745, 389] on span "keskeny" at bounding box center [764, 390] width 96 height 27
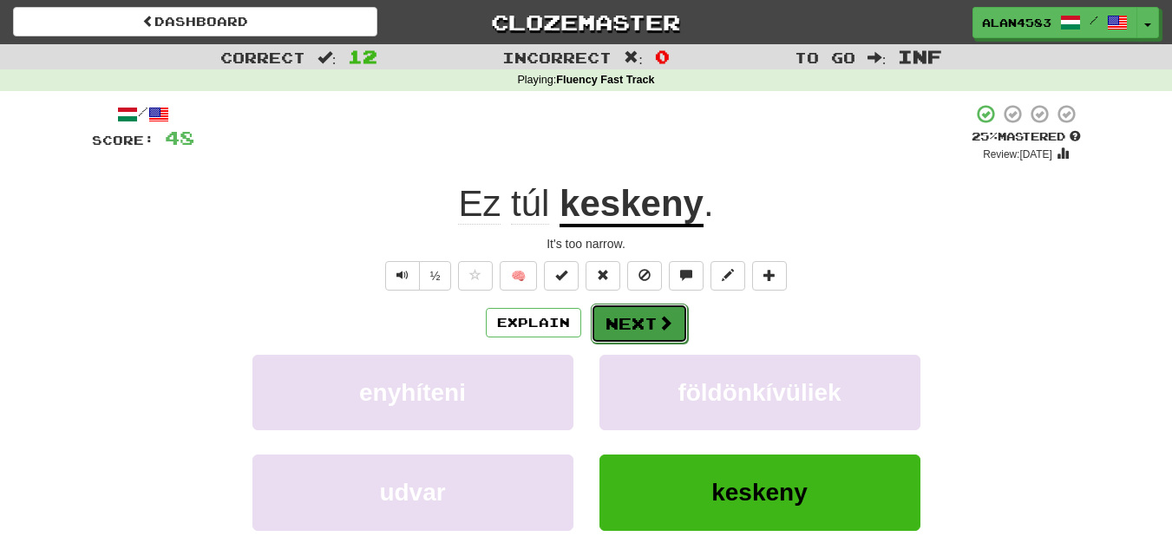
click at [646, 325] on button "Next" at bounding box center [639, 324] width 97 height 40
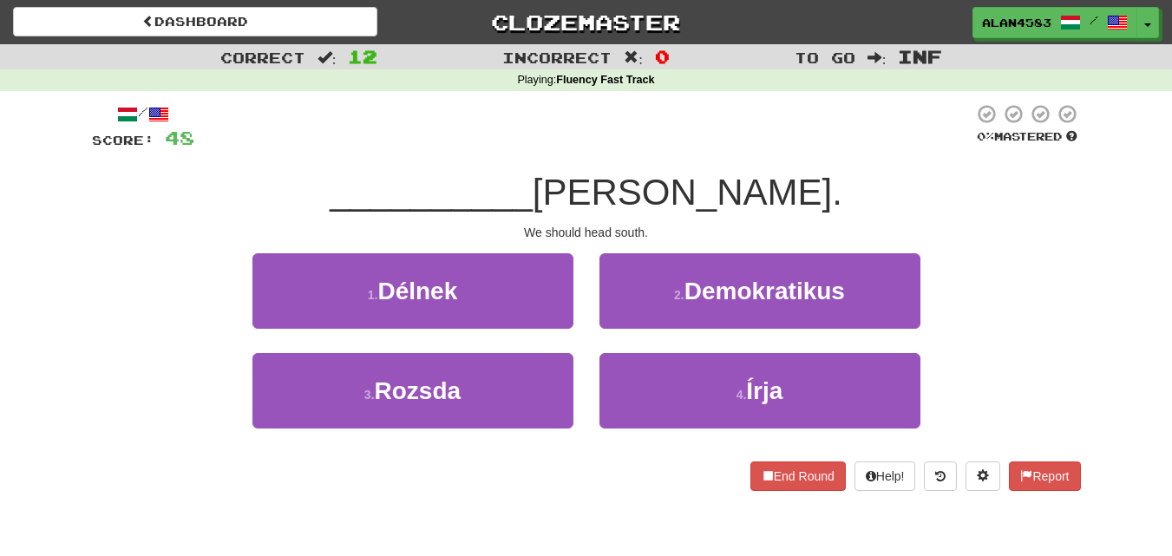
drag, startPoint x: 826, startPoint y: 189, endPoint x: 670, endPoint y: 205, distance: 156.9
click at [670, 205] on span "kellene tartanunk." at bounding box center [687, 192] width 310 height 41
click at [658, 213] on div at bounding box center [658, 213] width 0 height 0
click at [581, 219] on div "/ Score: 48 0 % Mastered __________ kellene tartanunk. We should head south. 1 …" at bounding box center [586, 297] width 989 height 388
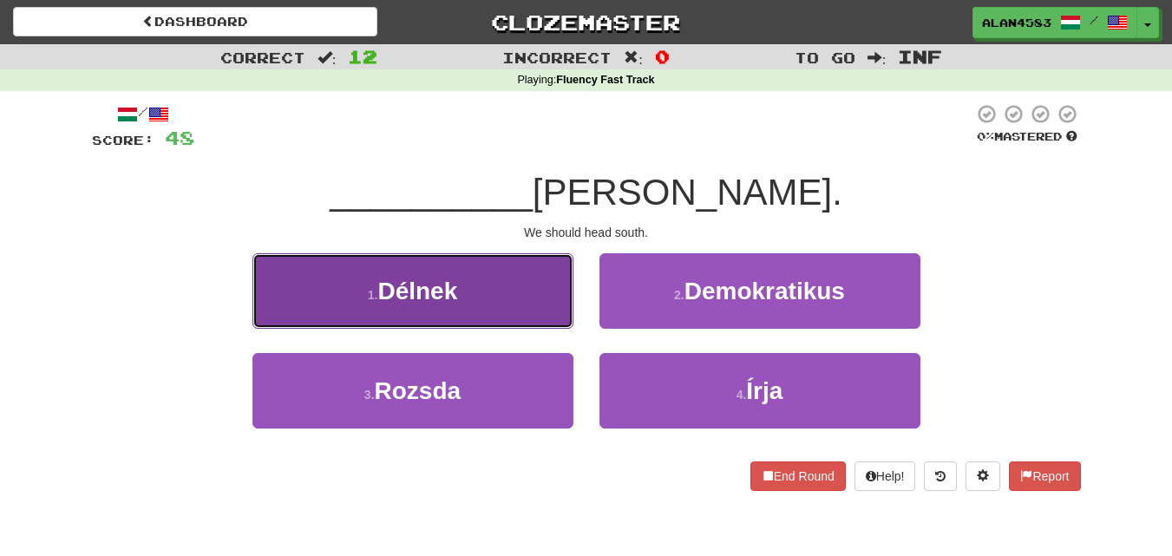
click at [457, 303] on span "Délnek" at bounding box center [417, 291] width 80 height 27
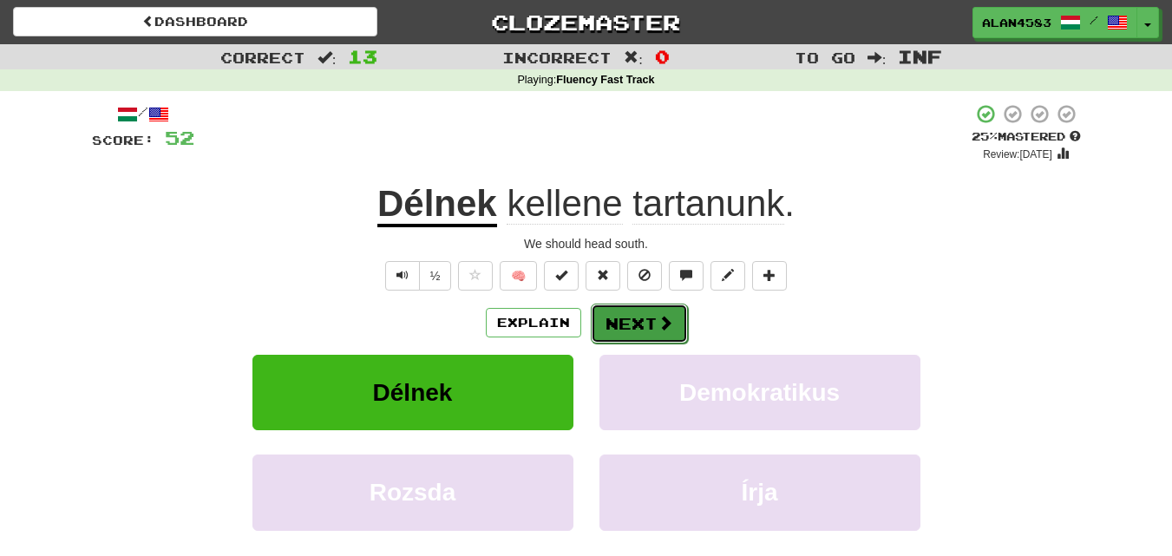
click at [629, 331] on button "Next" at bounding box center [639, 324] width 97 height 40
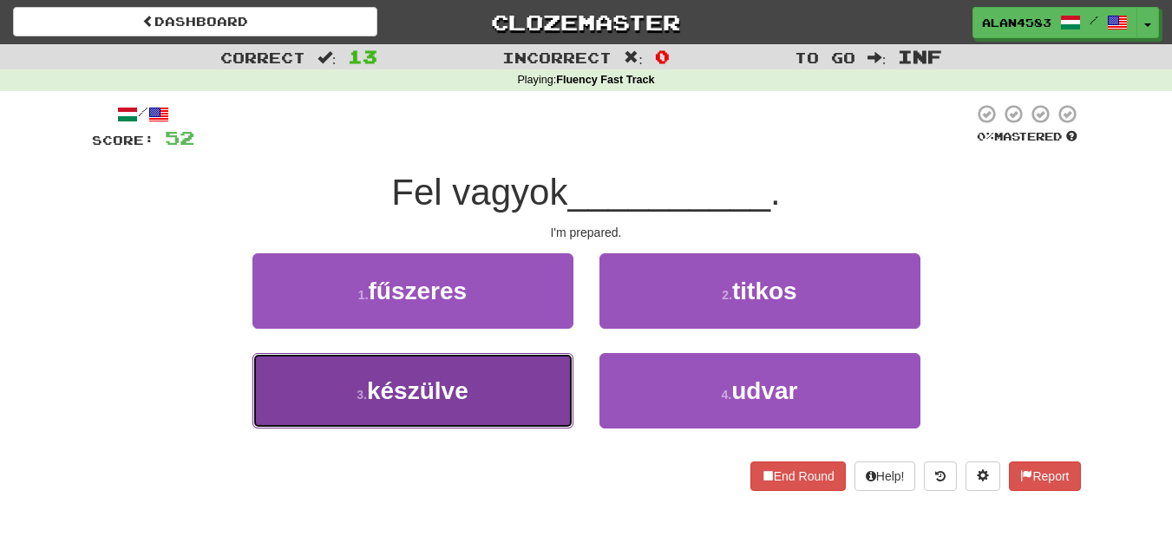
click at [428, 388] on span "készülve" at bounding box center [417, 390] width 101 height 27
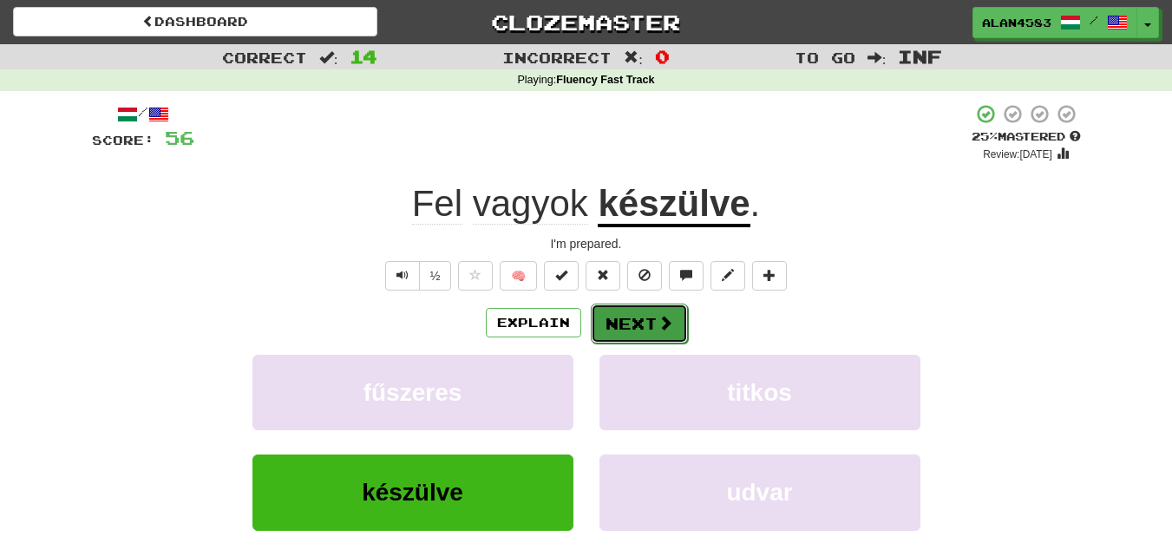
click at [658, 323] on span at bounding box center [665, 323] width 16 height 16
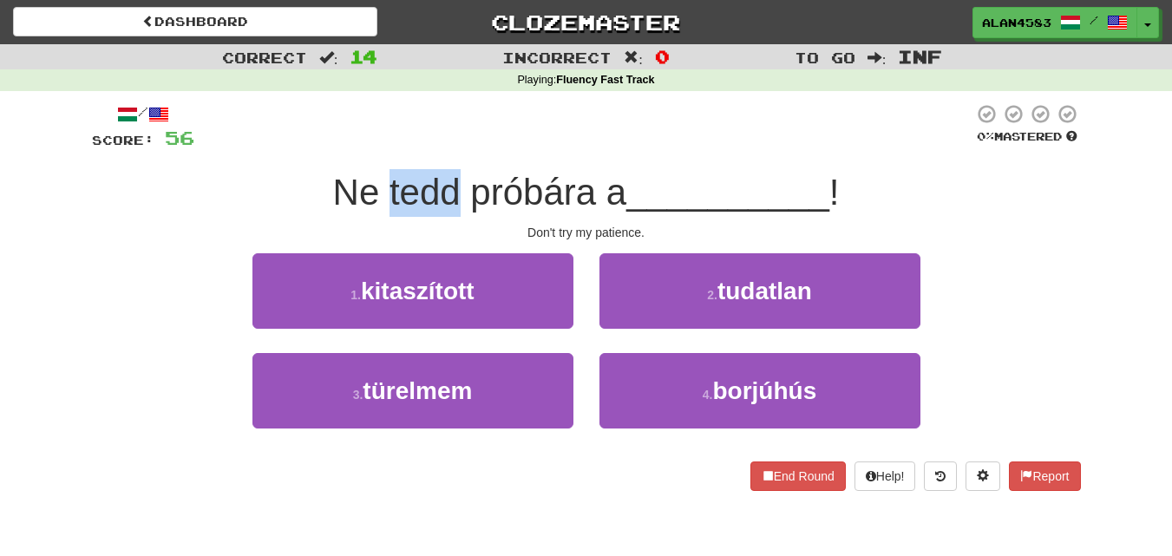
drag, startPoint x: 452, startPoint y: 187, endPoint x: 386, endPoint y: 180, distance: 66.3
click at [386, 180] on span "Ne tedd próbára a" at bounding box center [480, 192] width 294 height 41
click at [375, 147] on div at bounding box center [375, 147] width 0 height 0
click at [471, 150] on div at bounding box center [583, 127] width 779 height 48
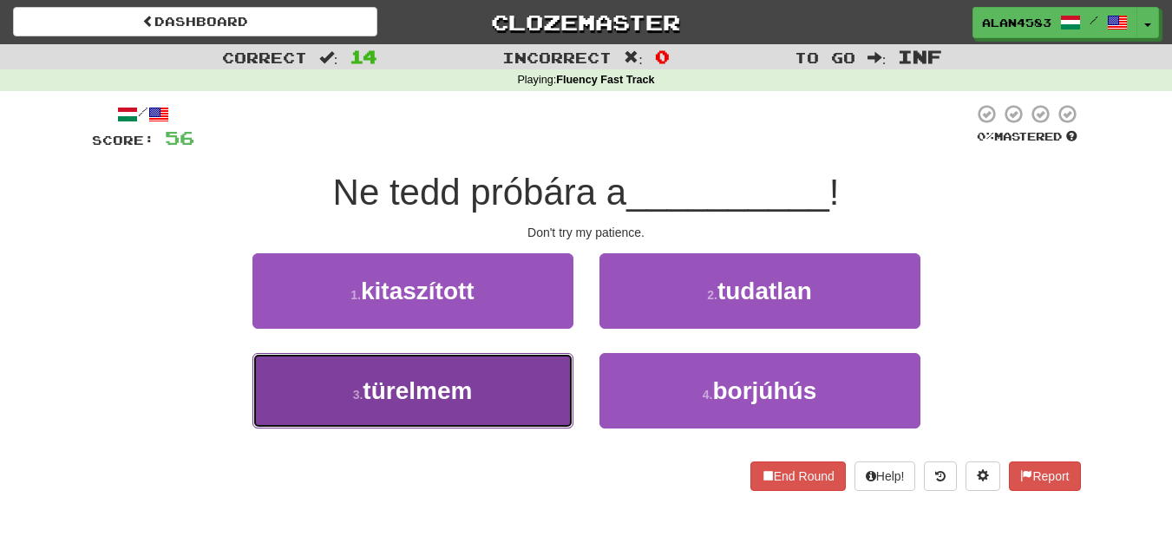
click at [427, 403] on span "türelmem" at bounding box center [417, 390] width 109 height 27
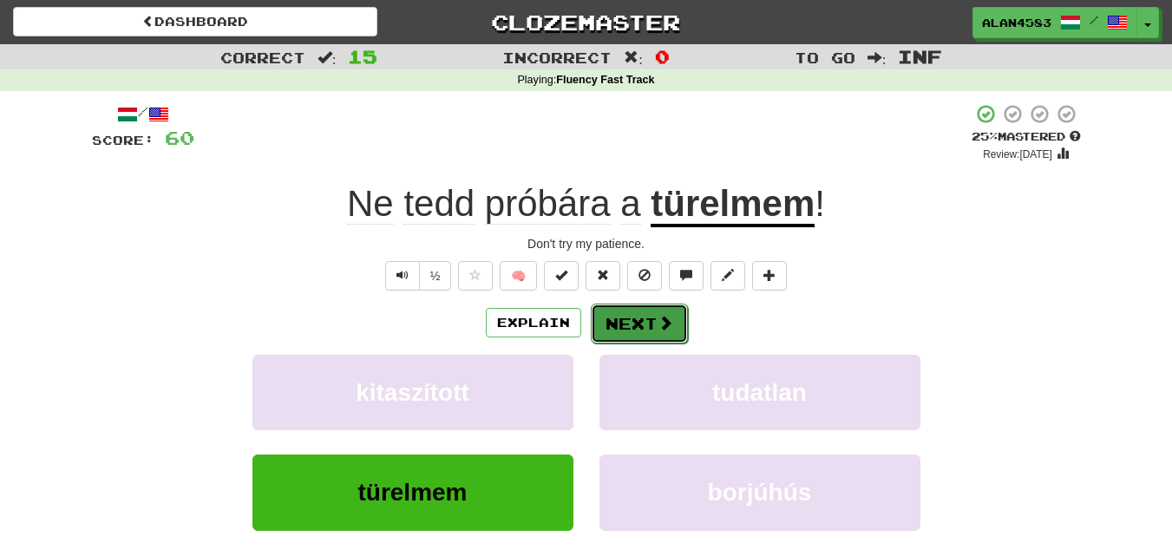
click at [637, 326] on button "Next" at bounding box center [639, 324] width 97 height 40
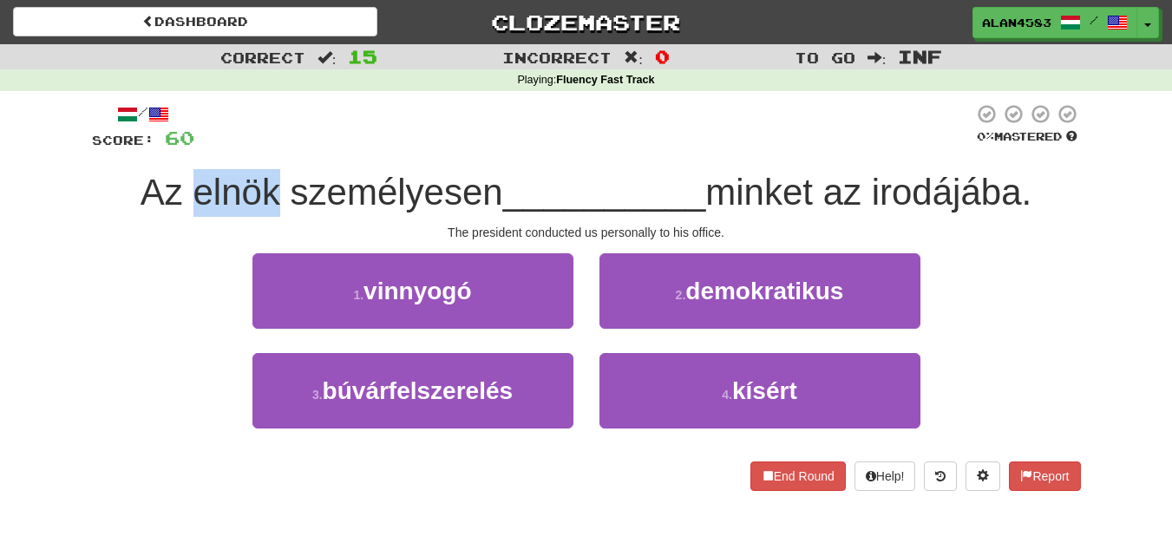
drag, startPoint x: 187, startPoint y: 199, endPoint x: 268, endPoint y: 193, distance: 80.8
click at [268, 193] on span "Az elnök személyesen" at bounding box center [321, 192] width 363 height 41
click at [257, 213] on div at bounding box center [257, 213] width 0 height 0
click at [369, 180] on span "Az elnök személyesen" at bounding box center [321, 192] width 363 height 41
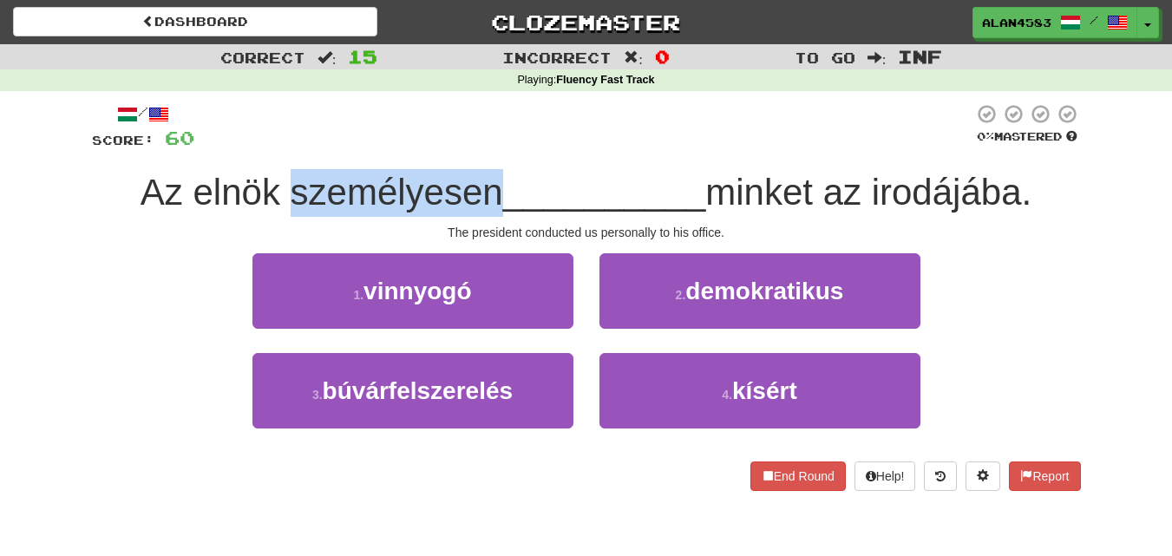
drag, startPoint x: 489, startPoint y: 182, endPoint x: 283, endPoint y: 187, distance: 206.5
click at [283, 187] on span "Az elnök személyesen" at bounding box center [321, 192] width 363 height 41
click at [271, 147] on div at bounding box center [271, 147] width 0 height 0
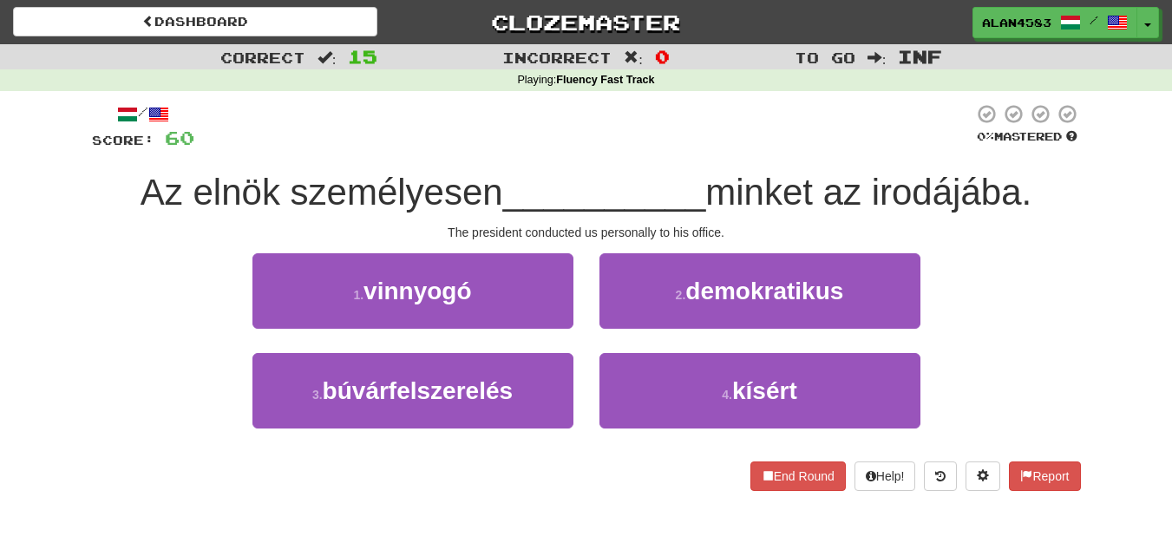
click at [264, 163] on div "/ Score: 60 0 % Mastered Az elnök személyesen __________ minket az irodájába. T…" at bounding box center [586, 297] width 989 height 388
drag, startPoint x: 1026, startPoint y: 185, endPoint x: 879, endPoint y: 197, distance: 147.1
click at [879, 197] on span "minket az irodájába." at bounding box center [868, 192] width 326 height 41
click at [868, 213] on div at bounding box center [868, 213] width 0 height 0
click at [777, 220] on div "/ Score: 60 0 % Mastered Az elnök személyesen __________ minket az irodájába. T…" at bounding box center [586, 297] width 989 height 388
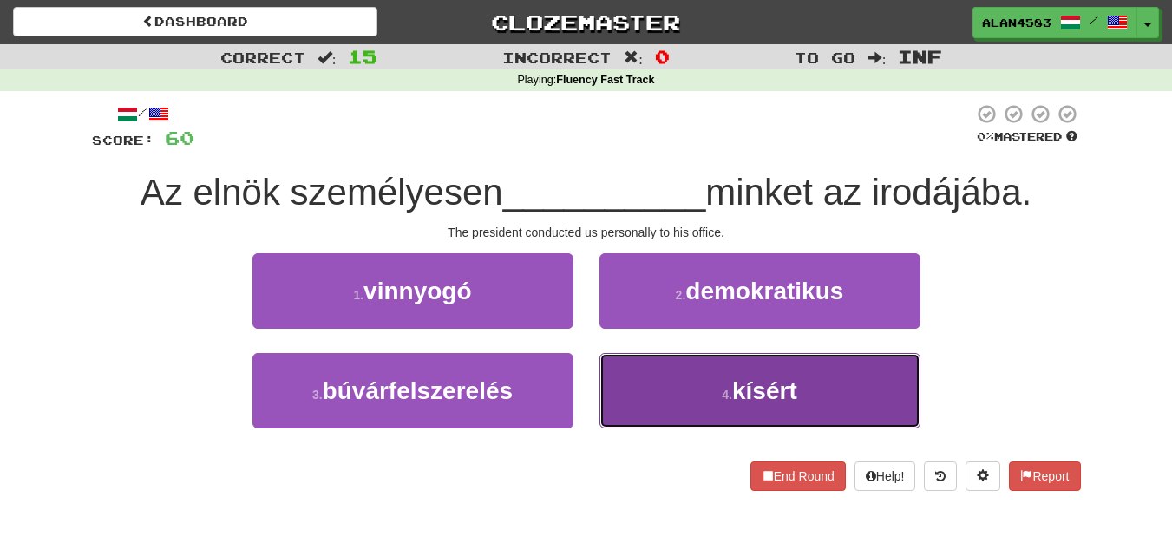
click at [678, 374] on button "4 . kísért" at bounding box center [759, 390] width 321 height 75
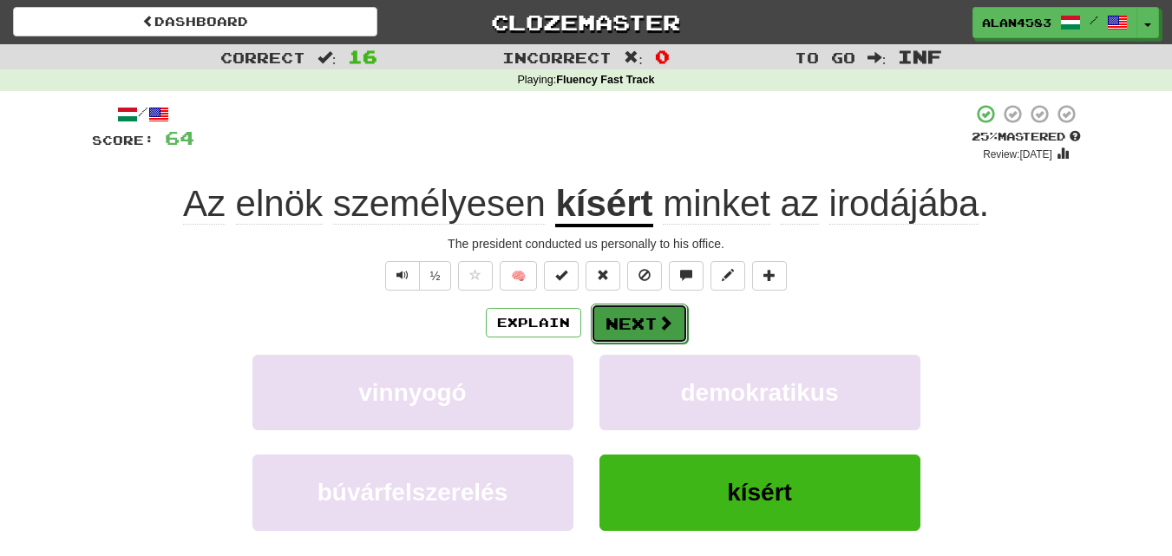
click at [625, 323] on button "Next" at bounding box center [639, 324] width 97 height 40
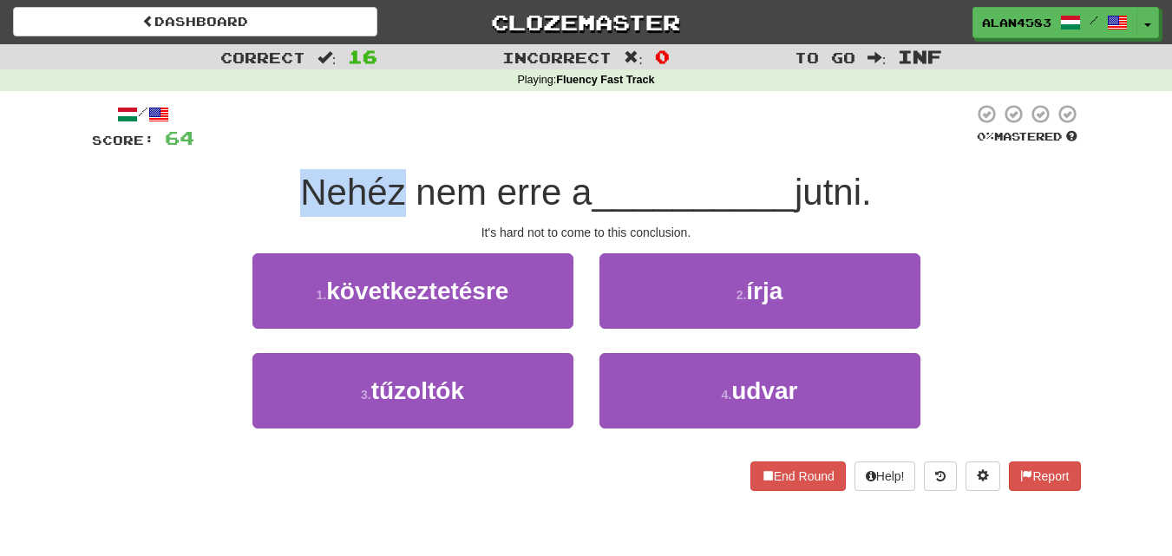
drag, startPoint x: 396, startPoint y: 186, endPoint x: 298, endPoint y: 199, distance: 99.0
click at [300, 199] on span "Nehéz nem erre a" at bounding box center [445, 192] width 291 height 41
click at [287, 213] on div at bounding box center [287, 213] width 0 height 0
click at [533, 154] on div "/ Score: 64 0 % Mastered Nehéz nem erre a __________ jutni. It's hard not to co…" at bounding box center [586, 297] width 989 height 388
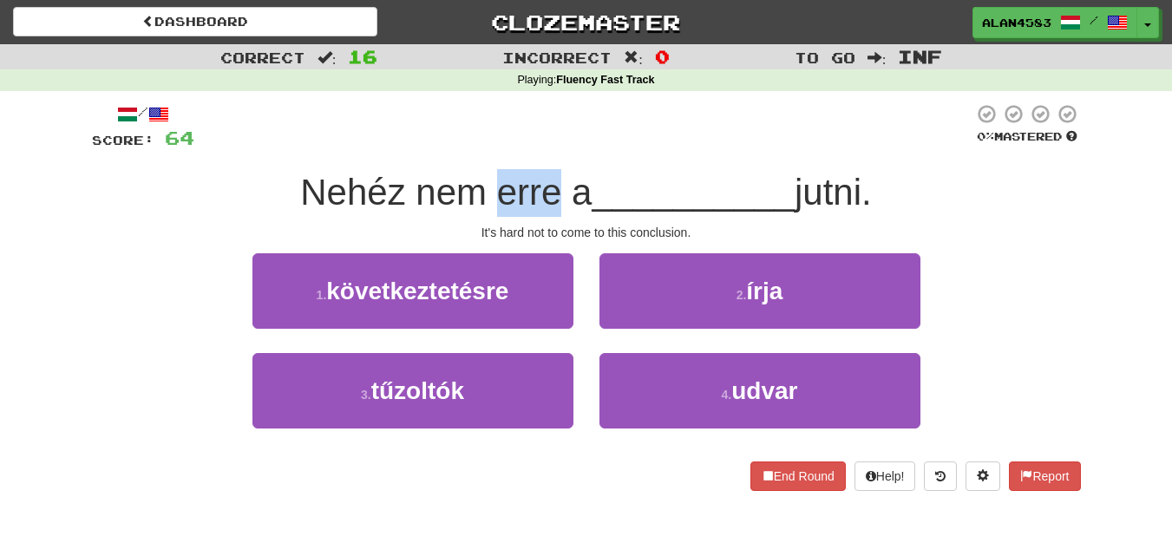
drag, startPoint x: 546, startPoint y: 193, endPoint x: 490, endPoint y: 197, distance: 56.5
click at [490, 197] on span "Nehéz nem erre a" at bounding box center [445, 192] width 291 height 41
click at [479, 213] on div at bounding box center [479, 213] width 0 height 0
click at [334, 210] on span "Nehéz nem erre a" at bounding box center [445, 192] width 291 height 41
drag, startPoint x: 804, startPoint y: 175, endPoint x: 872, endPoint y: 176, distance: 68.5
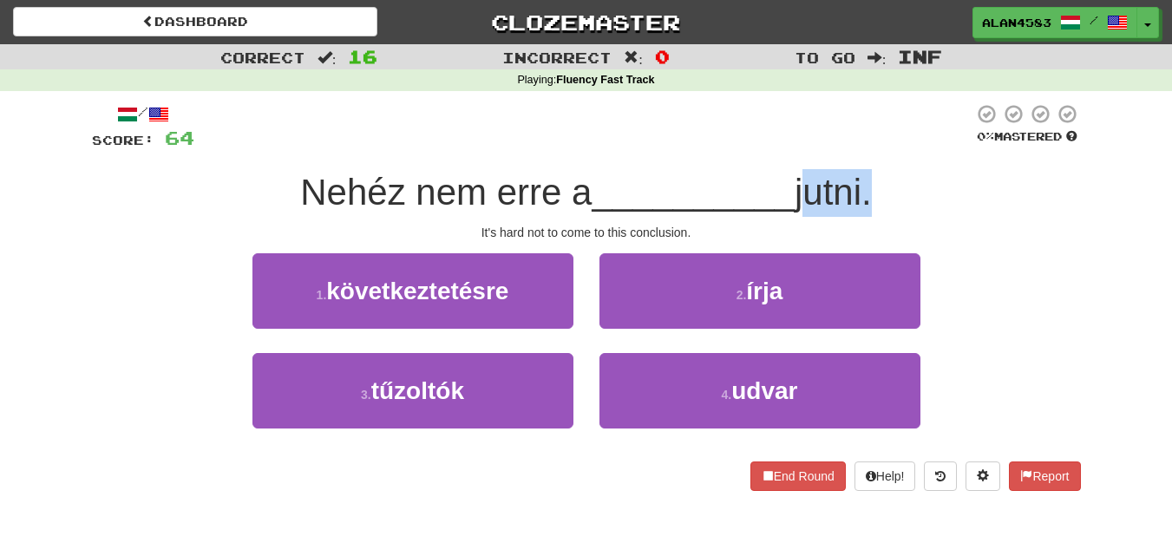
click at [872, 176] on span "jutni." at bounding box center [832, 192] width 77 height 41
click at [861, 147] on div at bounding box center [861, 147] width 0 height 0
click at [675, 206] on span "__________" at bounding box center [692, 192] width 203 height 41
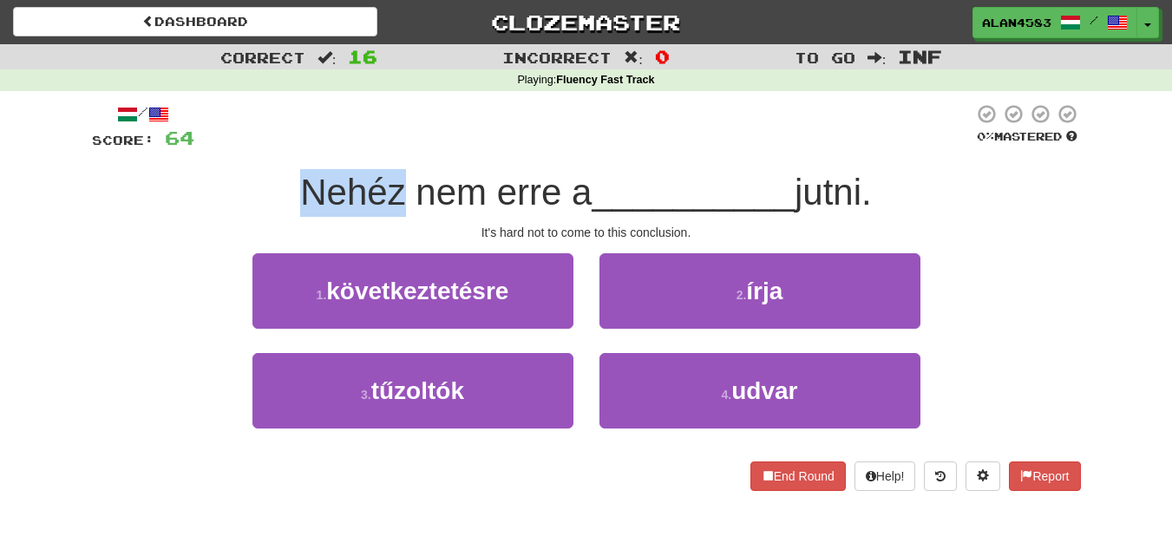
drag, startPoint x: 395, startPoint y: 200, endPoint x: 278, endPoint y: 204, distance: 116.3
click at [278, 204] on div "Nehéz nem erre a __________ jutni." at bounding box center [586, 193] width 989 height 48
click at [267, 213] on div at bounding box center [267, 213] width 0 height 0
click at [491, 139] on div at bounding box center [583, 127] width 779 height 48
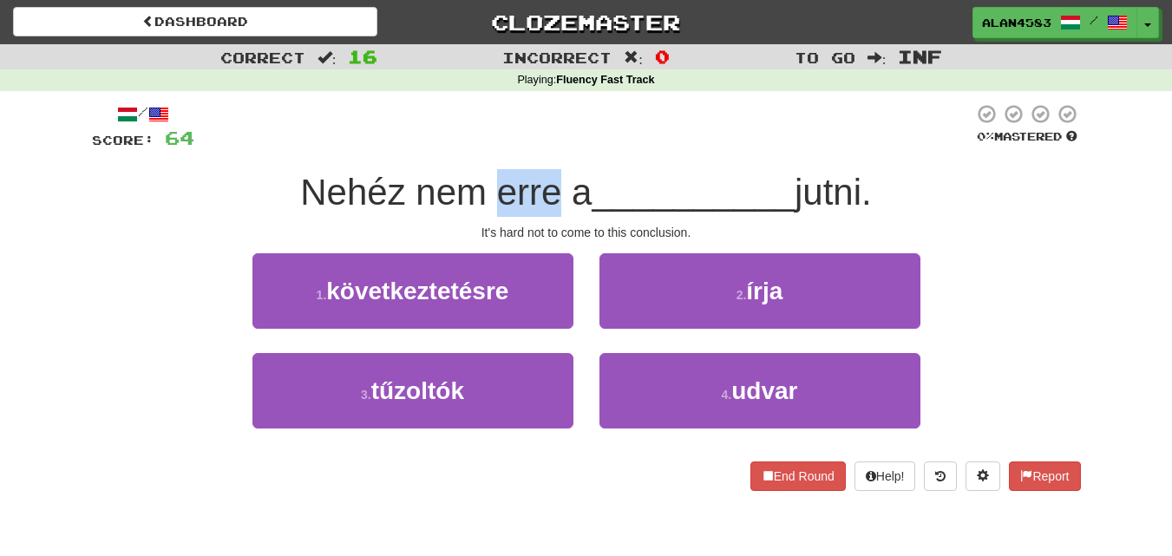
drag, startPoint x: 547, startPoint y: 190, endPoint x: 489, endPoint y: 194, distance: 58.3
click at [489, 194] on span "Nehéz nem erre a" at bounding box center [445, 192] width 291 height 41
click at [478, 213] on div at bounding box center [478, 213] width 0 height 0
click at [617, 133] on div at bounding box center [583, 127] width 779 height 48
drag, startPoint x: 871, startPoint y: 179, endPoint x: 800, endPoint y: 182, distance: 70.3
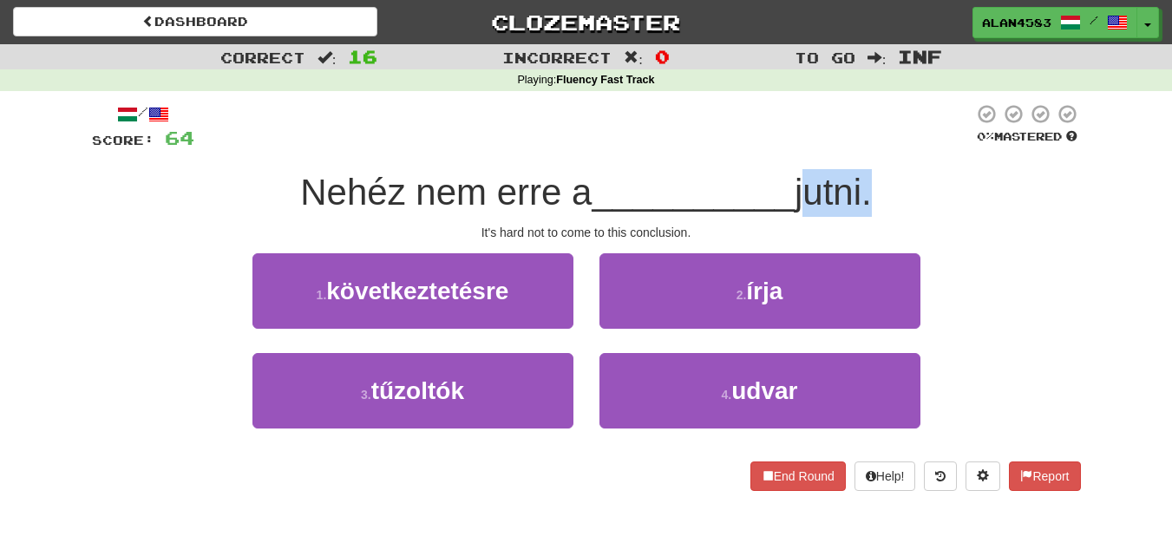
click at [800, 182] on span "jutni." at bounding box center [832, 192] width 77 height 41
click at [789, 147] on div at bounding box center [789, 147] width 0 height 0
click at [702, 158] on div "/ Score: 64 0 % Mastered Nehéz nem erre a __________ jutni. It's hard not to co…" at bounding box center [586, 297] width 989 height 388
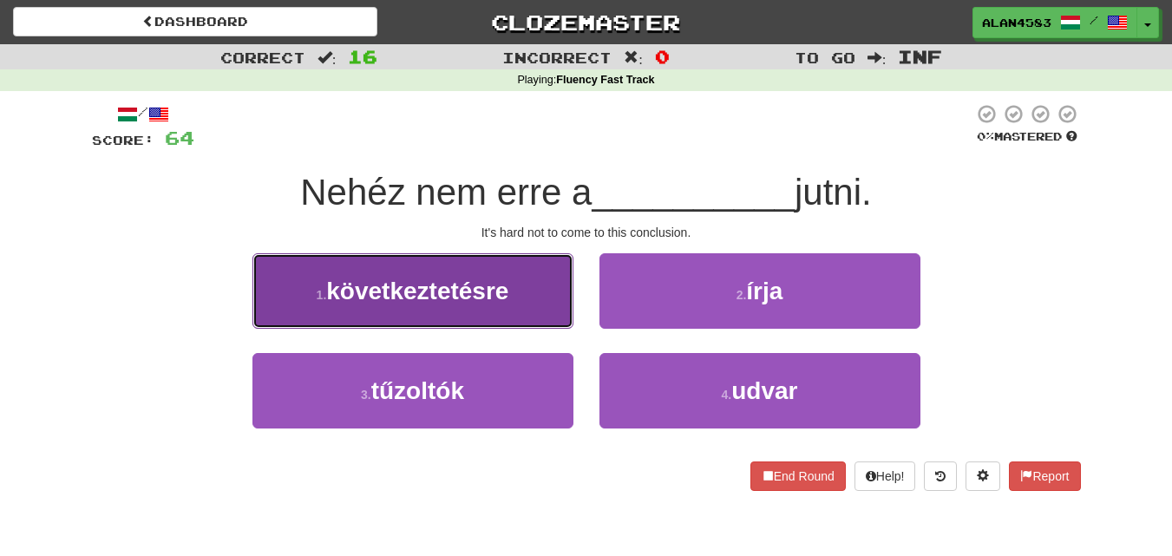
click at [310, 272] on button "1 . következtetésre" at bounding box center [412, 290] width 321 height 75
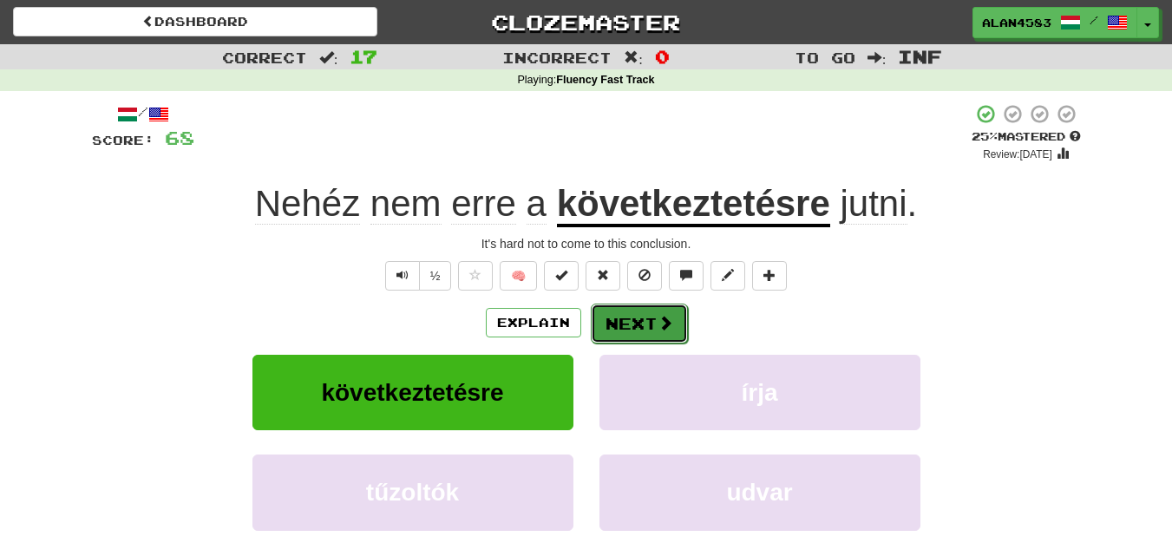
click at [624, 319] on button "Next" at bounding box center [639, 324] width 97 height 40
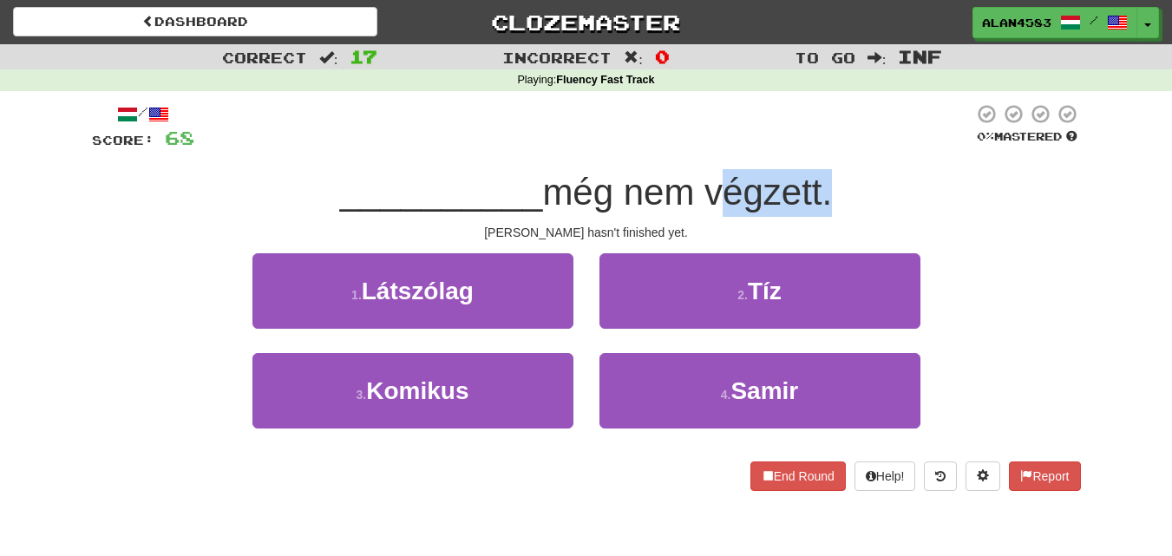
drag, startPoint x: 715, startPoint y: 193, endPoint x: 829, endPoint y: 186, distance: 114.6
click at [829, 186] on span "még nem végzett." at bounding box center [687, 192] width 290 height 41
click at [818, 147] on div at bounding box center [818, 147] width 0 height 0
click at [866, 134] on div at bounding box center [583, 127] width 779 height 48
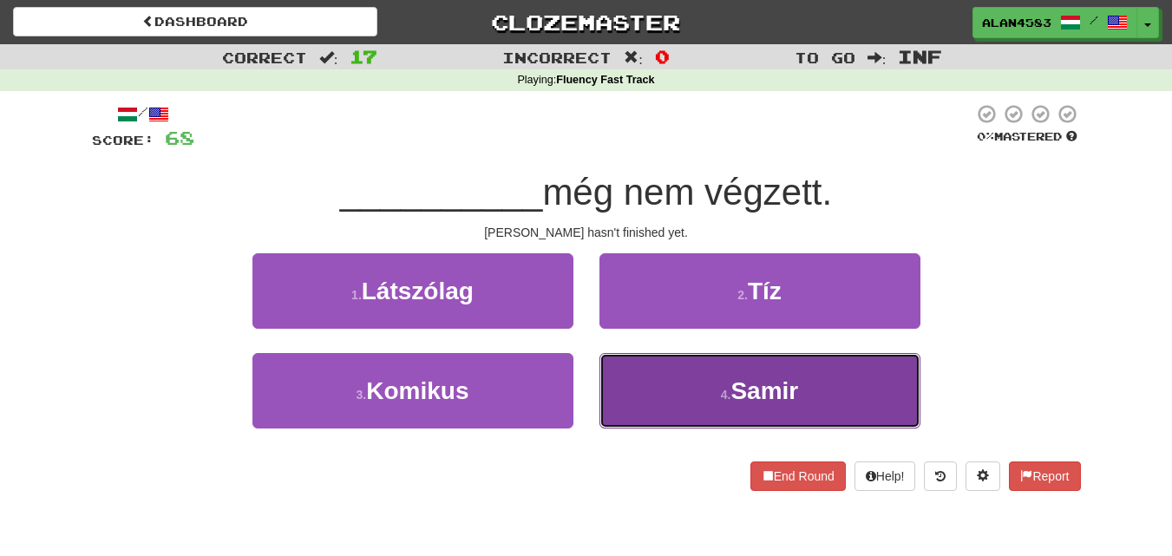
click at [637, 392] on button "4 . Samir" at bounding box center [759, 390] width 321 height 75
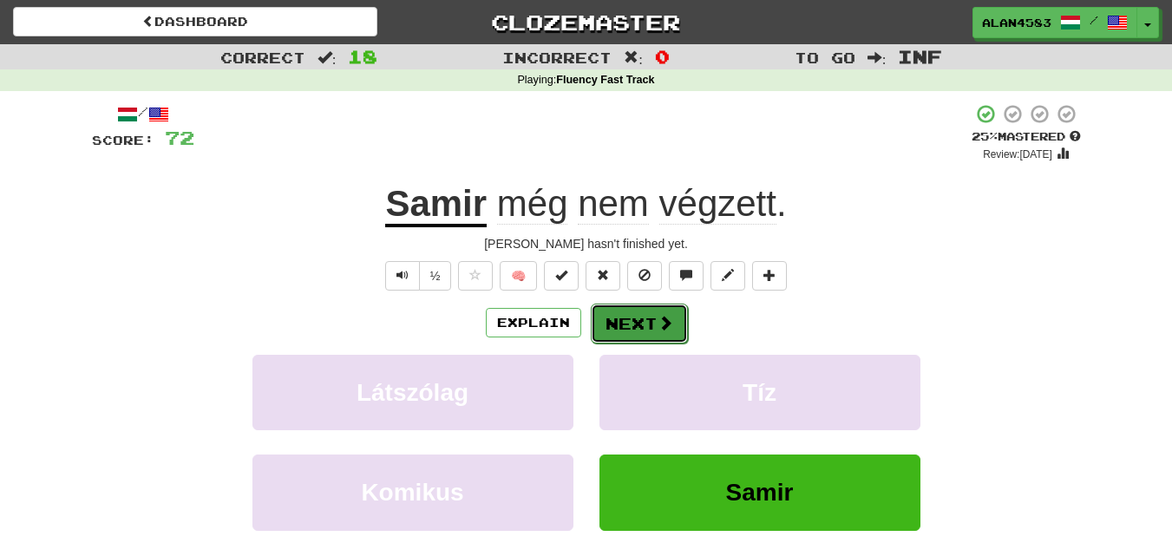
click at [650, 323] on button "Next" at bounding box center [639, 324] width 97 height 40
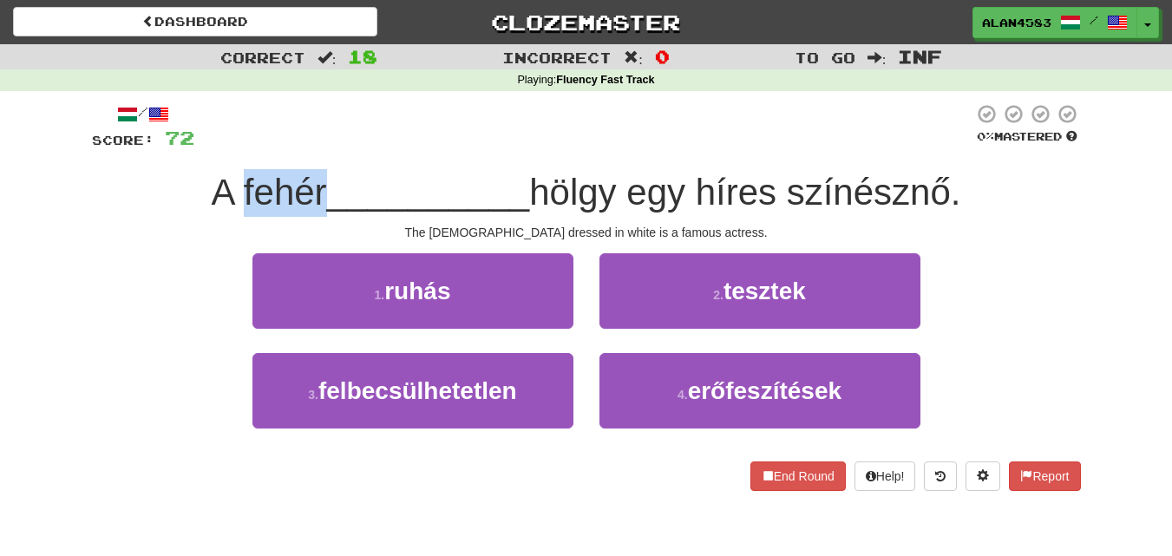
drag, startPoint x: 318, startPoint y: 187, endPoint x: 230, endPoint y: 184, distance: 88.5
click at [230, 184] on span "A fehér" at bounding box center [269, 192] width 115 height 41
click at [219, 147] on div at bounding box center [219, 147] width 0 height 0
click at [392, 148] on div at bounding box center [583, 127] width 779 height 48
drag, startPoint x: 709, startPoint y: 182, endPoint x: 784, endPoint y: 176, distance: 74.8
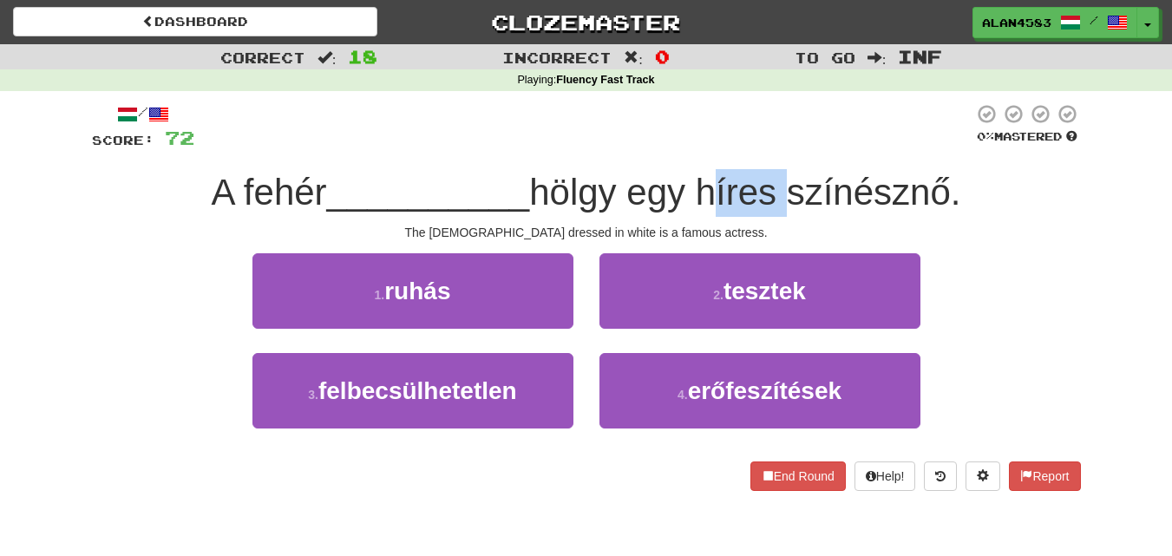
click at [784, 176] on span "hölgy egy híres színésznő." at bounding box center [744, 192] width 431 height 41
click at [773, 147] on div at bounding box center [773, 147] width 0 height 0
click at [685, 140] on div at bounding box center [583, 127] width 779 height 48
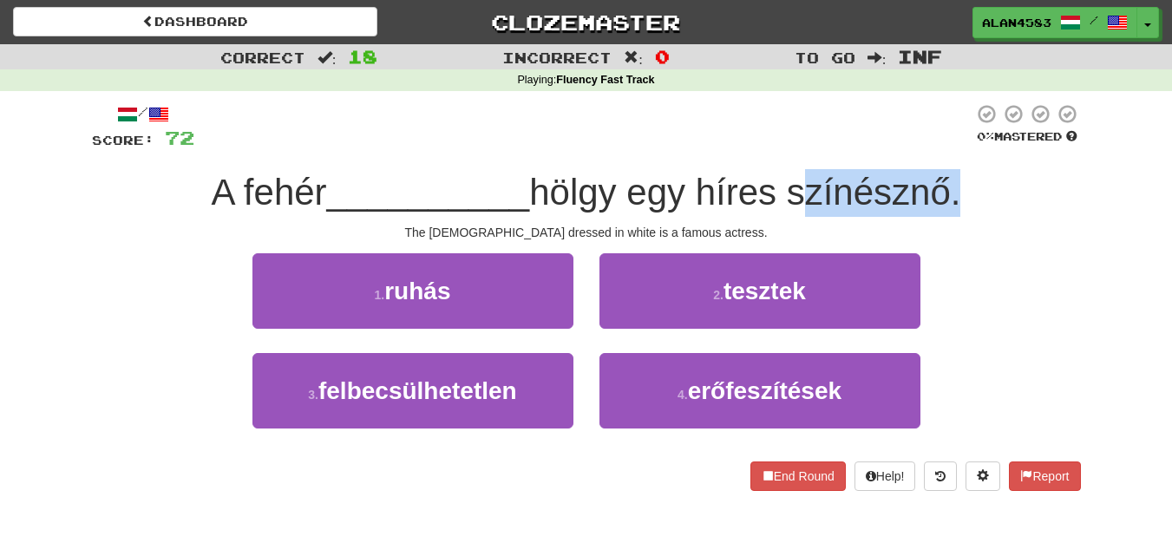
drag, startPoint x: 794, startPoint y: 187, endPoint x: 956, endPoint y: 188, distance: 162.2
click at [956, 188] on span "hölgy egy híres színésznő." at bounding box center [744, 192] width 431 height 41
click at [944, 147] on div at bounding box center [944, 147] width 0 height 0
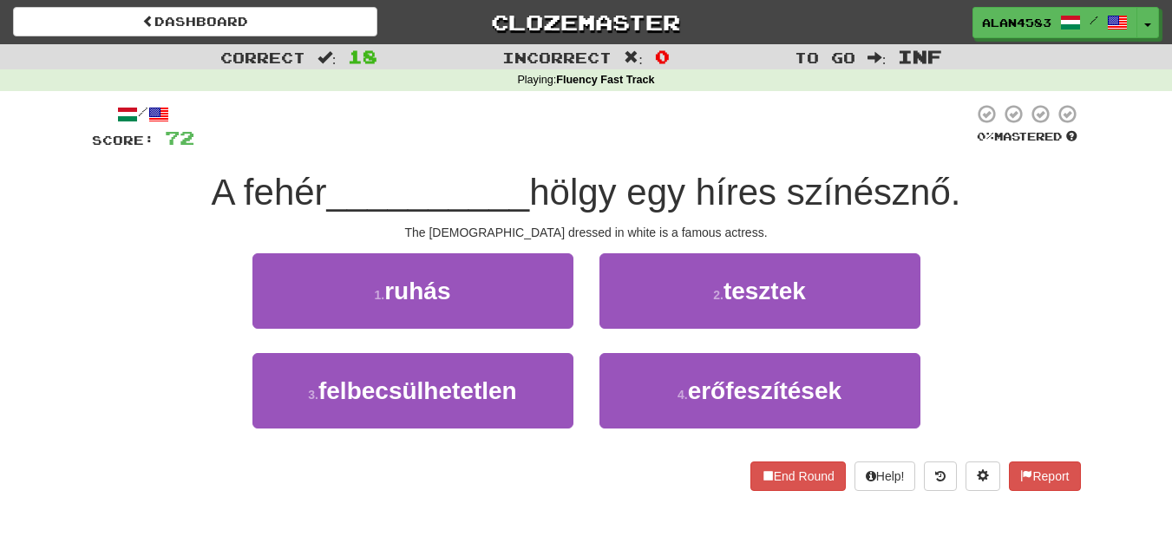
click at [1014, 170] on div "A fehér __________ hölgy egy híres színésznő." at bounding box center [586, 193] width 989 height 48
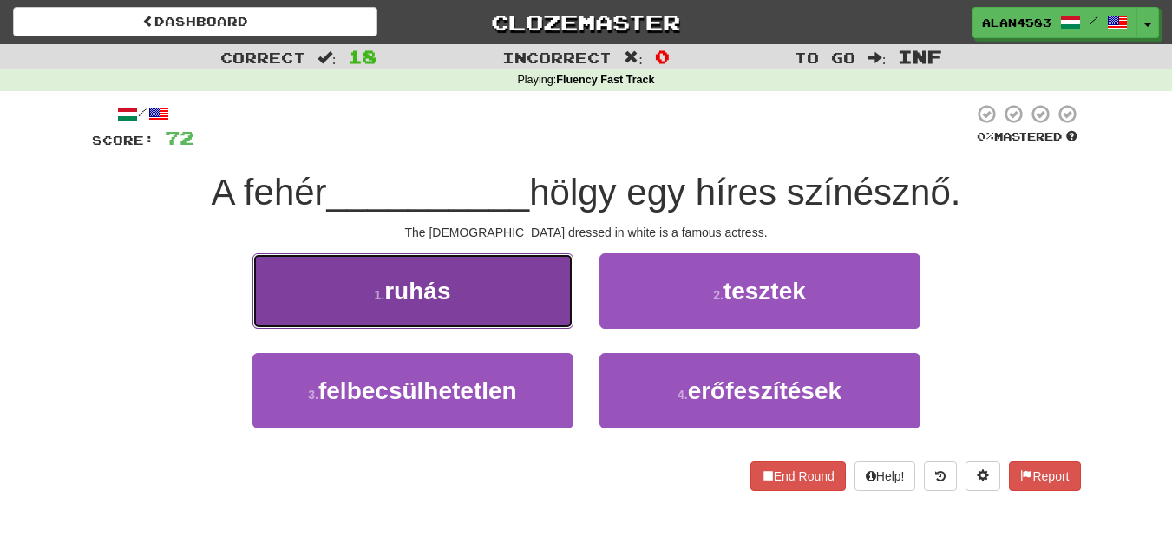
click at [444, 280] on span "ruhás" at bounding box center [417, 291] width 66 height 27
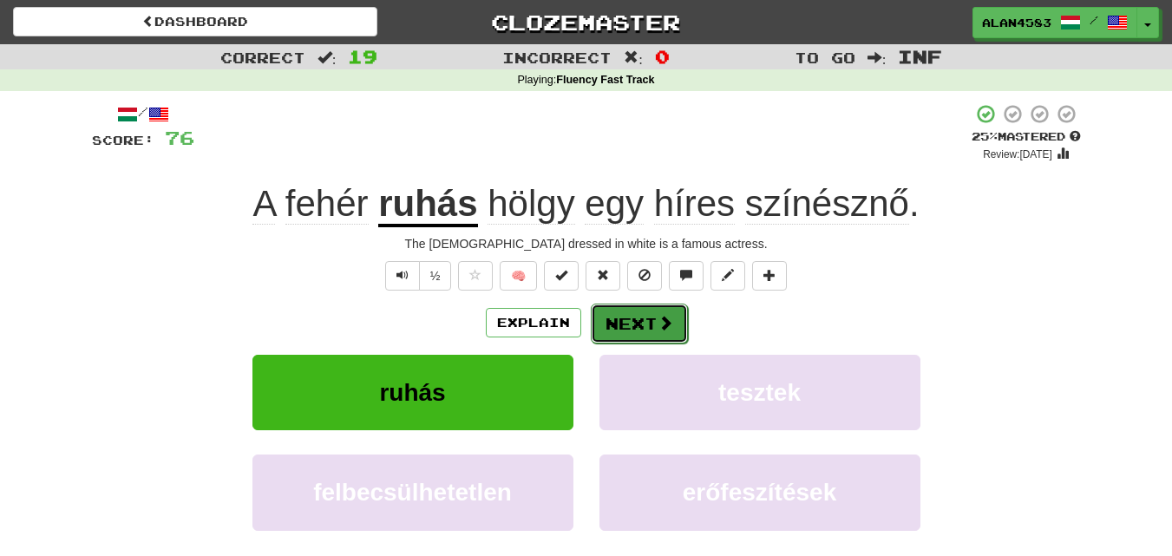
click at [638, 317] on button "Next" at bounding box center [639, 324] width 97 height 40
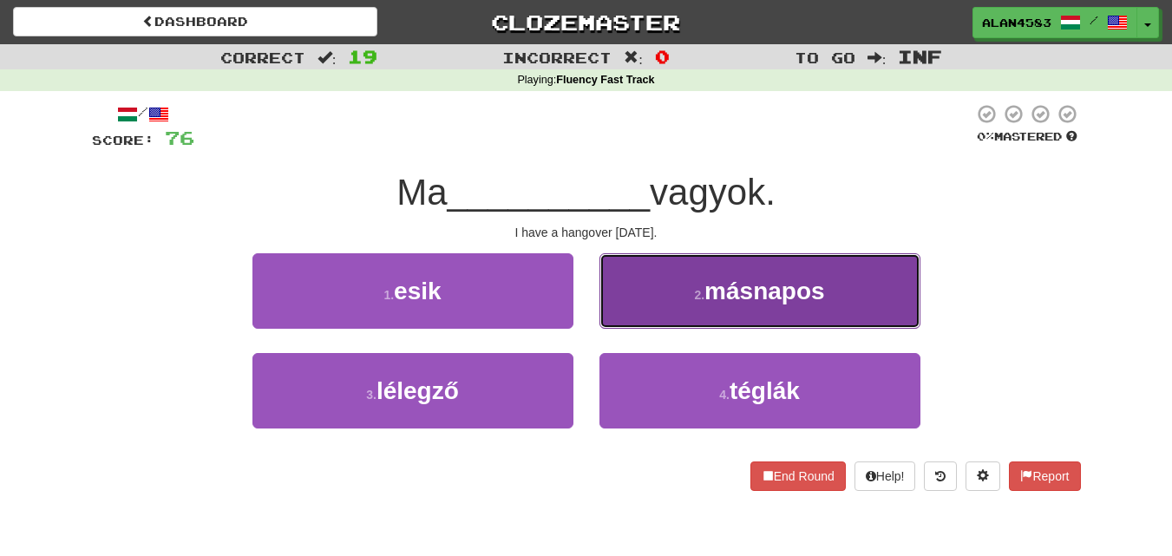
click at [683, 305] on button "2 . másnapos" at bounding box center [759, 290] width 321 height 75
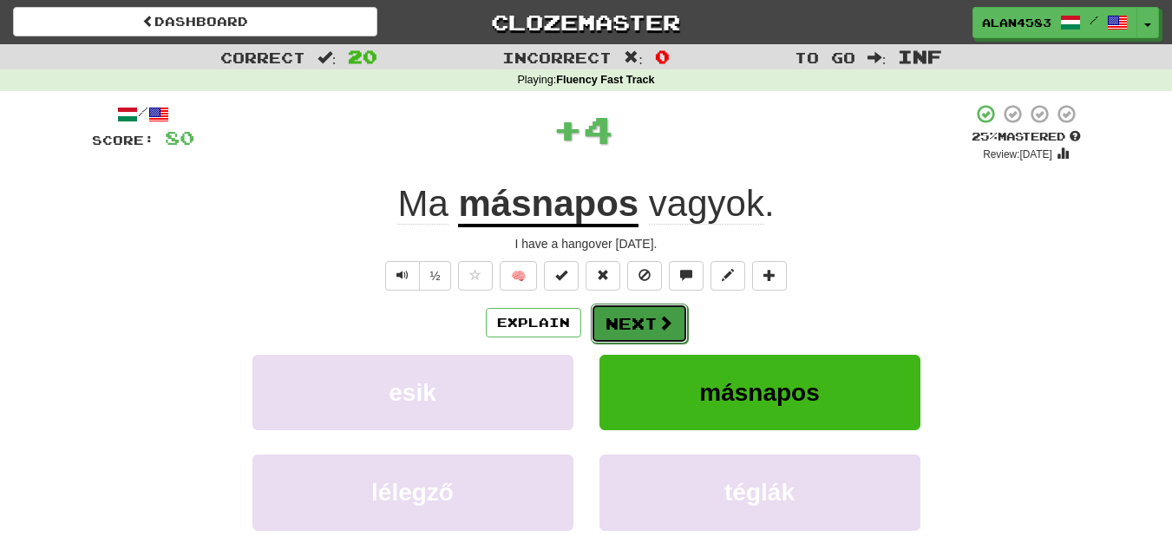
click at [650, 320] on button "Next" at bounding box center [639, 324] width 97 height 40
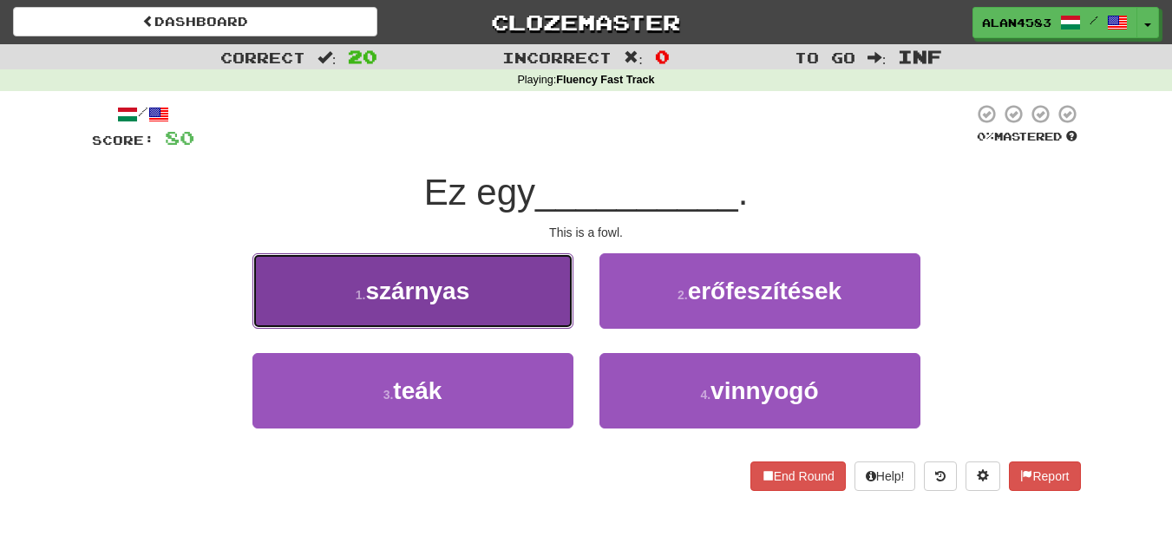
click at [394, 309] on button "1 . szárnyas" at bounding box center [412, 290] width 321 height 75
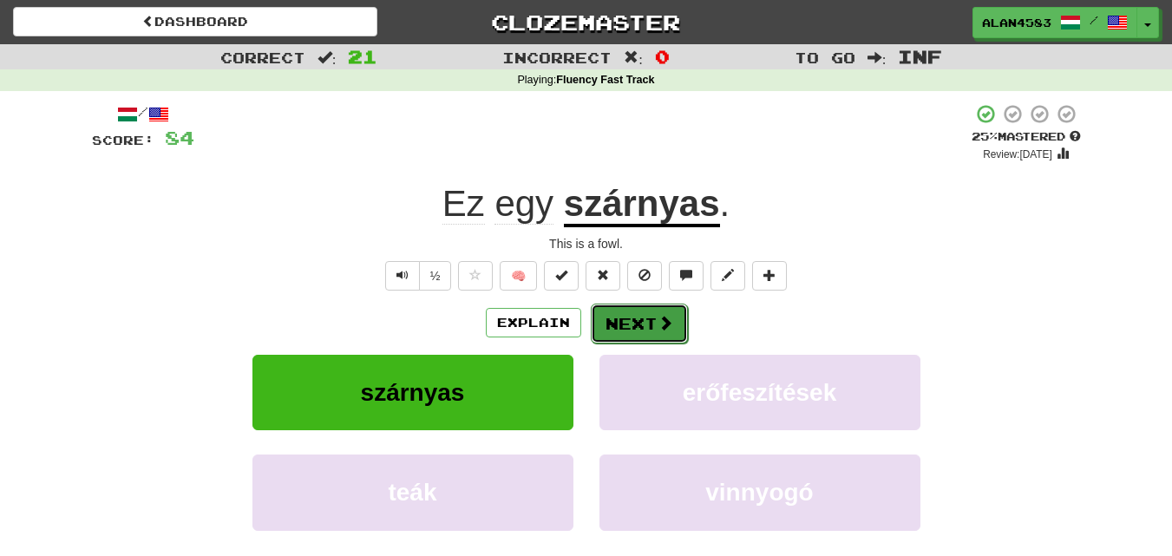
click at [615, 315] on button "Next" at bounding box center [639, 324] width 97 height 40
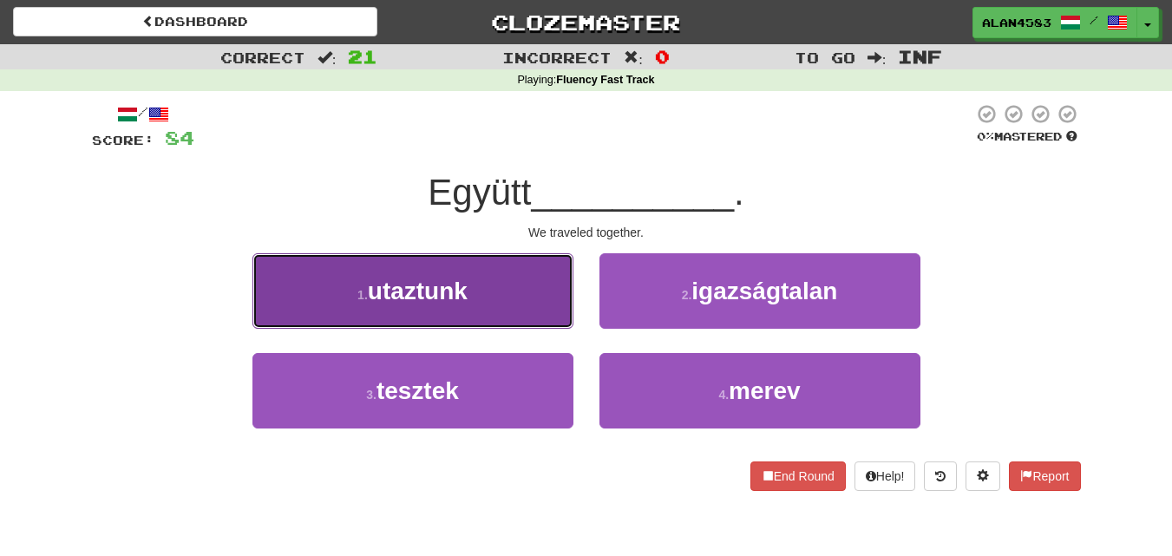
click at [381, 323] on button "1 . utaztunk" at bounding box center [412, 290] width 321 height 75
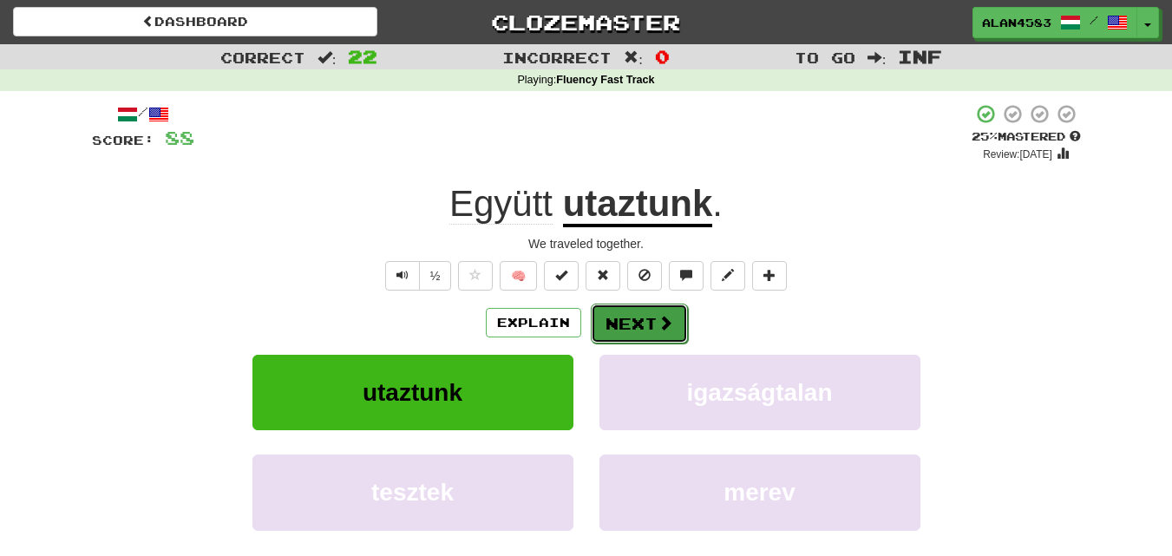
click at [638, 319] on button "Next" at bounding box center [639, 324] width 97 height 40
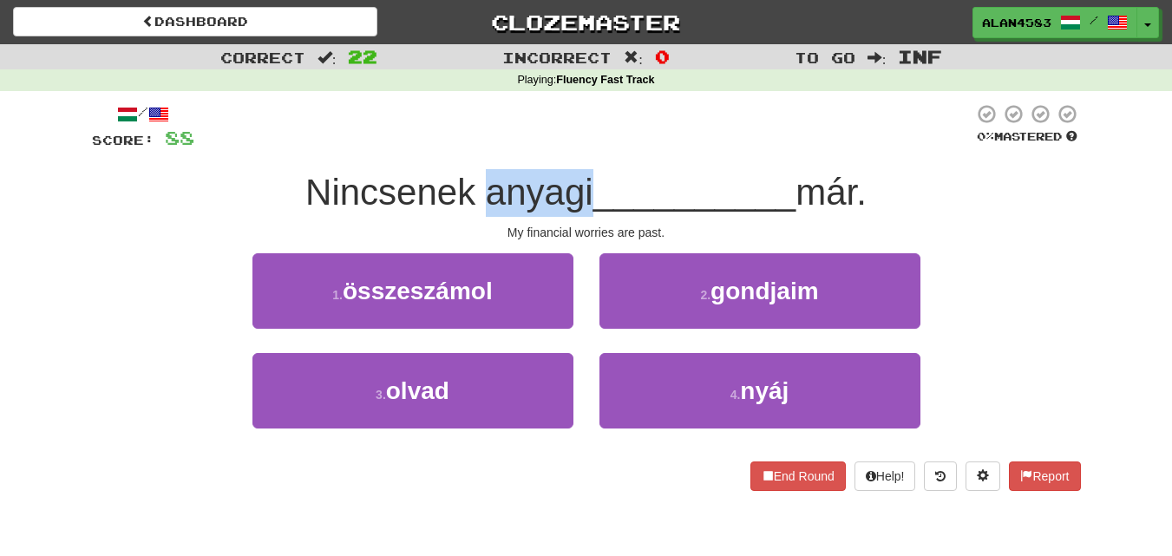
drag, startPoint x: 480, startPoint y: 198, endPoint x: 586, endPoint y: 183, distance: 106.8
click at [586, 183] on span "Nincsenek anyagi" at bounding box center [449, 192] width 288 height 41
click at [575, 147] on div at bounding box center [575, 147] width 0 height 0
click at [596, 157] on div "/ Score: 88 0 % Mastered Nincsenek anyagi __________ már. My financial worries …" at bounding box center [586, 297] width 989 height 388
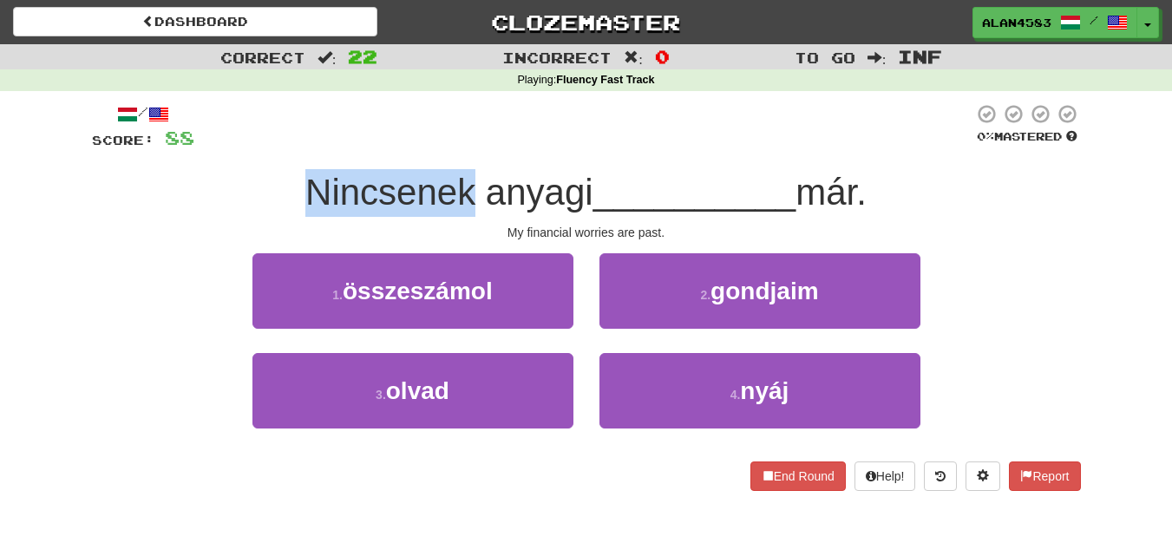
drag, startPoint x: 459, startPoint y: 189, endPoint x: 272, endPoint y: 206, distance: 187.3
click at [272, 206] on div "Nincsenek anyagi __________ már." at bounding box center [586, 193] width 989 height 48
click at [261, 213] on div at bounding box center [261, 213] width 0 height 0
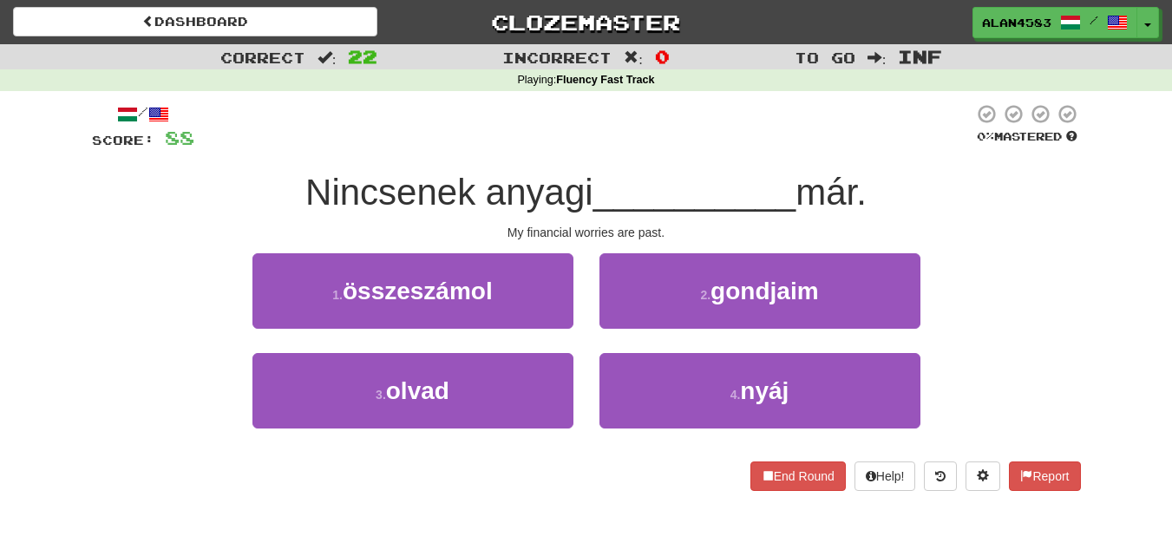
click at [261, 135] on div at bounding box center [583, 127] width 779 height 48
drag, startPoint x: 481, startPoint y: 192, endPoint x: 585, endPoint y: 180, distance: 103.9
click at [585, 180] on span "Nincsenek anyagi" at bounding box center [449, 192] width 288 height 41
click at [573, 147] on div at bounding box center [573, 147] width 0 height 0
click at [707, 140] on div at bounding box center [583, 127] width 779 height 48
